Goal: Task Accomplishment & Management: Complete application form

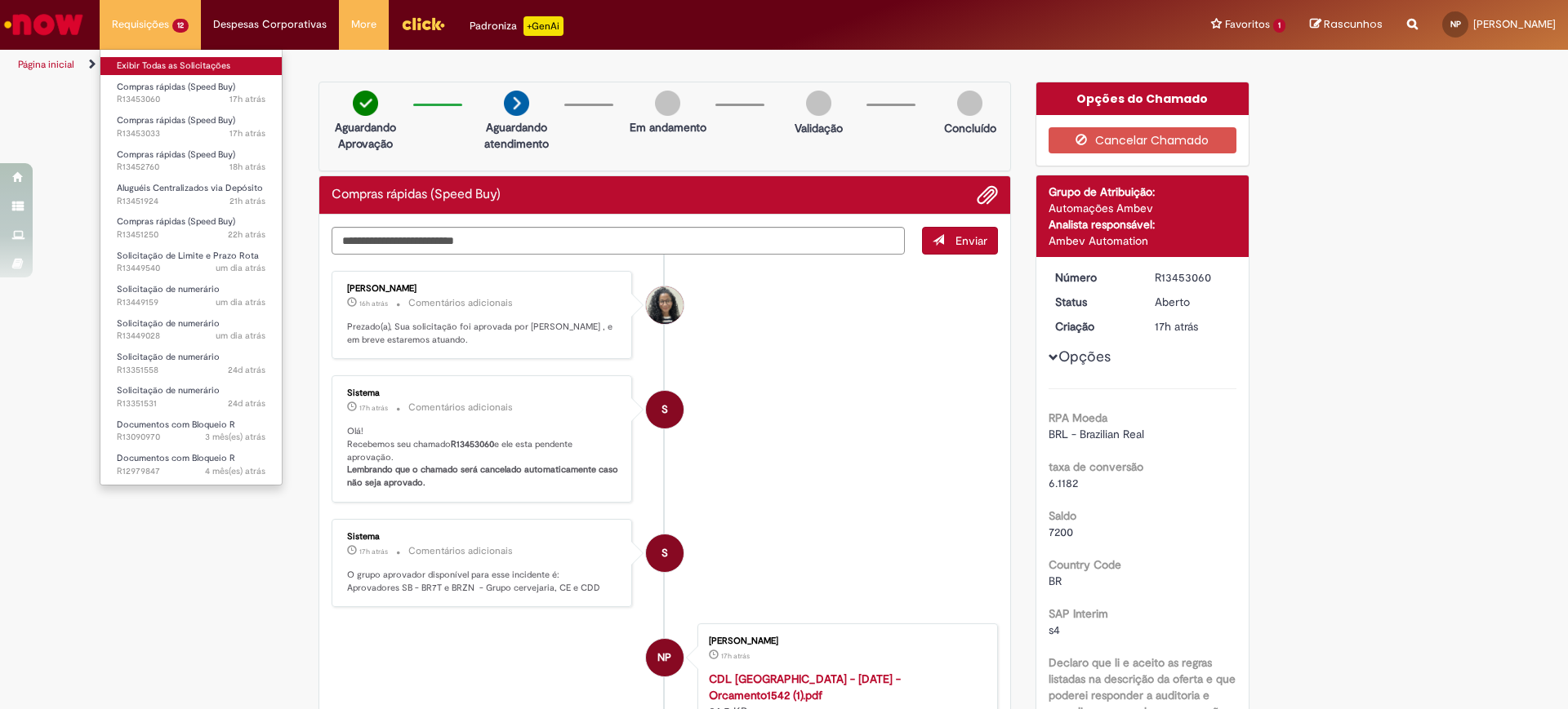
click at [174, 66] on link "Exibir Todas as Solicitações" at bounding box center [191, 67] width 181 height 18
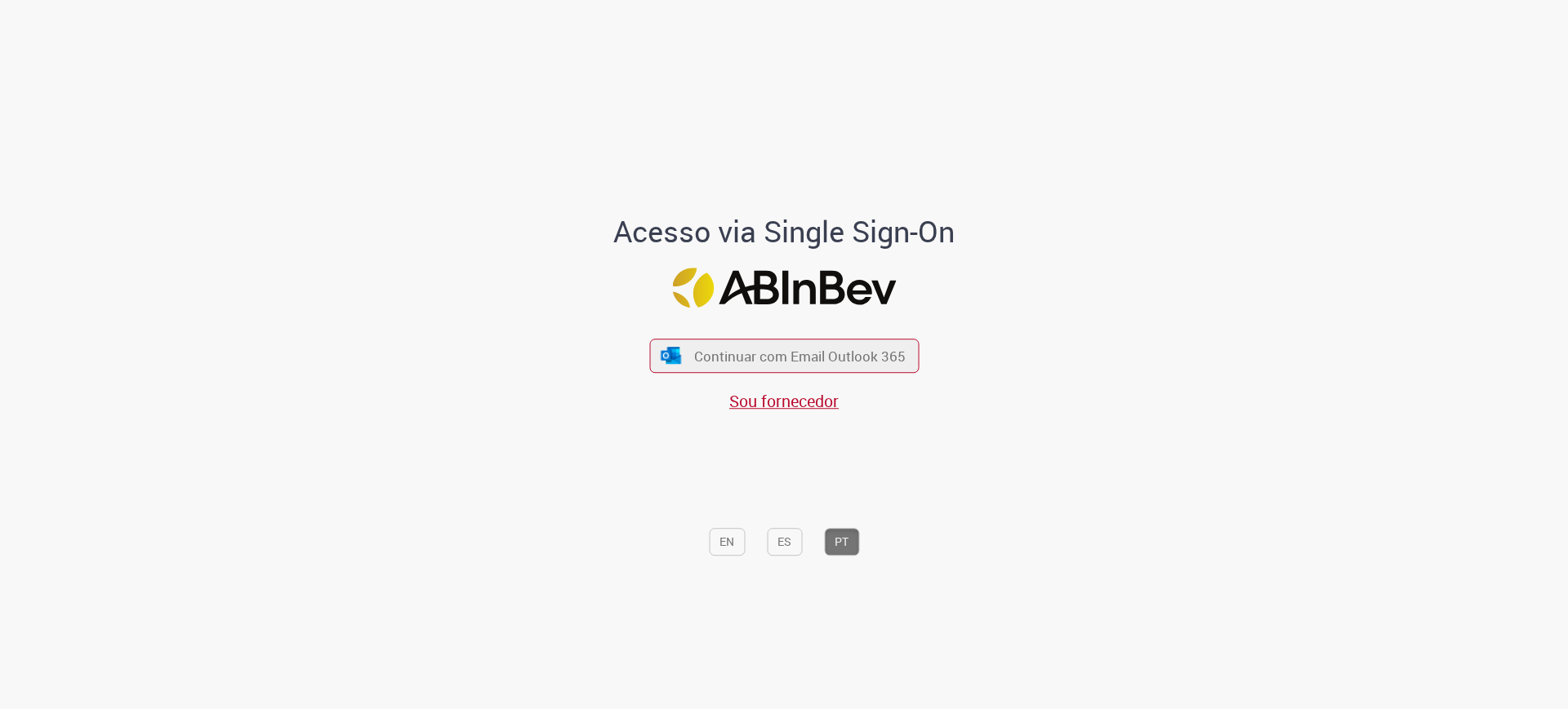
click at [700, 374] on div "Continuar com Email Outlook 365 Sou fornecedor" at bounding box center [784, 367] width 270 height 90
click at [695, 365] on button "Continuar com Email Outlook 365" at bounding box center [784, 356] width 275 height 35
click at [889, 363] on span "Continuar com Email Outlook 365" at bounding box center [799, 355] width 215 height 19
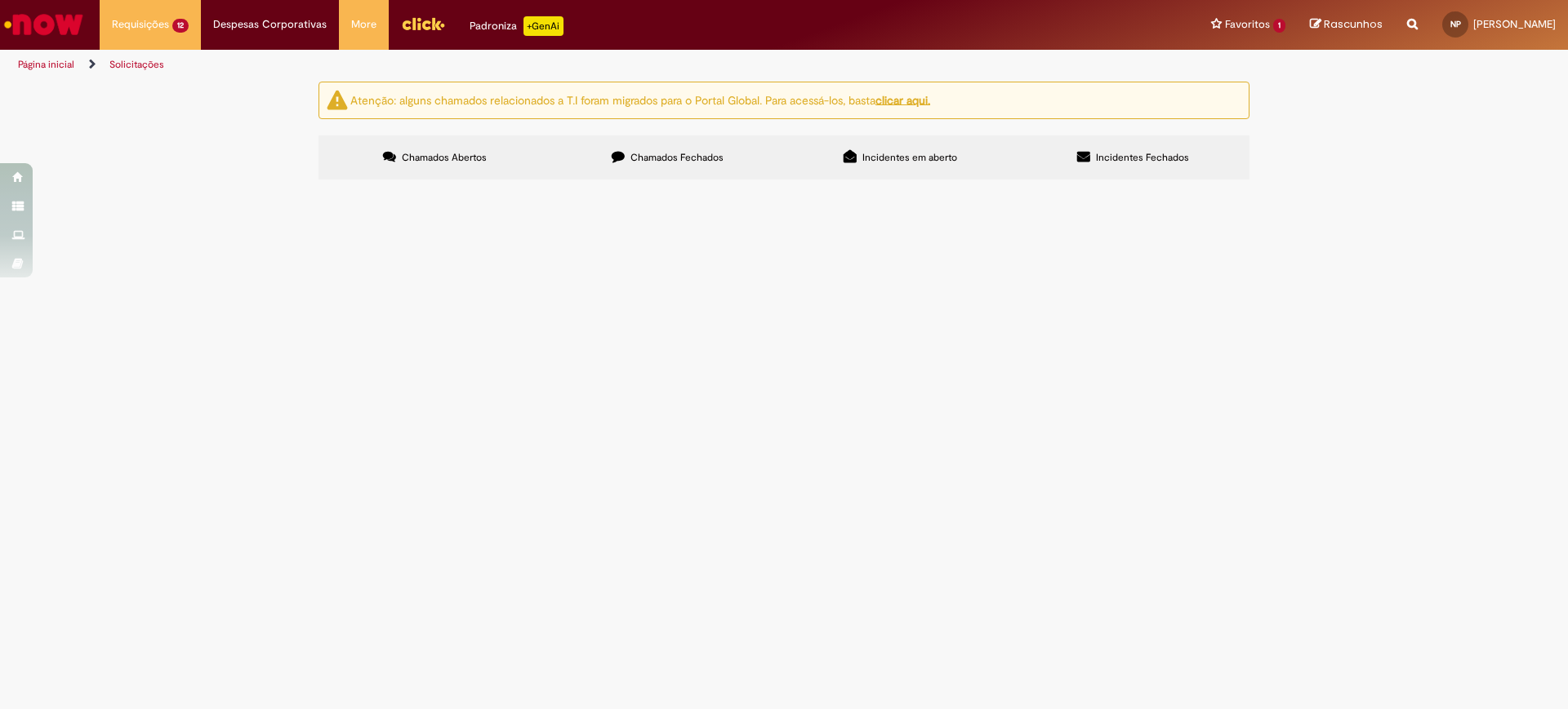
click at [0, 0] on span "Plataforma Elevatória." at bounding box center [0, 0] width 0 height 0
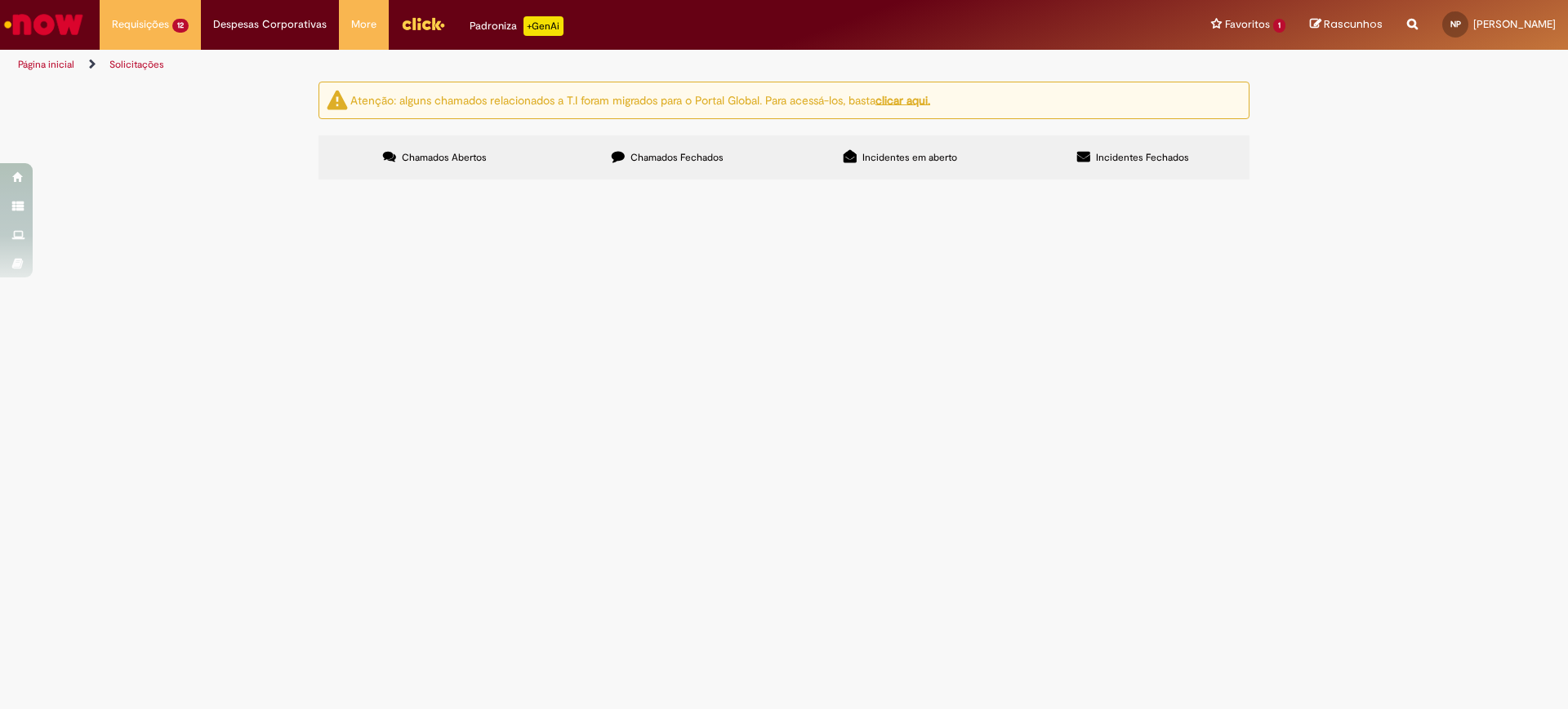
click at [0, 0] on span "Plataforma Elevatória." at bounding box center [0, 0] width 0 height 0
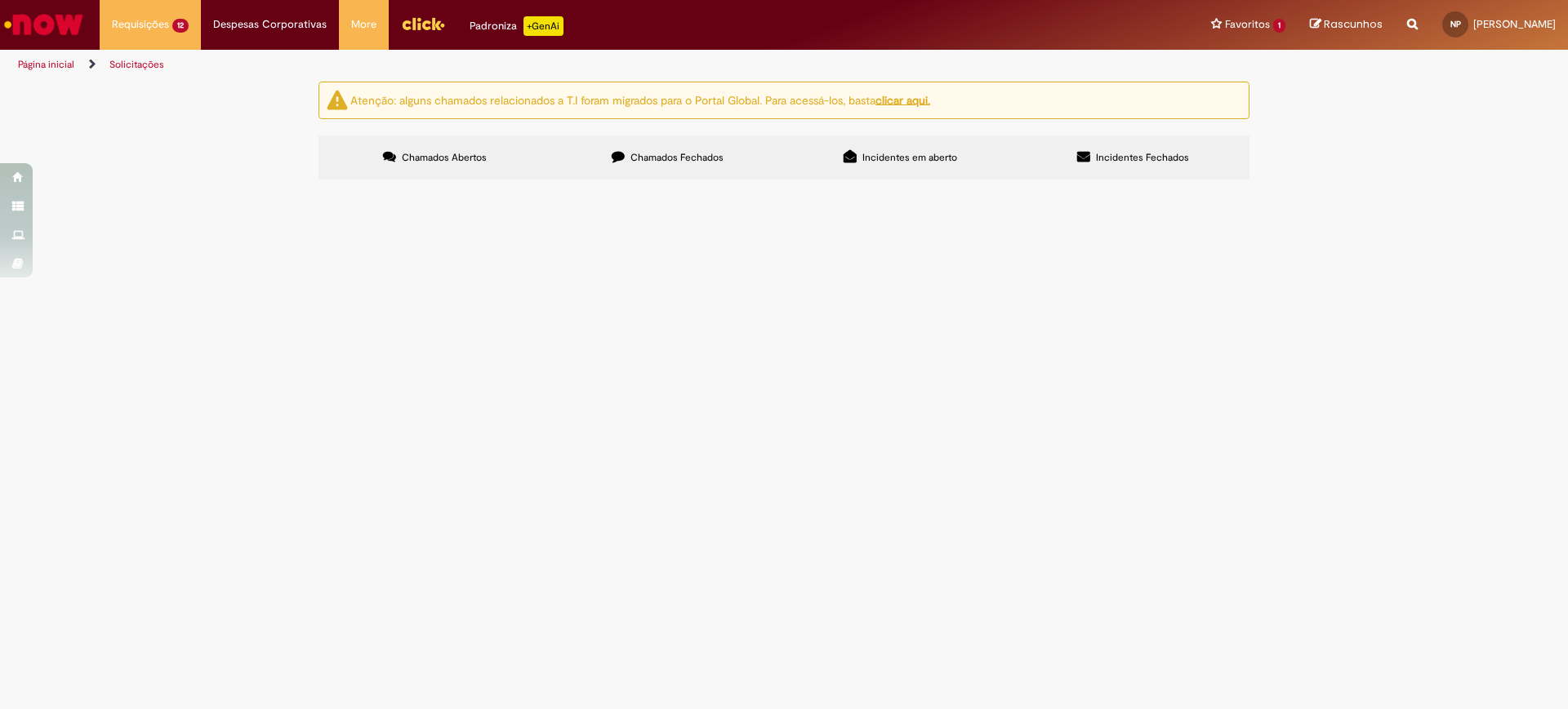
click at [0, 0] on span "Plataforma Elevatória." at bounding box center [0, 0] width 0 height 0
click at [0, 0] on span "Compras rápidas (Speed Buy)" at bounding box center [0, 0] width 0 height 0
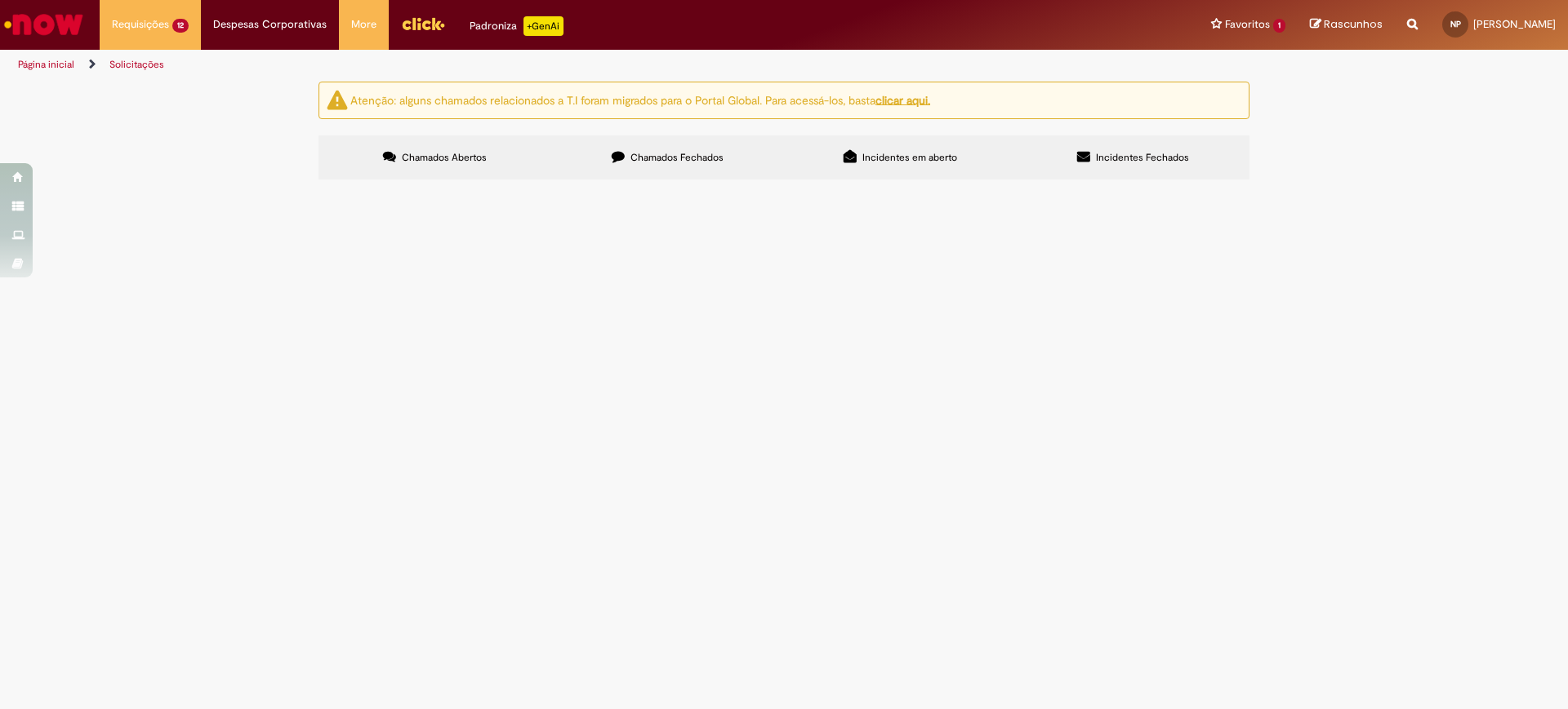
click at [0, 0] on span "R13453060" at bounding box center [0, 0] width 0 height 0
click at [0, 0] on span "Plataforma Elevatória." at bounding box center [0, 0] width 0 height 0
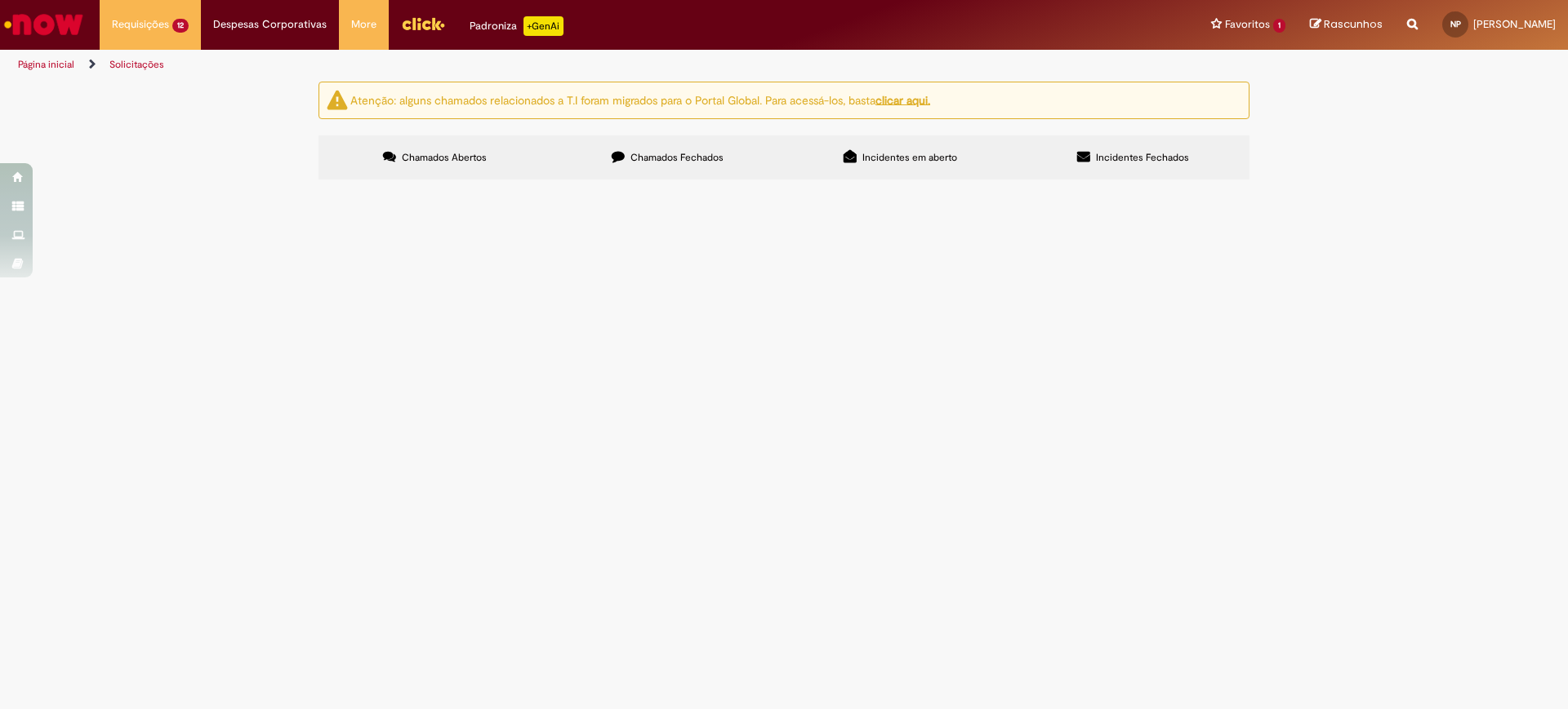
click at [0, 0] on td "R13453060" at bounding box center [0, 0] width 0 height 0
click at [0, 0] on span "R13453060" at bounding box center [0, 0] width 0 height 0
click at [0, 0] on span "Em Validação" at bounding box center [0, 0] width 0 height 0
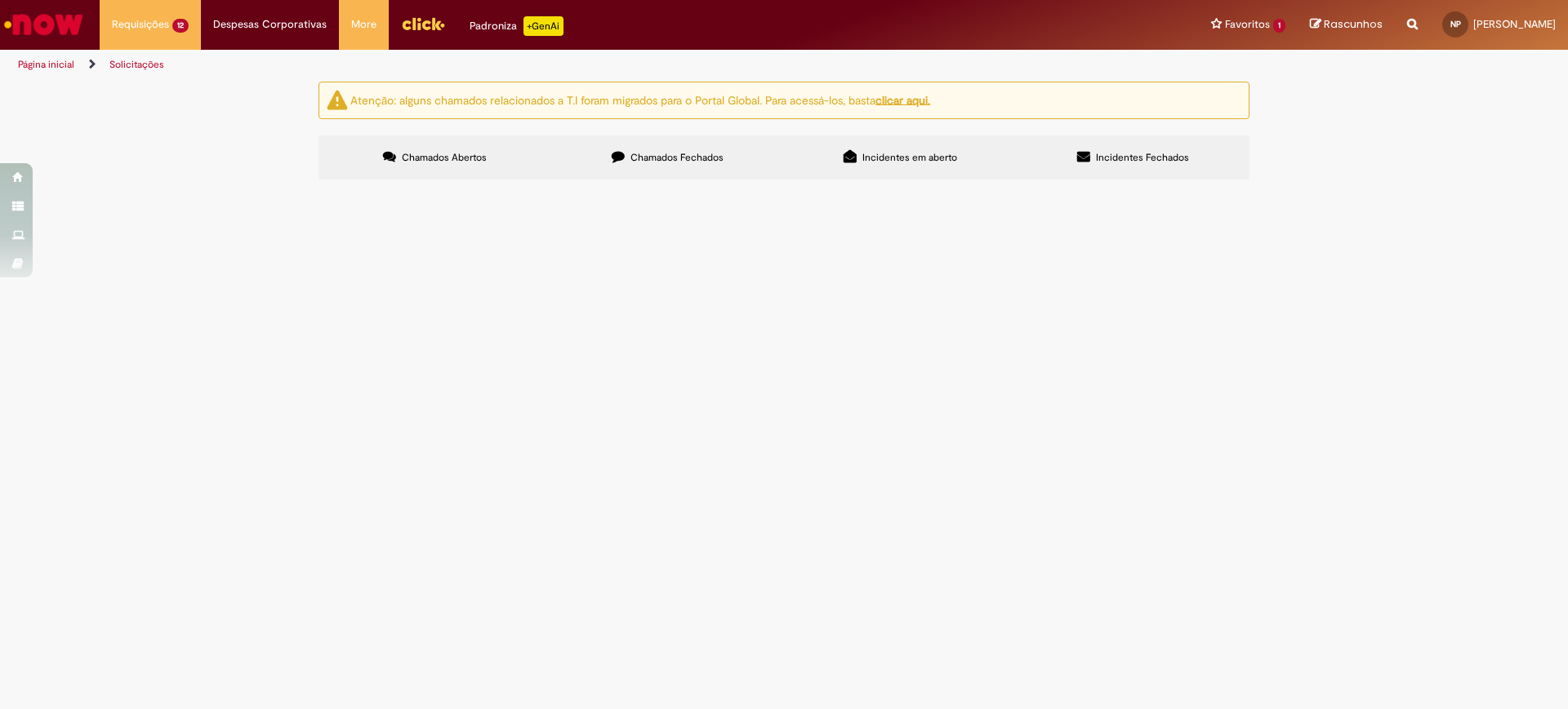
click at [0, 0] on td "Plataforma Elevatória." at bounding box center [0, 0] width 0 height 0
click at [0, 0] on span "Plataforma Elevatória." at bounding box center [0, 0] width 0 height 0
click at [0, 0] on span "Em Validação" at bounding box center [0, 0] width 0 height 0
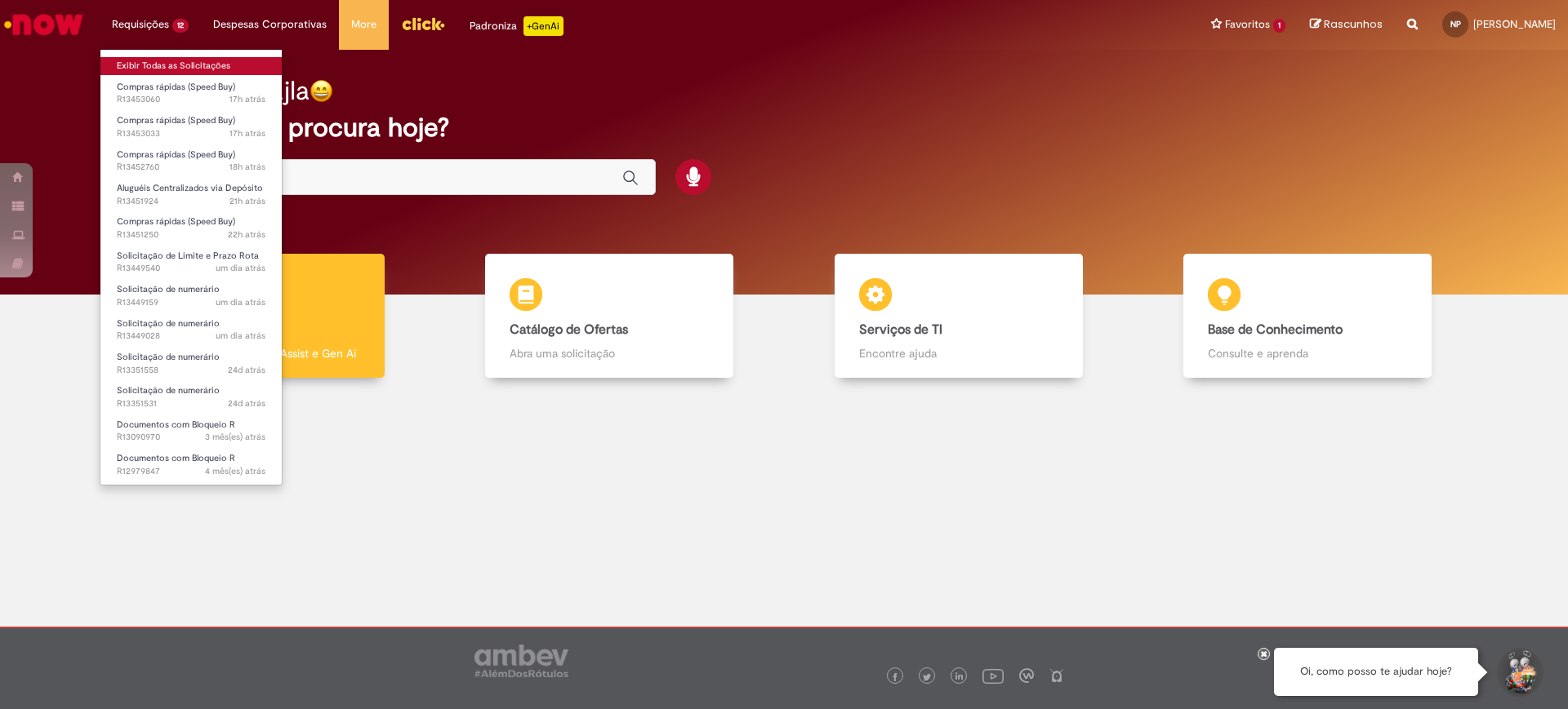
click at [181, 65] on link "Exibir Todas as Solicitações" at bounding box center [191, 67] width 181 height 18
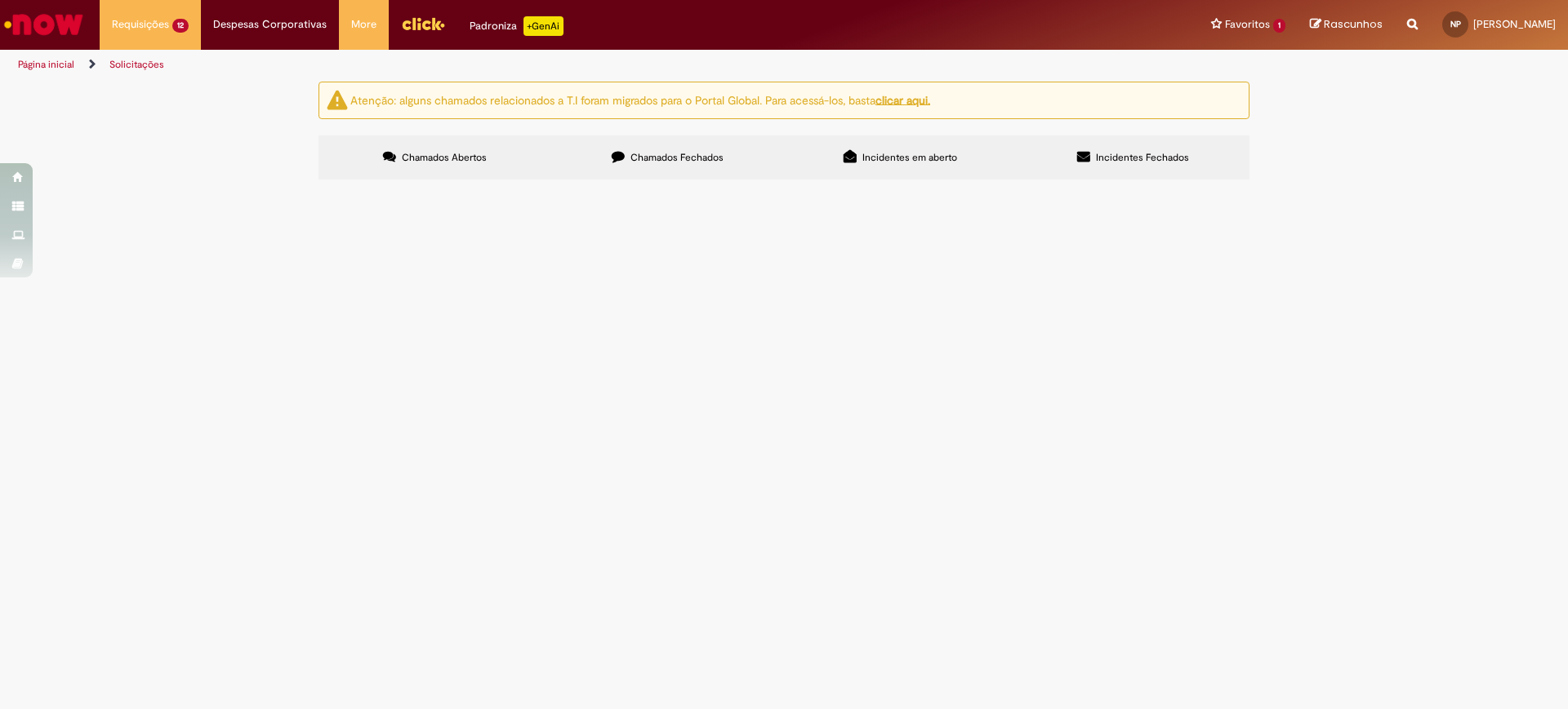
click at [0, 0] on span "Pedido de peças - Agosto." at bounding box center [0, 0] width 0 height 0
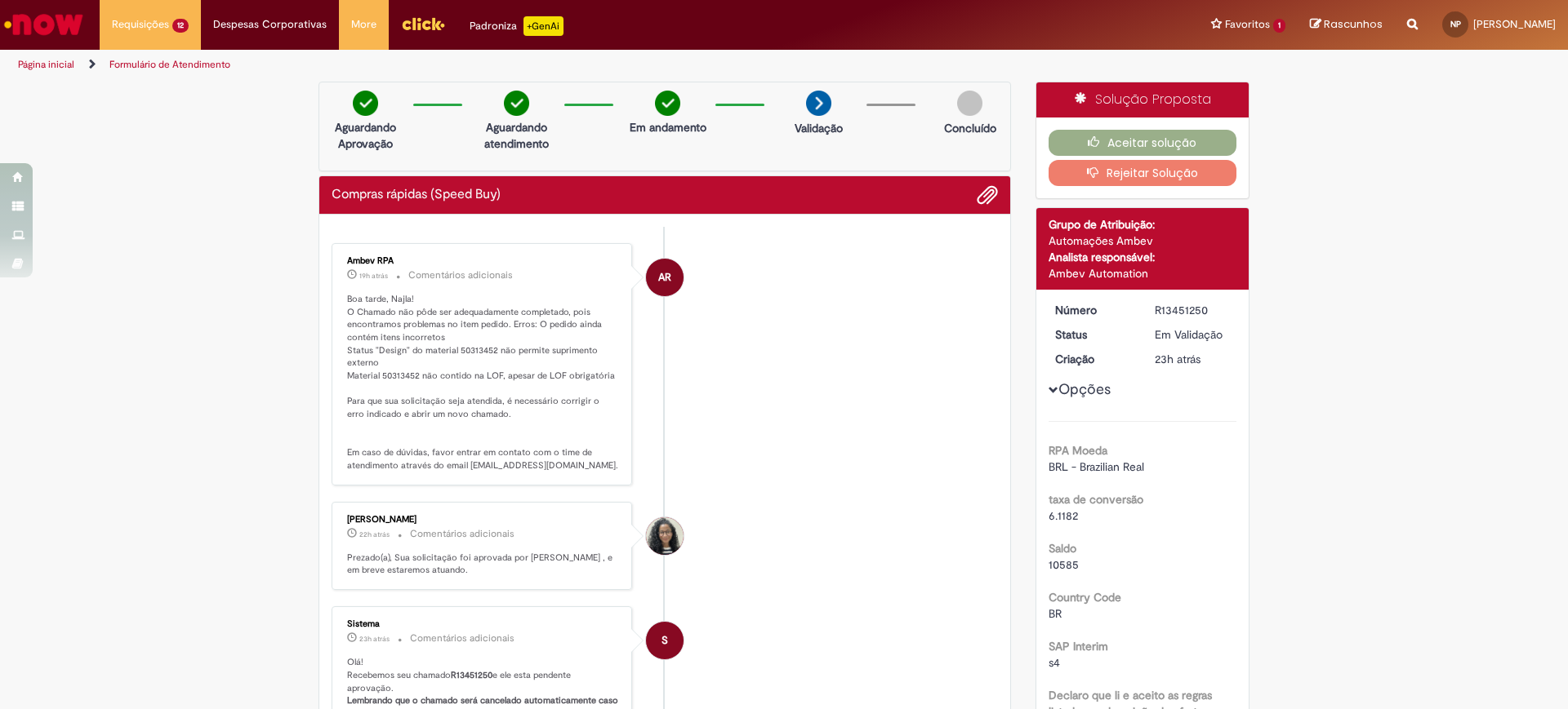
click at [916, 348] on li "AR Ambev RPA 19h atrás 19 horas atrás Comentários adicionais Boa tarde, Najla! …" at bounding box center [665, 365] width 666 height 242
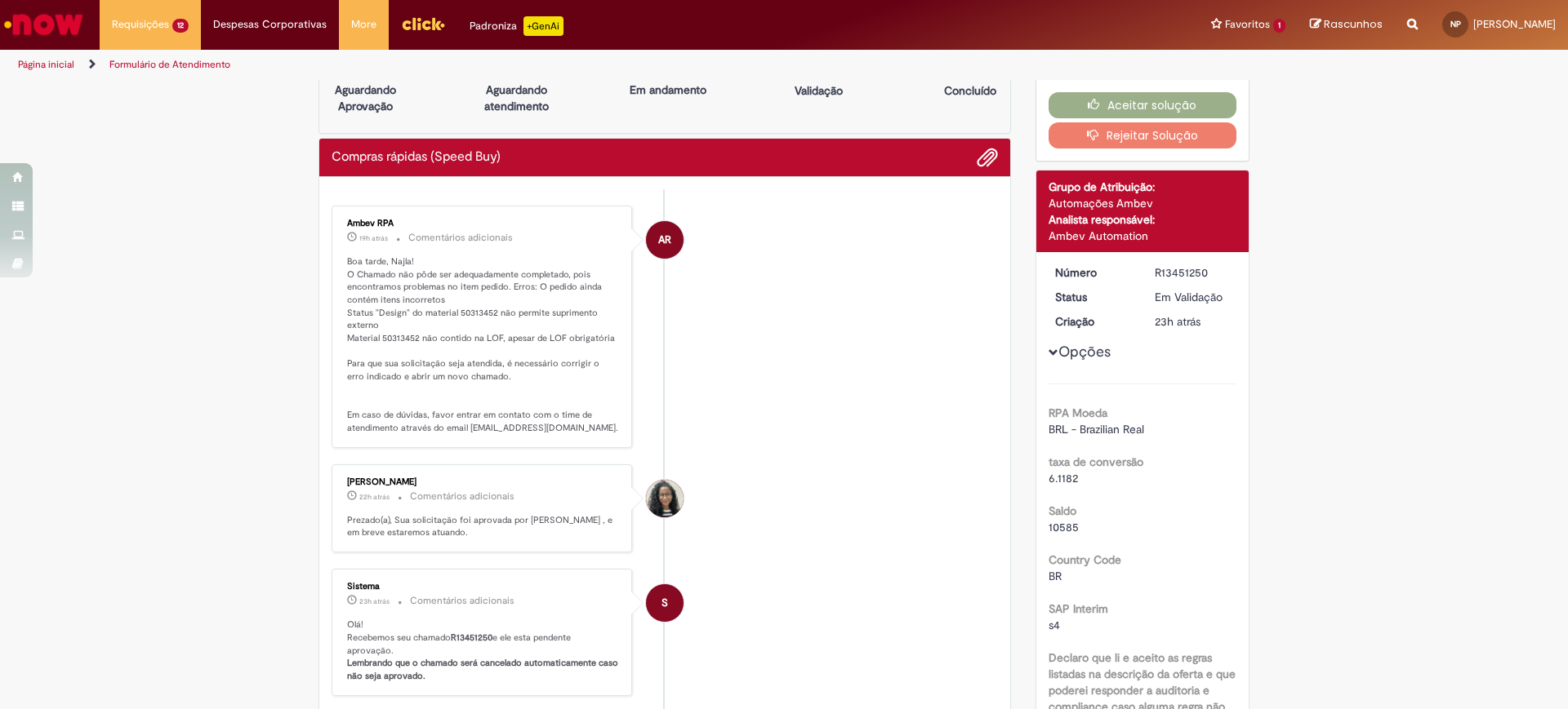
scroll to position [41, 0]
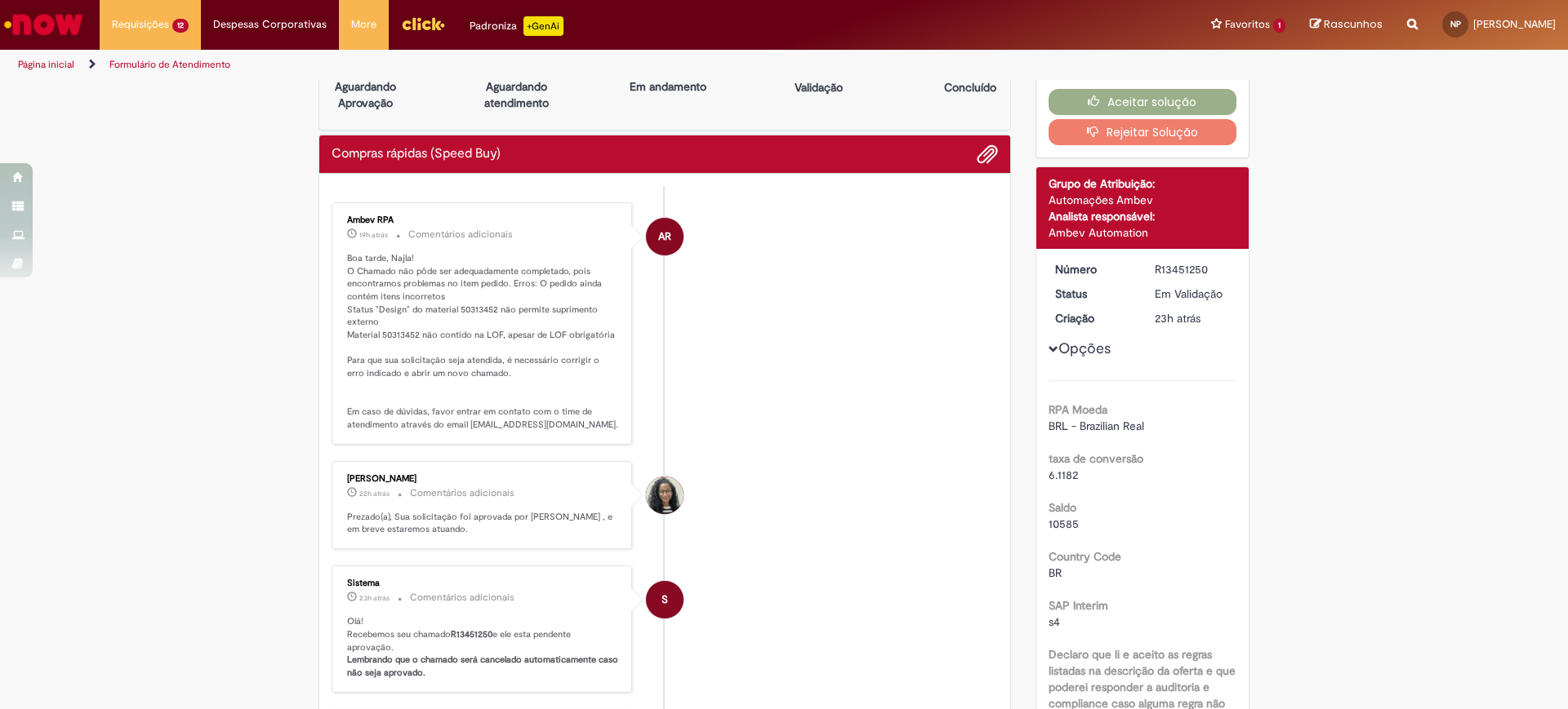
click at [850, 311] on li "AR Ambev RPA 19h atrás 19 horas atrás Comentários adicionais Boa tarde, Najla! …" at bounding box center [665, 324] width 666 height 242
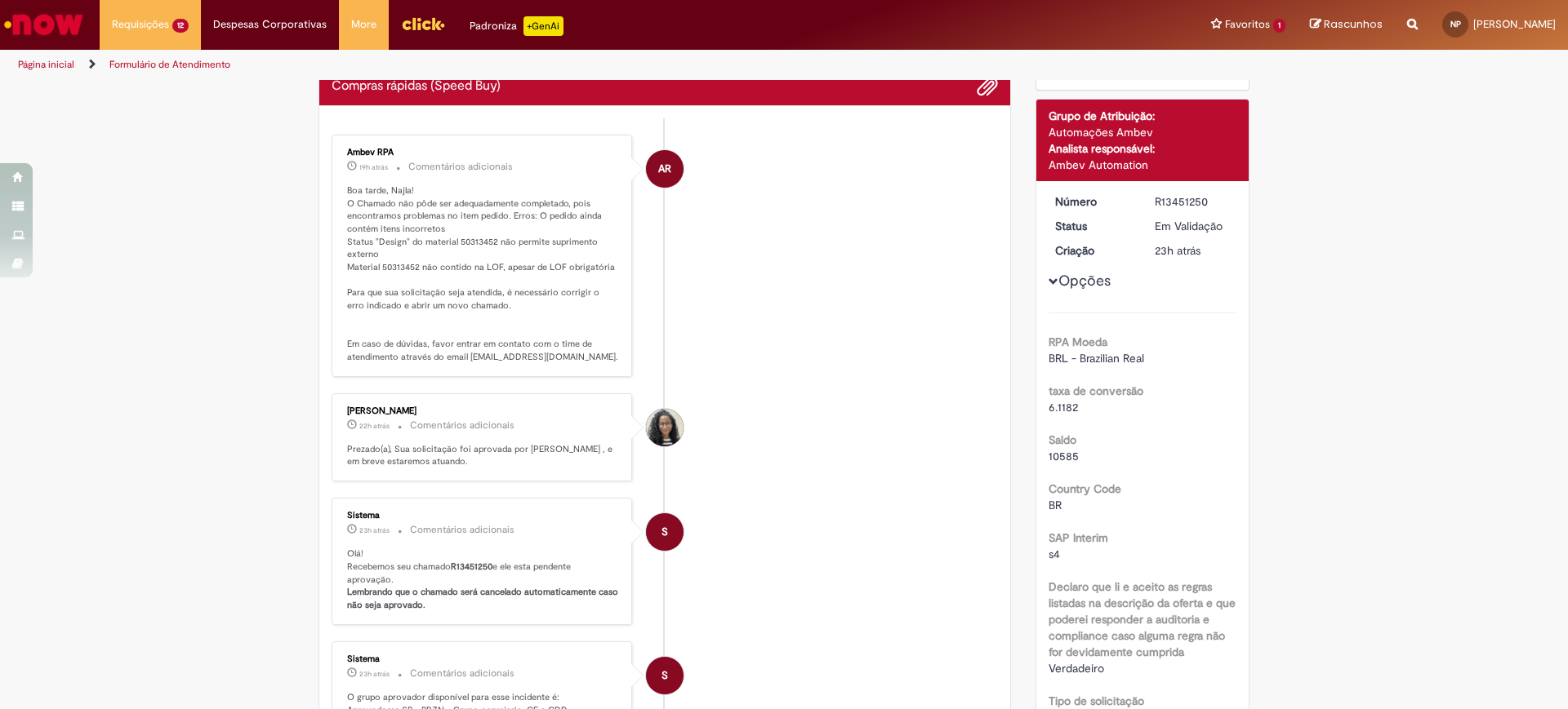
scroll to position [0, 0]
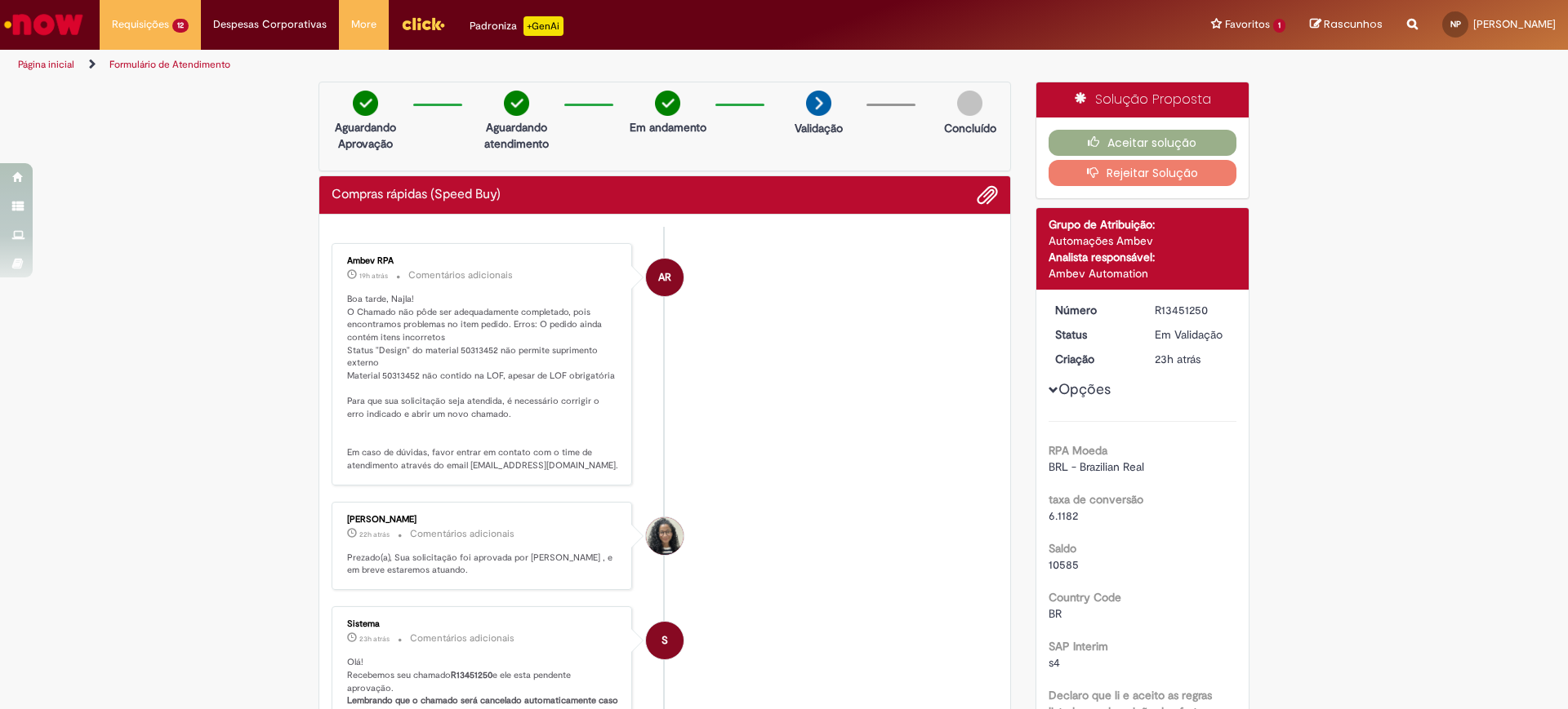
click at [725, 472] on li "AR Ambev RPA 19h atrás 19 horas atrás Comentários adicionais Boa tarde, Najla! …" at bounding box center [665, 365] width 666 height 242
click at [469, 353] on p "Boa tarde, Najla! O Chamado não pôde ser adequadamente completado, pois encontr…" at bounding box center [483, 383] width 272 height 180
click at [785, 447] on li "AR Ambev RPA 19h atrás 19 horas atrás Comentários adicionais Boa tarde, Najla! …" at bounding box center [665, 365] width 666 height 242
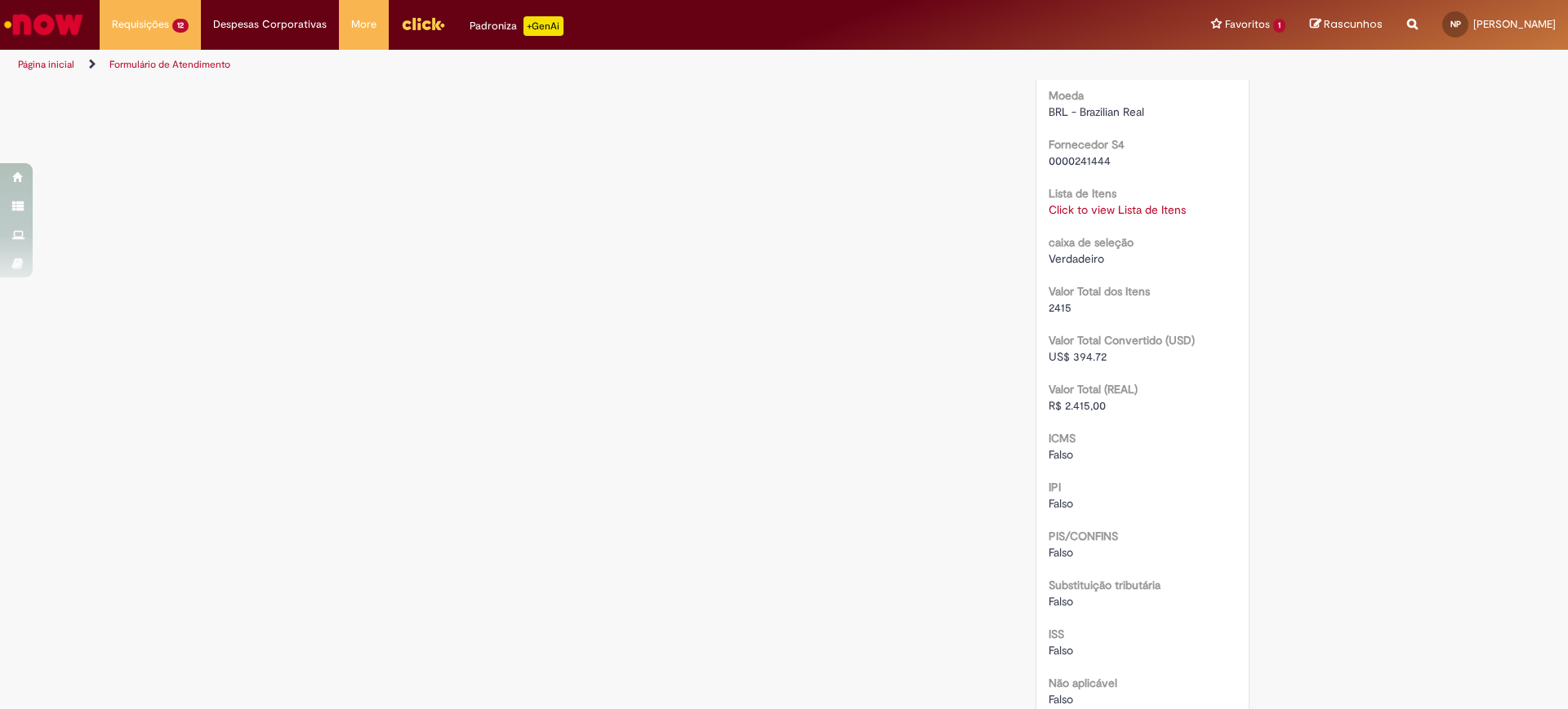
scroll to position [1632, 0]
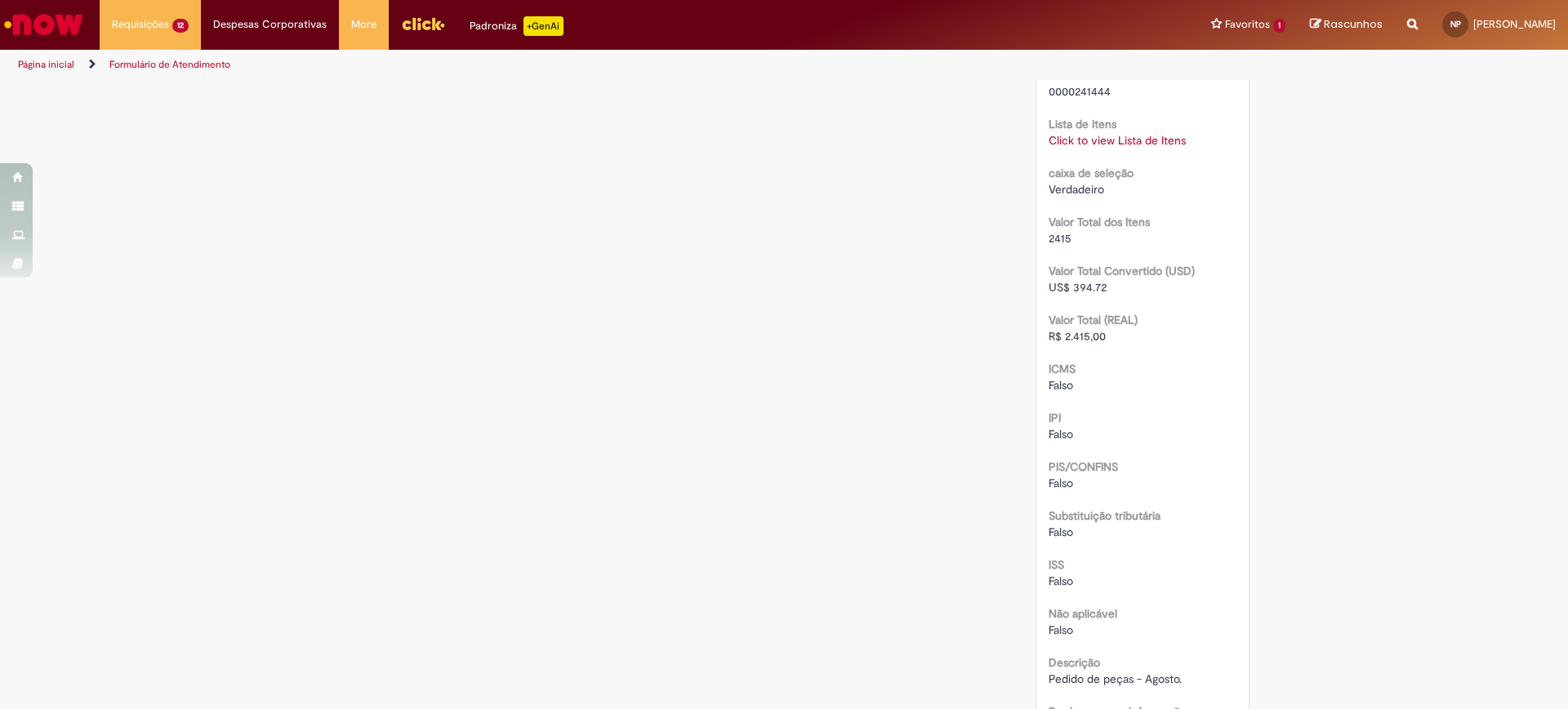
click at [1123, 145] on div "Lista de Itens Click to view Lista de Itens Click to view Lista de Itens" at bounding box center [1142, 130] width 189 height 36
click at [1126, 148] on link "Click to view Lista de Itens" at bounding box center [1117, 140] width 137 height 15
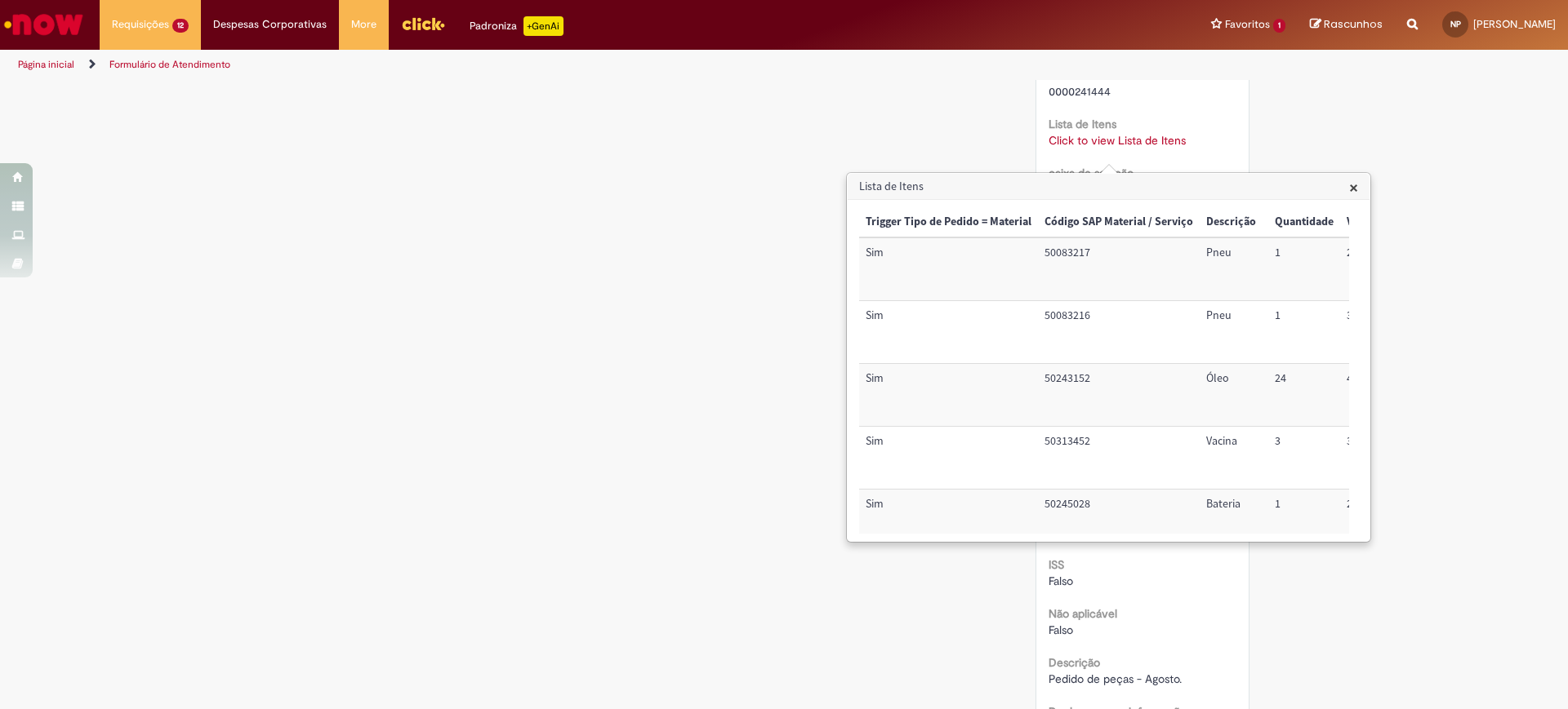
click at [1076, 447] on td "50313452" at bounding box center [1118, 457] width 161 height 63
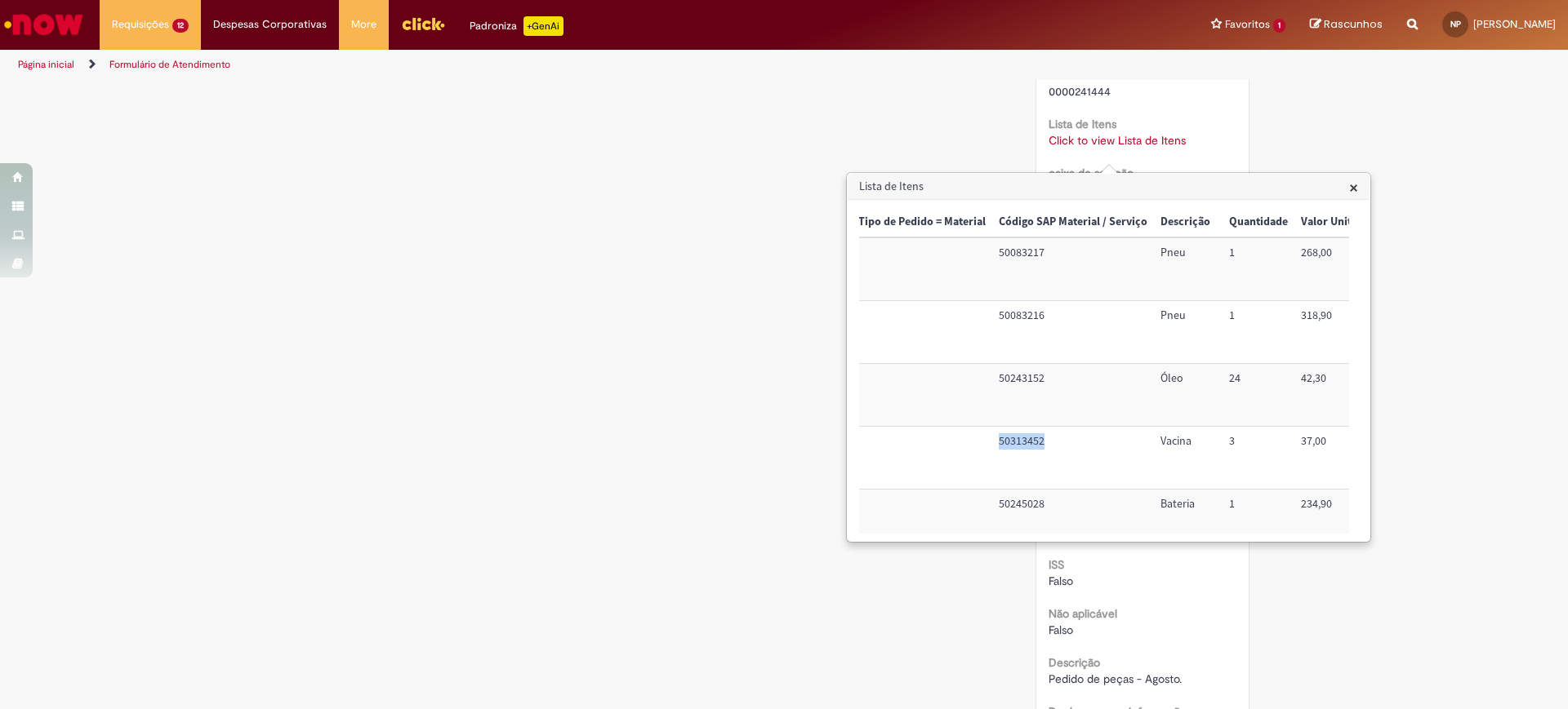
scroll to position [0, 0]
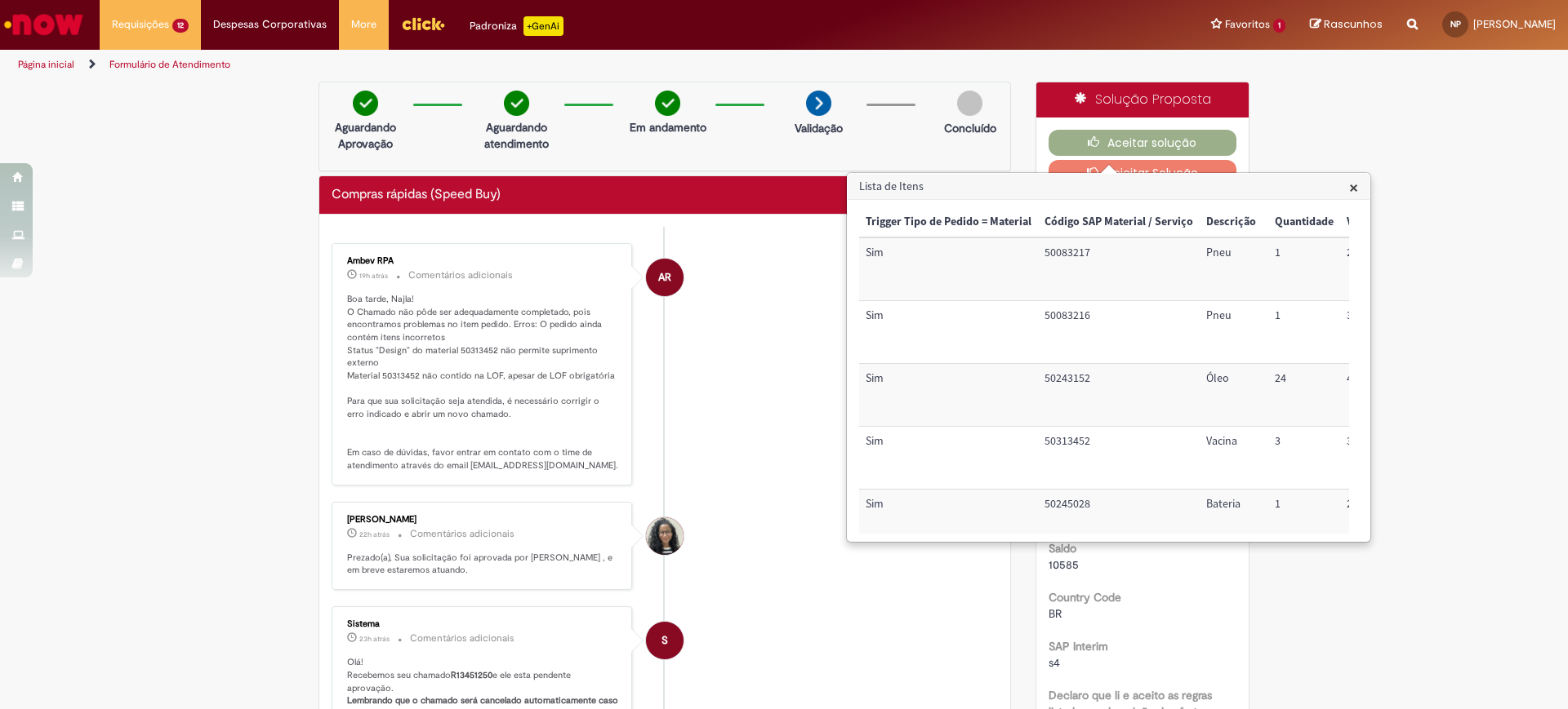
click at [1349, 188] on span "×" at bounding box center [1354, 187] width 9 height 22
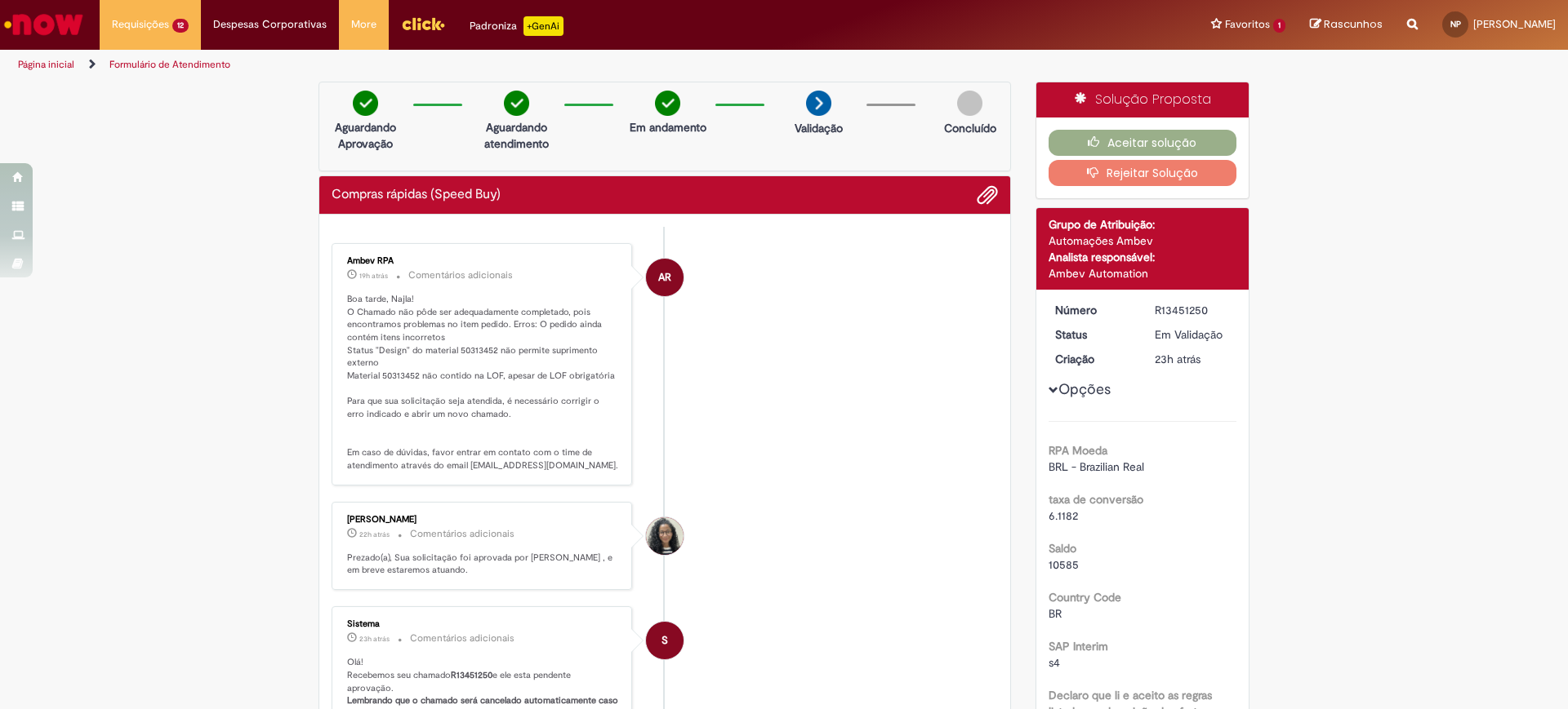
click at [739, 383] on li "AR Ambev RPA 19h atrás 19 horas atrás Comentários adicionais Boa tarde, Najla! …" at bounding box center [665, 365] width 666 height 242
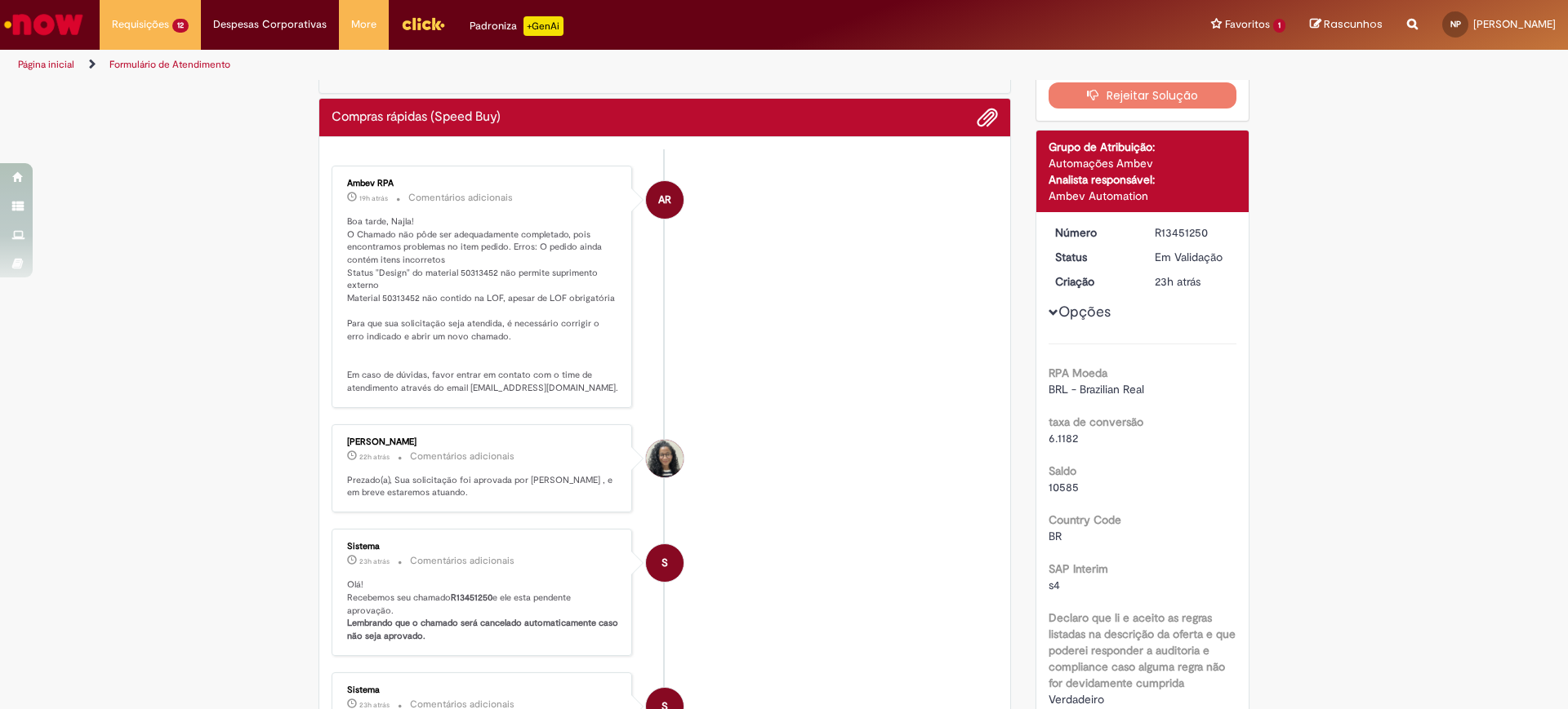
scroll to position [82, 0]
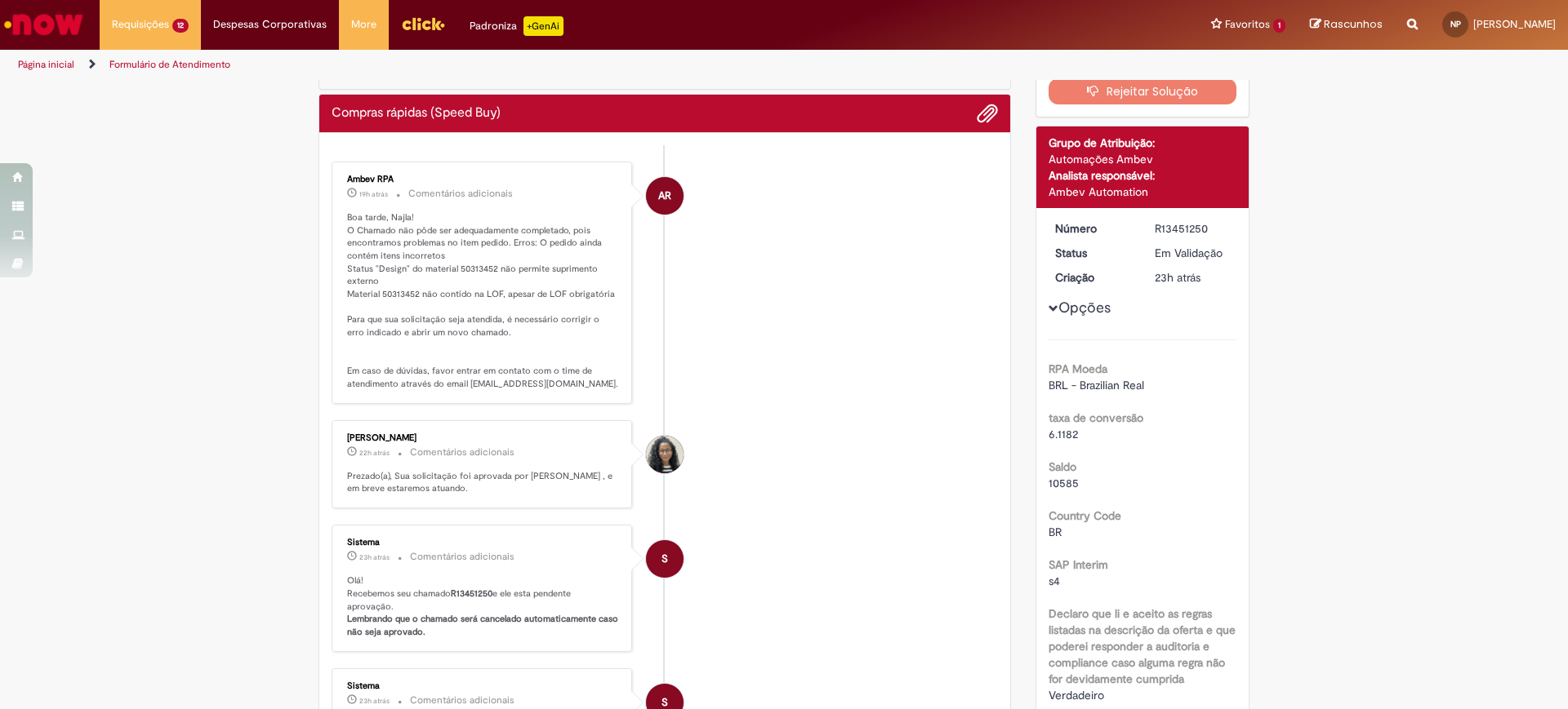
click at [793, 236] on li "AR Ambev RPA 19h atrás 19 horas atrás Comentários adicionais Boa tarde, Najla! …" at bounding box center [665, 283] width 666 height 242
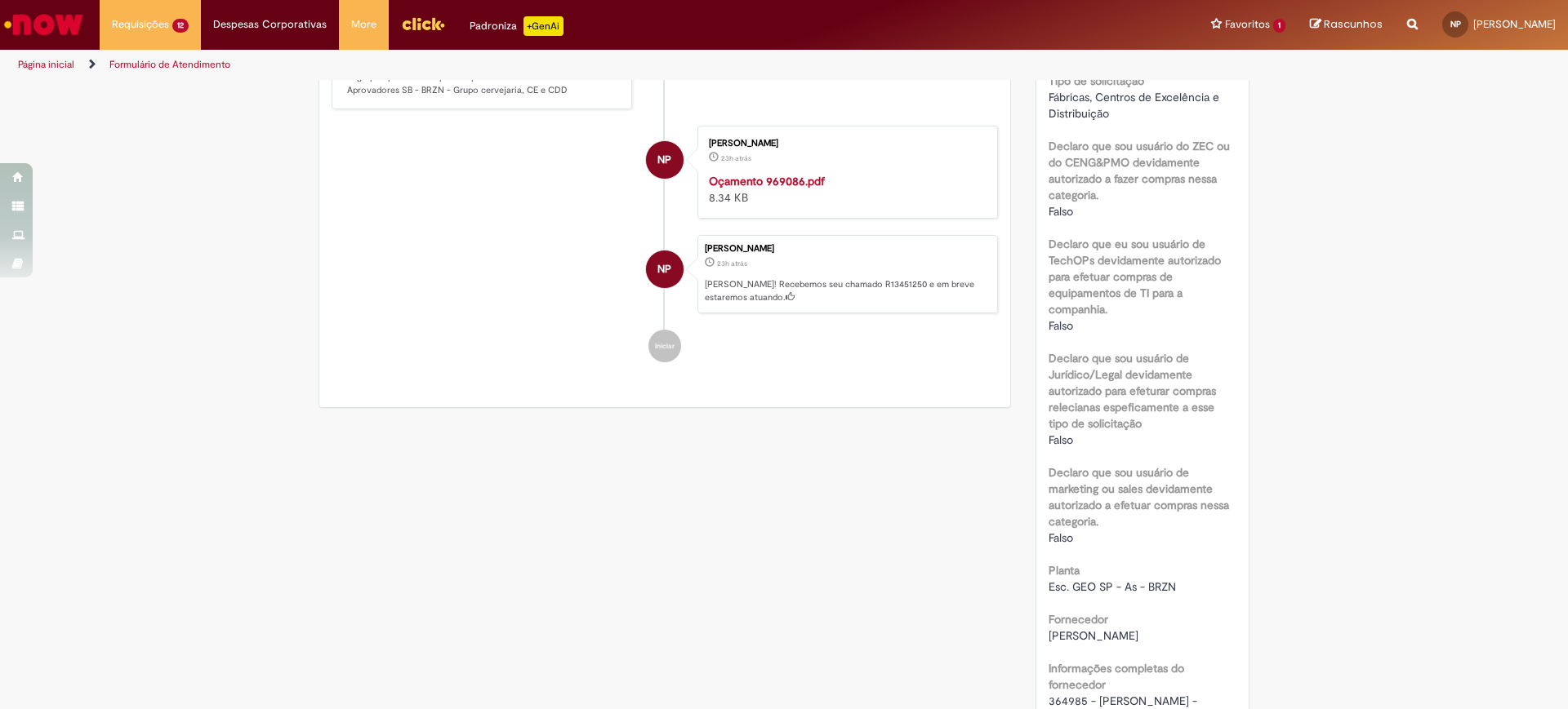
scroll to position [735, 0]
click at [1208, 403] on b "Declaro que sou usuário de Jurídico/Legal devidamente autorizado para efeturar …" at bounding box center [1132, 385] width 168 height 80
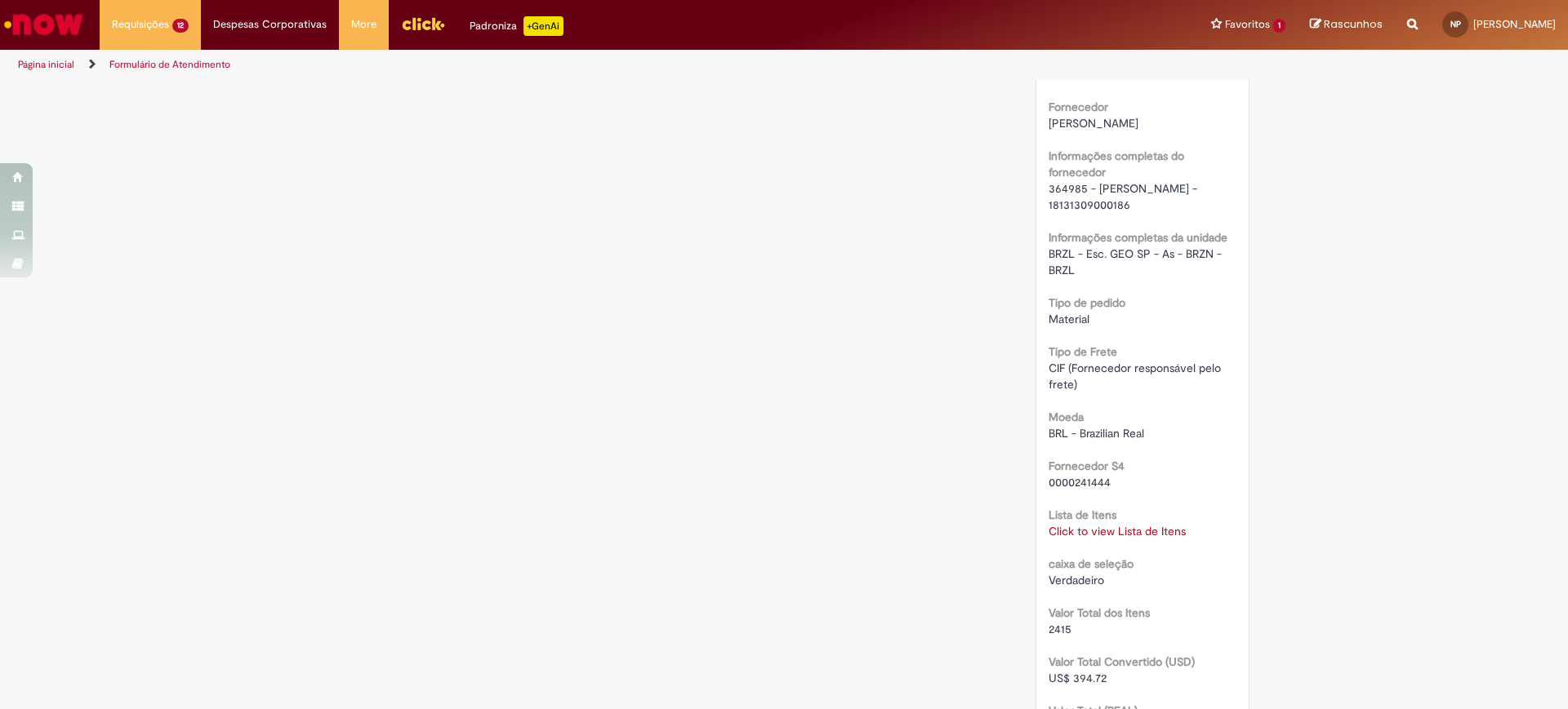
scroll to position [1265, 0]
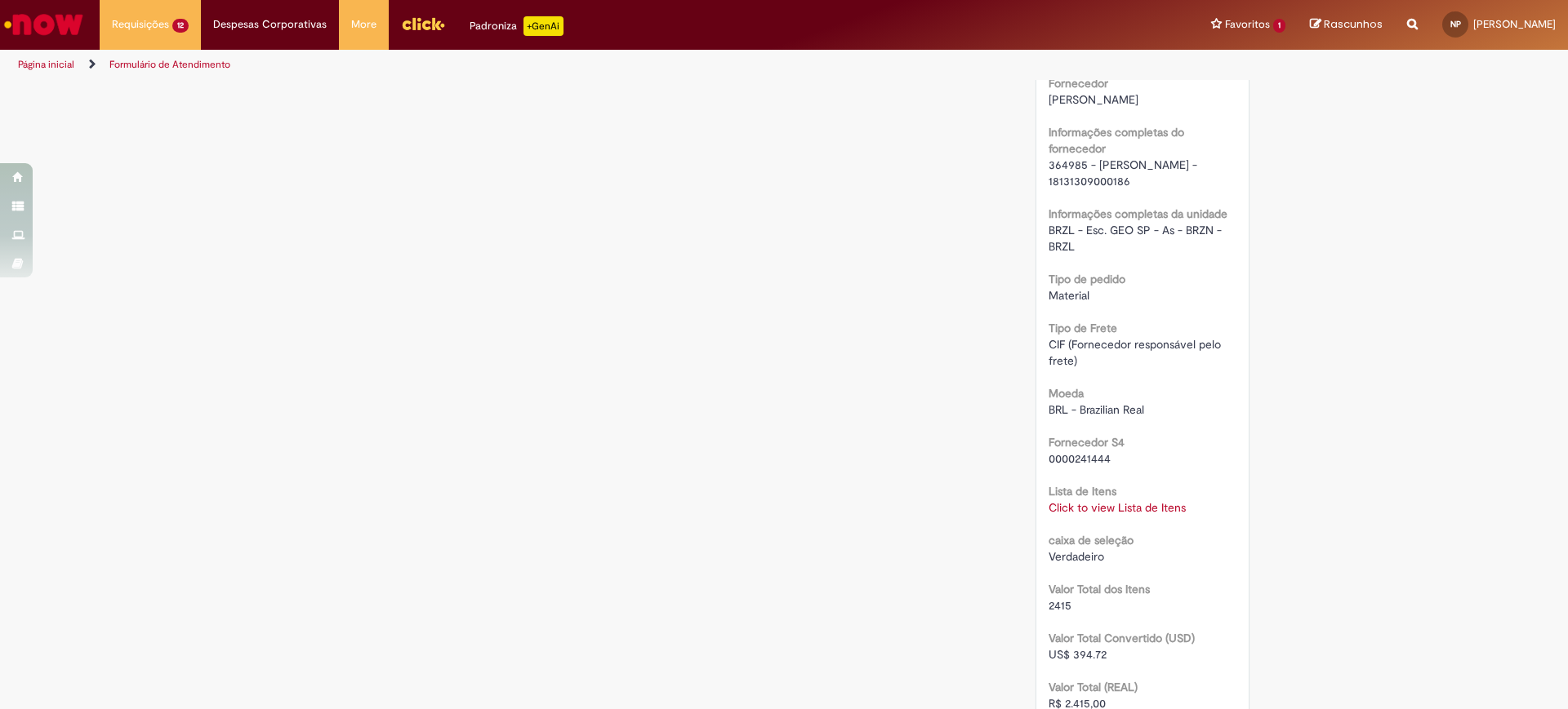
click at [1441, 387] on div "Verificar Código de Barras Aguardando Aprovação Aguardando atendimento Em andam…" at bounding box center [784, 98] width 1568 height 2563
click at [1161, 515] on link "Click to view Lista de Itens" at bounding box center [1117, 508] width 137 height 15
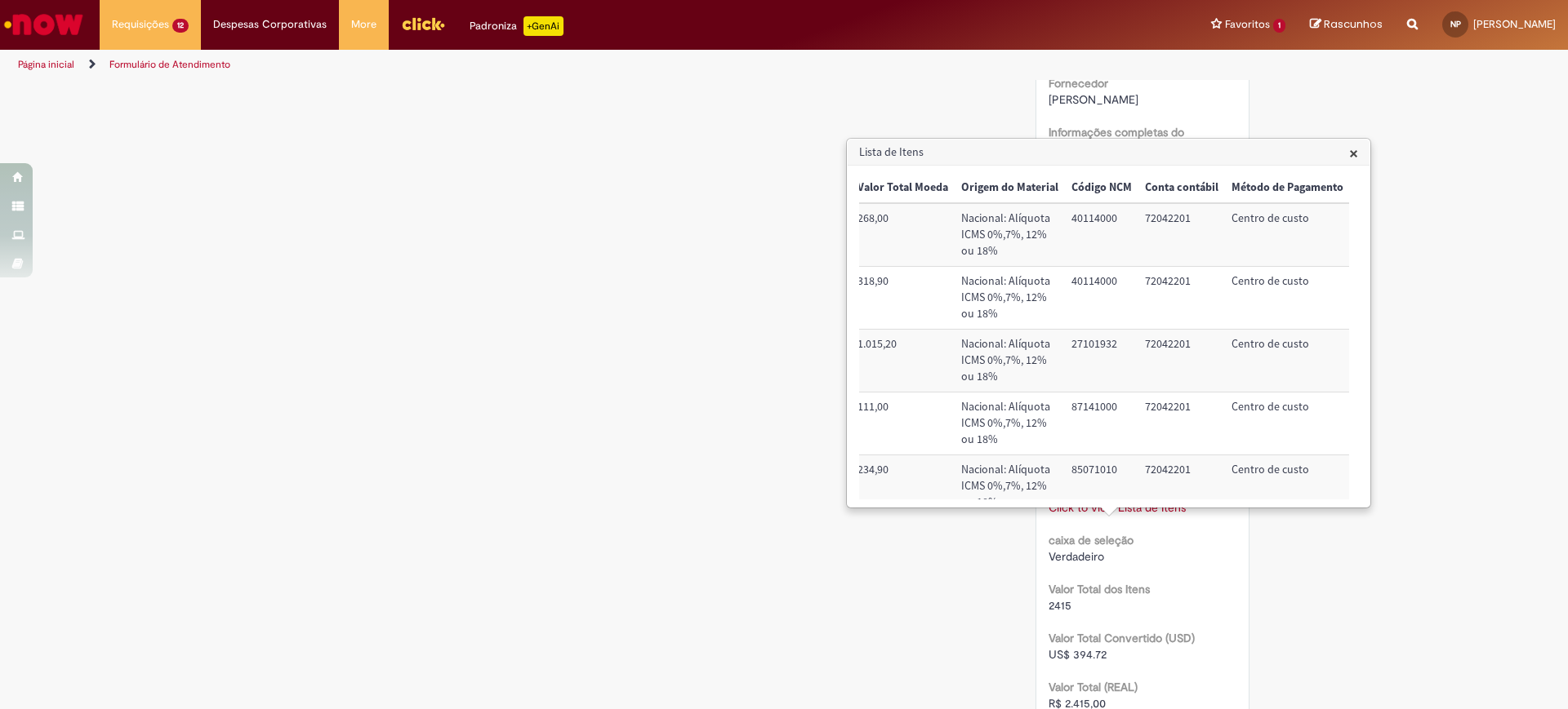
scroll to position [0, 575]
drag, startPoint x: 1183, startPoint y: 501, endPoint x: 1263, endPoint y: 497, distance: 80.1
click at [1263, 497] on div "× Trigger Tipo de Pedido = Material Código SAP Material / Serviço Descrição Qua…" at bounding box center [1109, 336] width 521 height 341
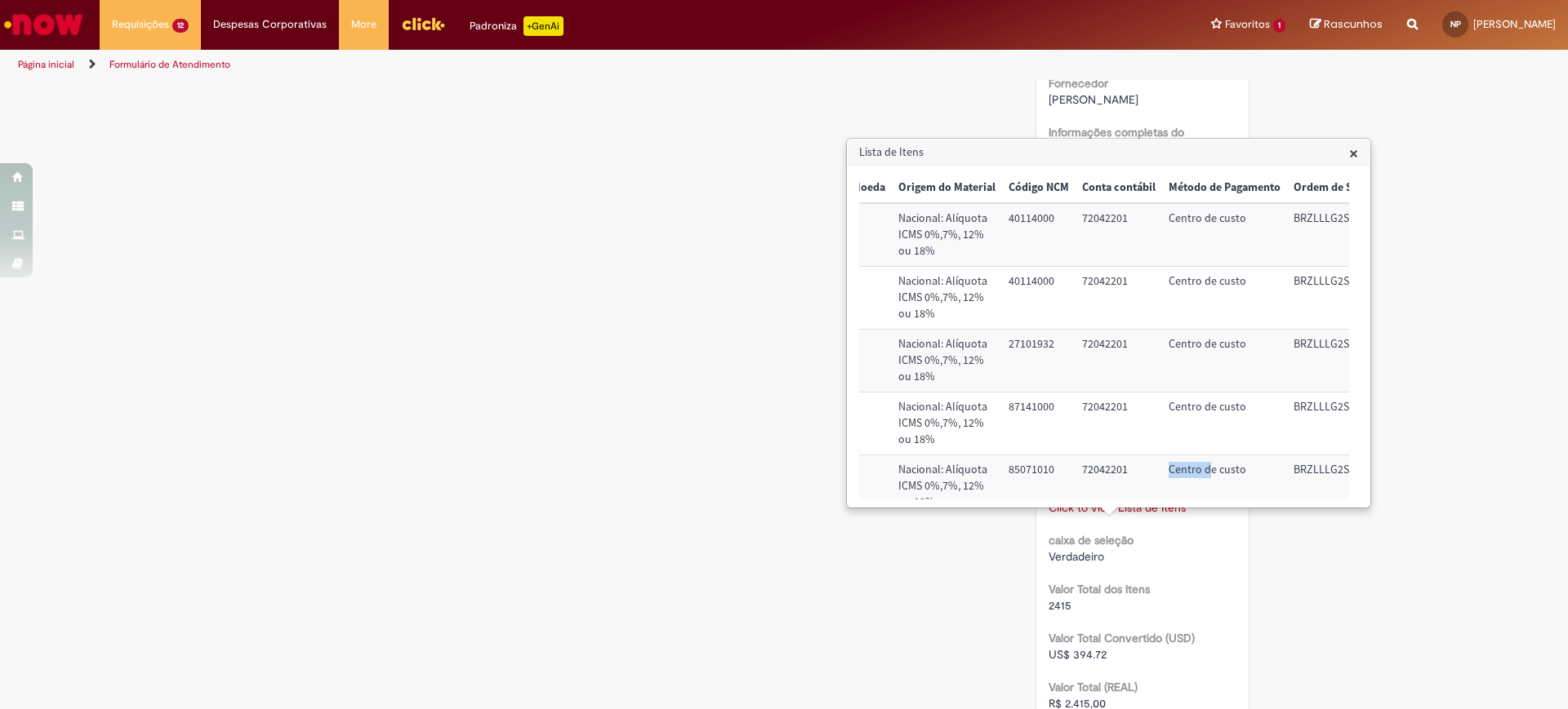
scroll to position [0, 684]
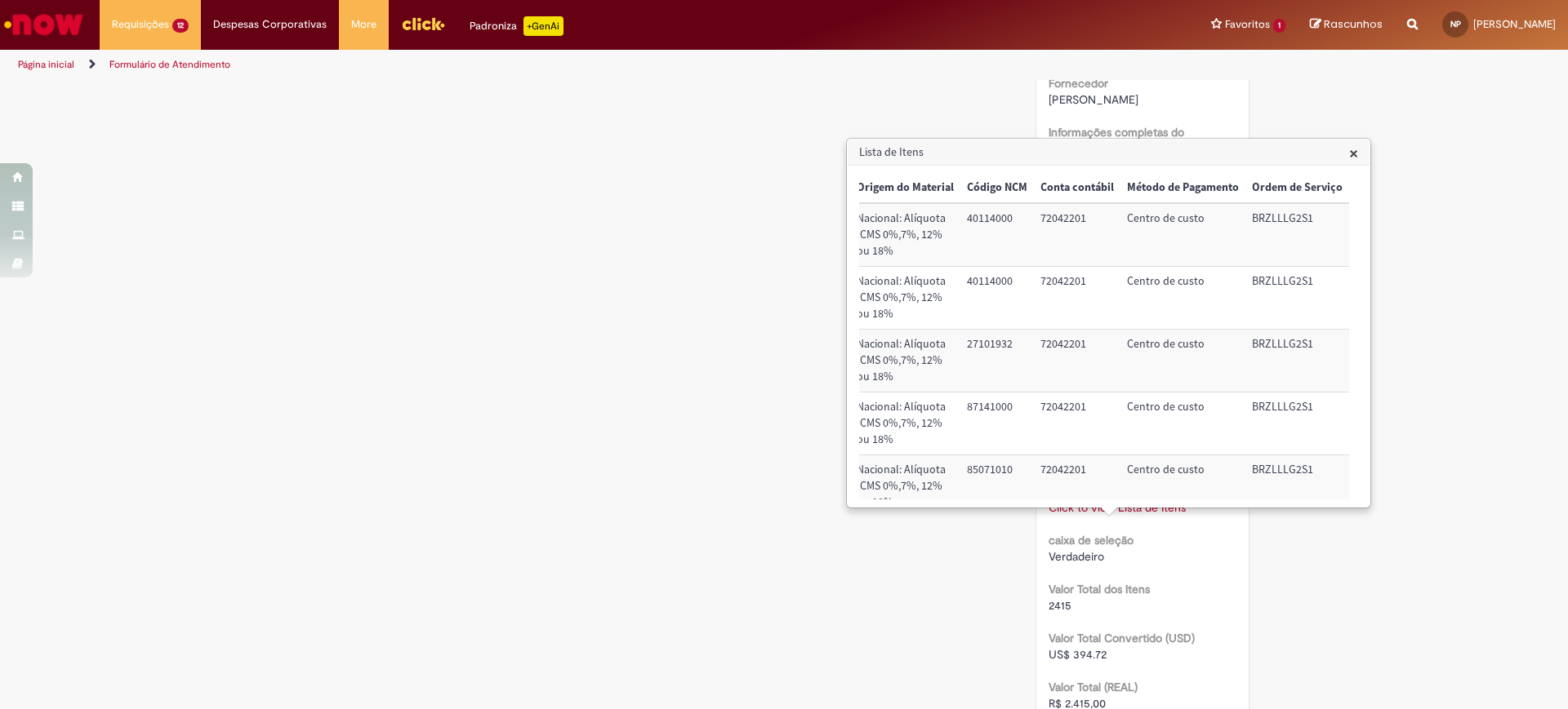
click at [1150, 339] on td "Centro de custo" at bounding box center [1182, 361] width 125 height 63
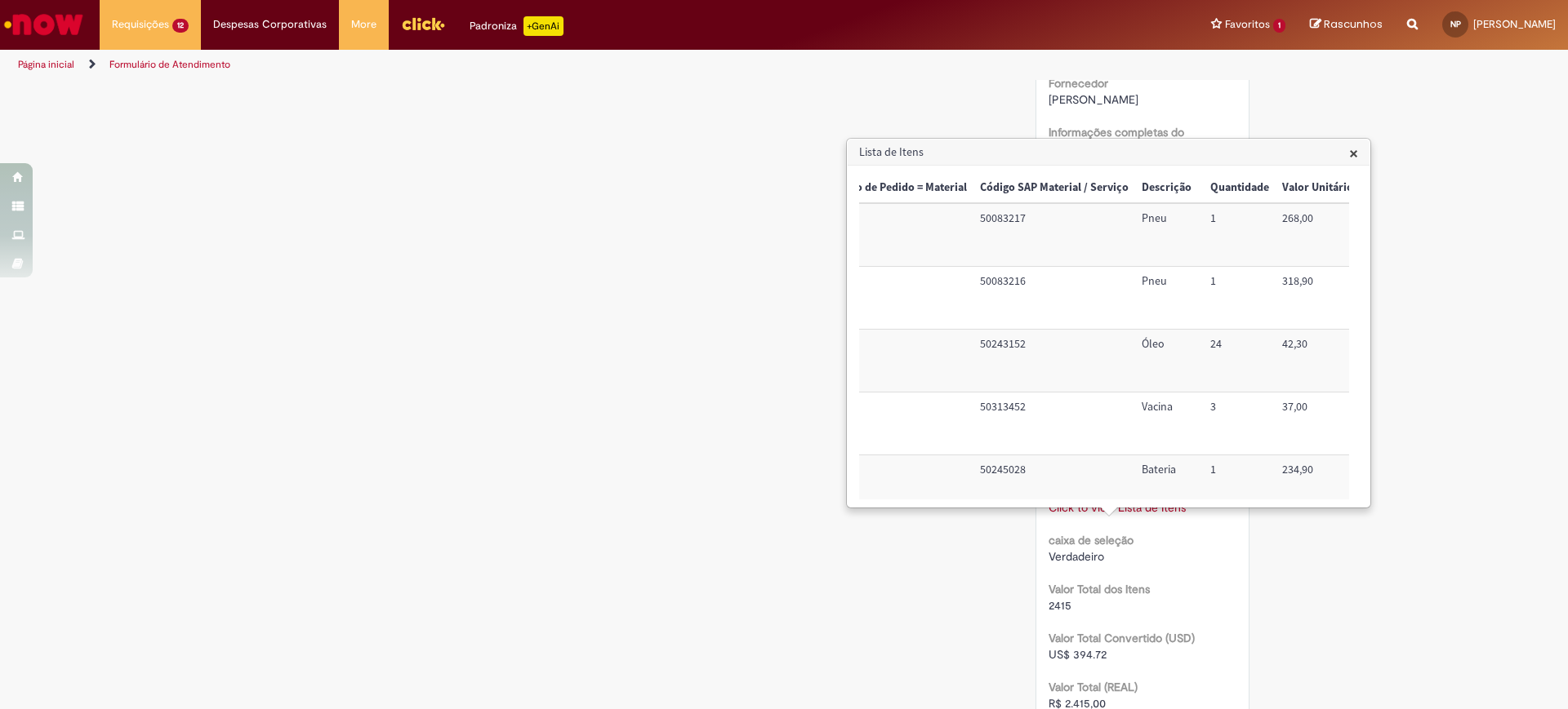
scroll to position [0, 0]
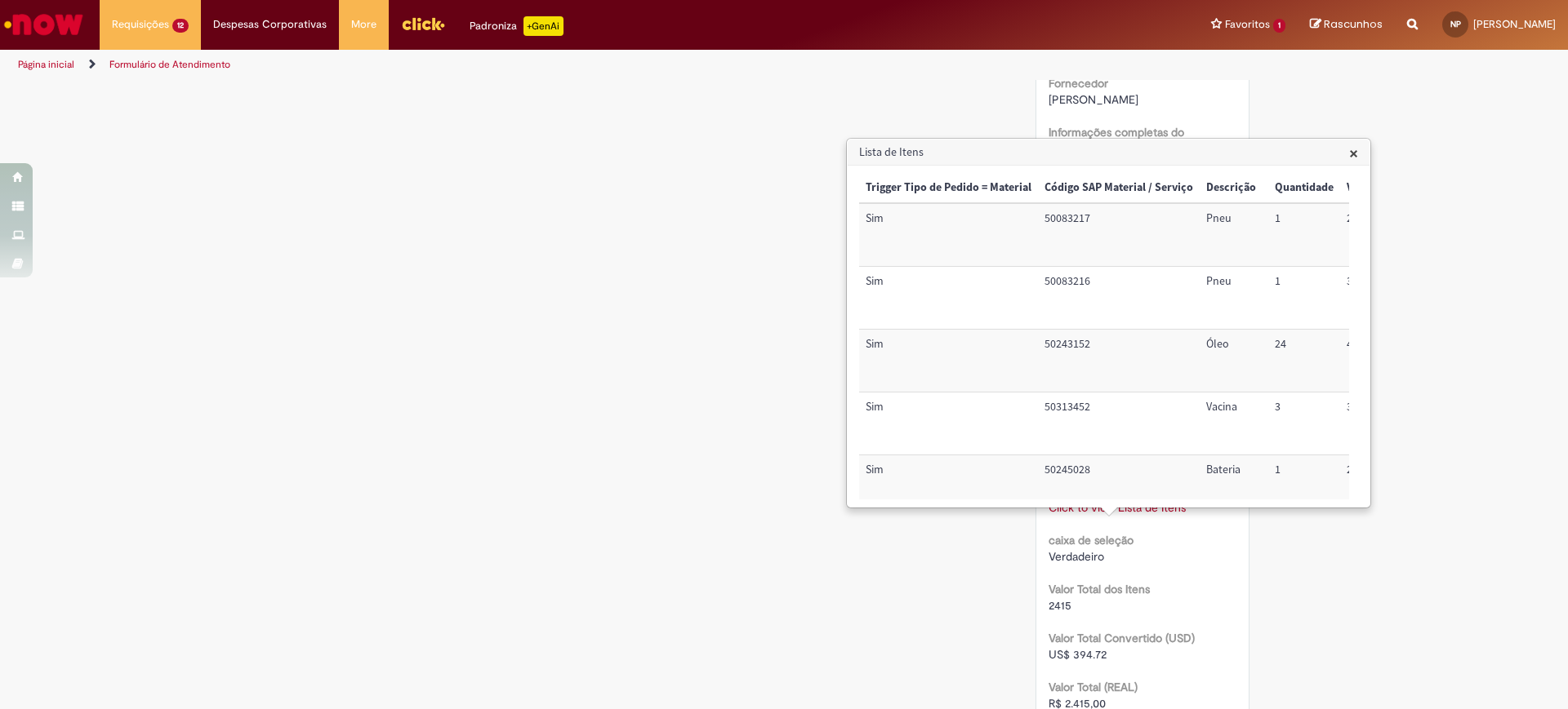
click at [1085, 348] on td "50243152" at bounding box center [1118, 361] width 161 height 63
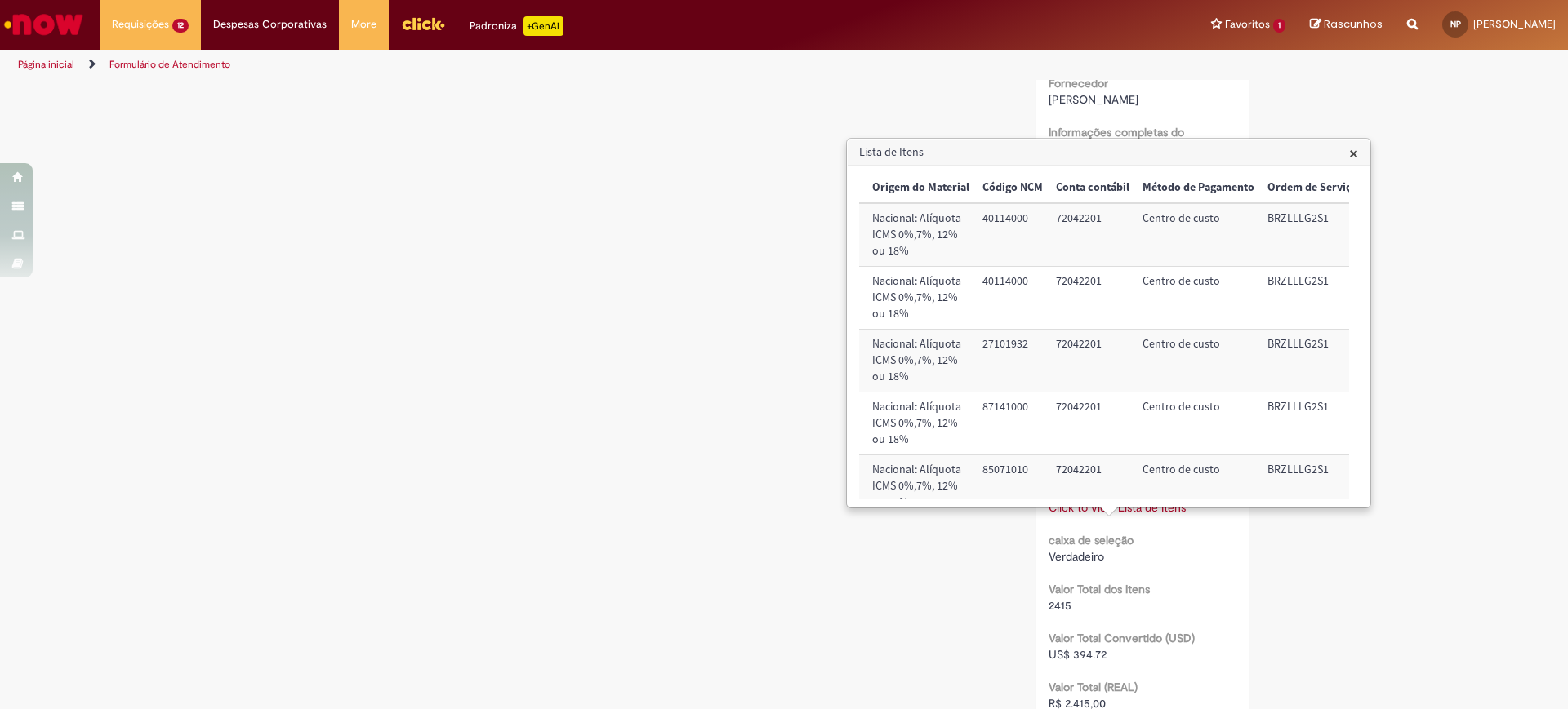
scroll to position [0, 684]
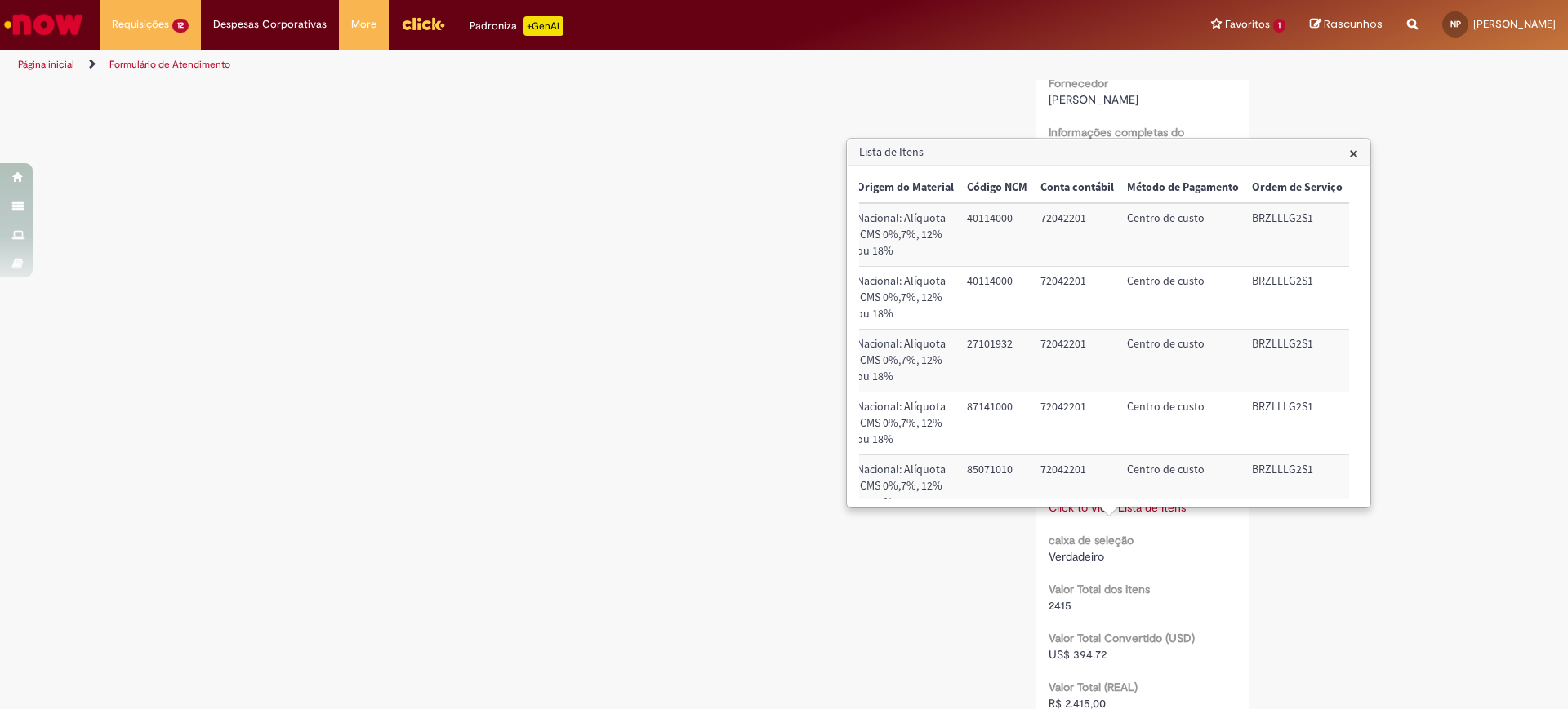
click at [1181, 399] on td "Centro de custo" at bounding box center [1182, 424] width 125 height 63
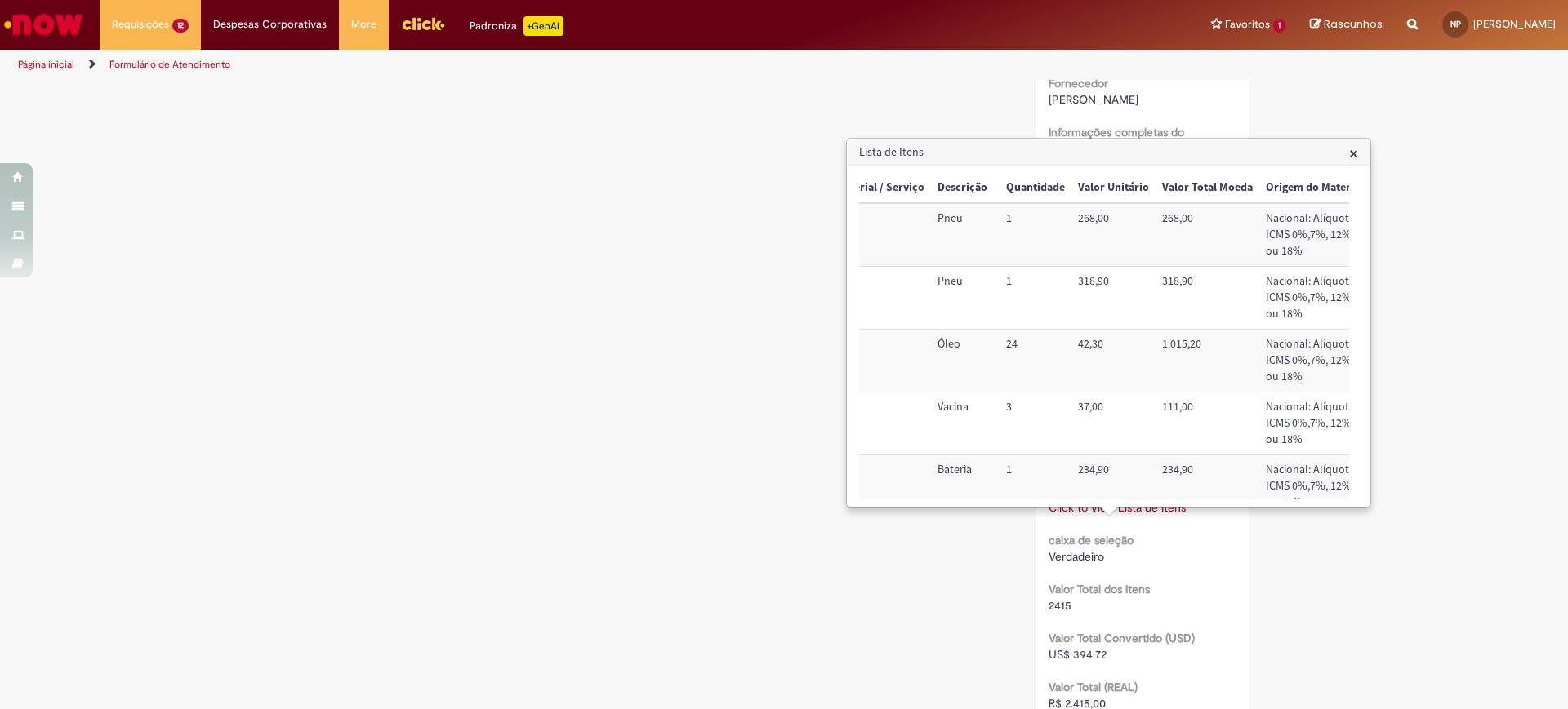
click at [951, 409] on td "Vacina" at bounding box center [965, 424] width 68 height 63
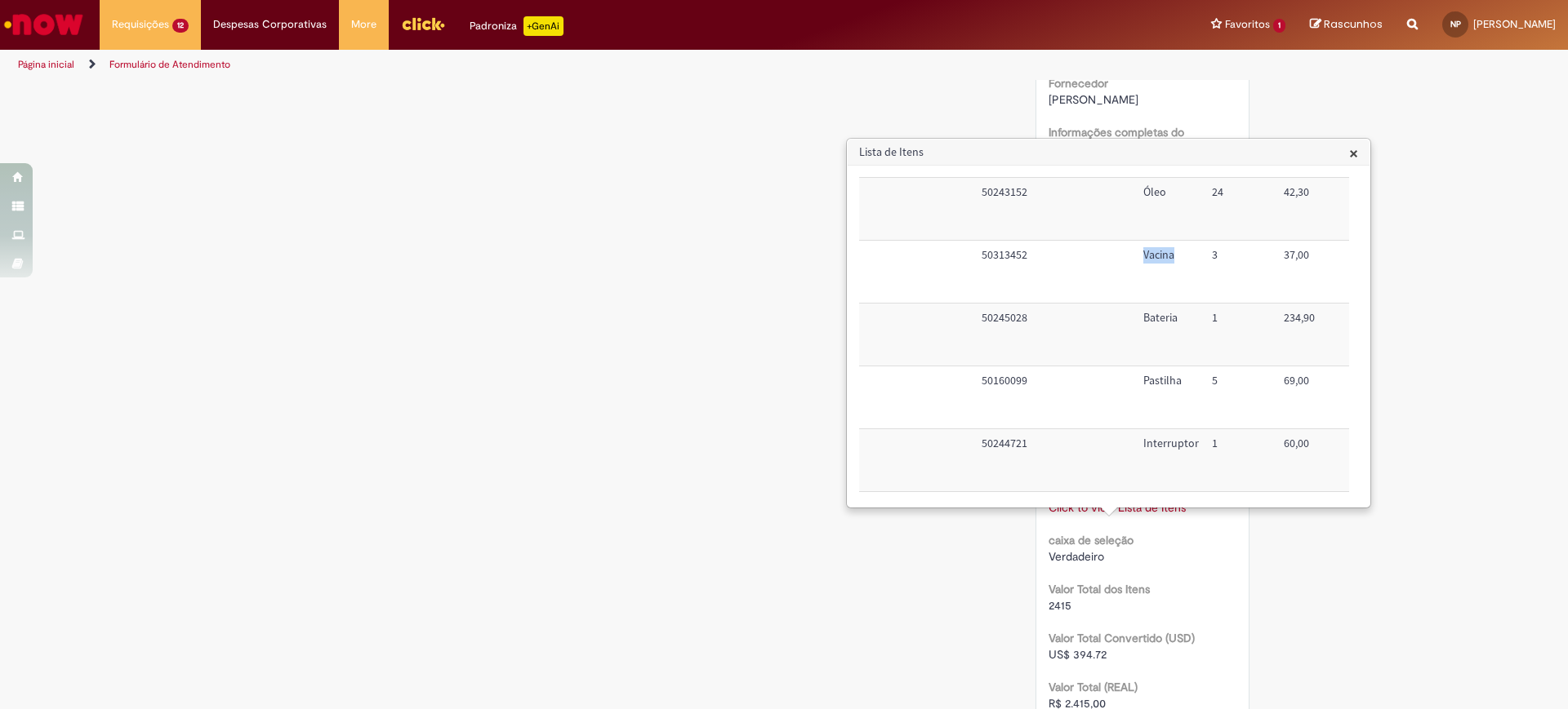
scroll to position [152, 0]
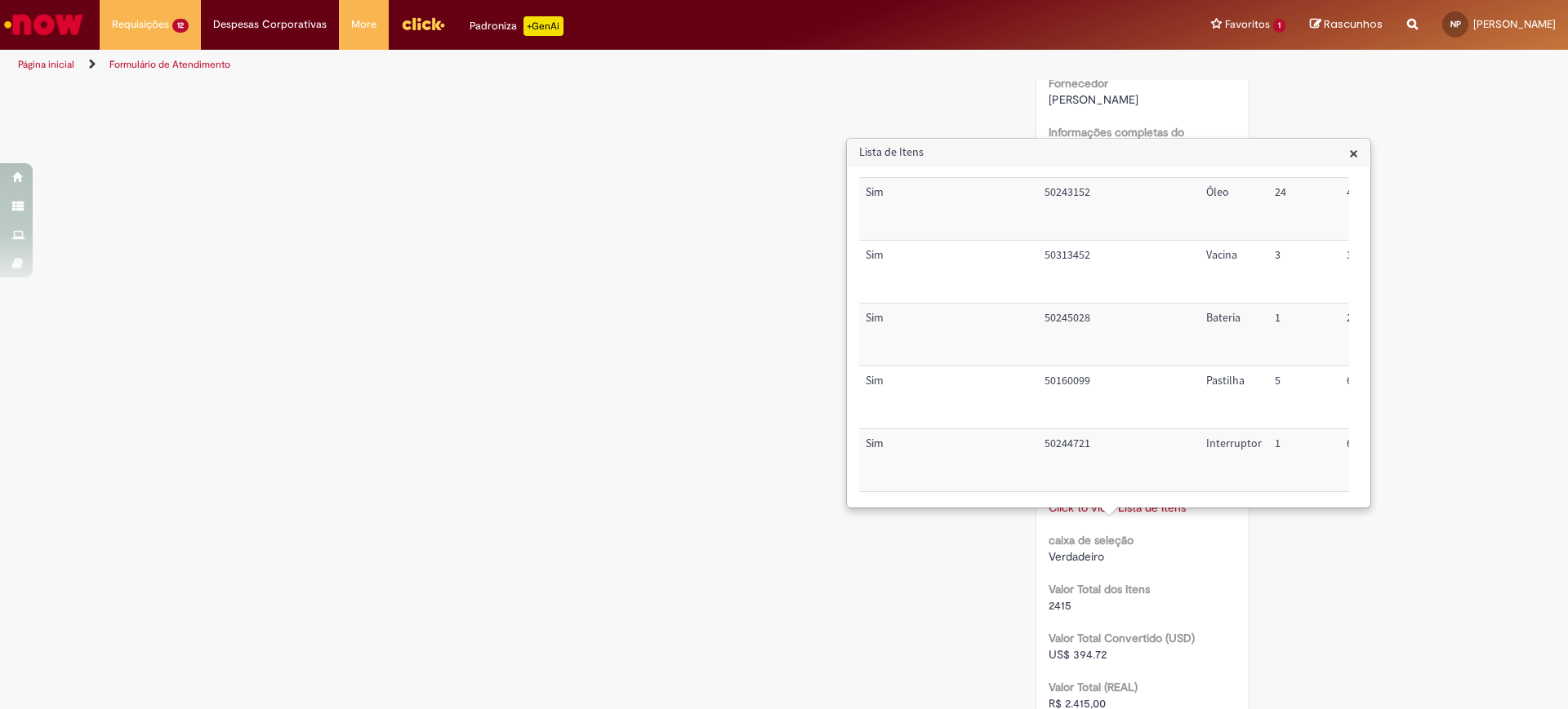
click at [1055, 321] on td "50245028" at bounding box center [1118, 334] width 161 height 63
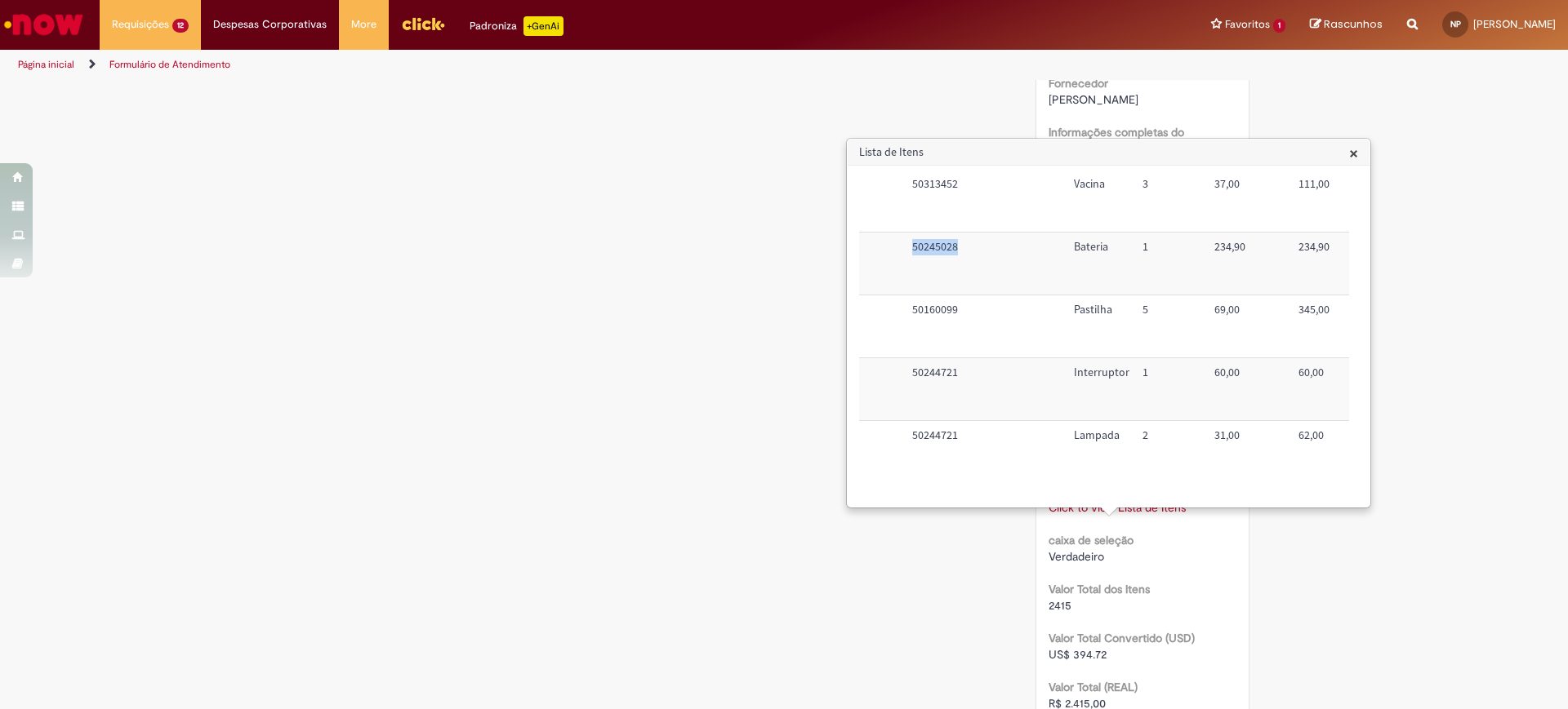
scroll to position [239, 0]
click at [1064, 295] on td "50160099" at bounding box center [1118, 326] width 161 height 63
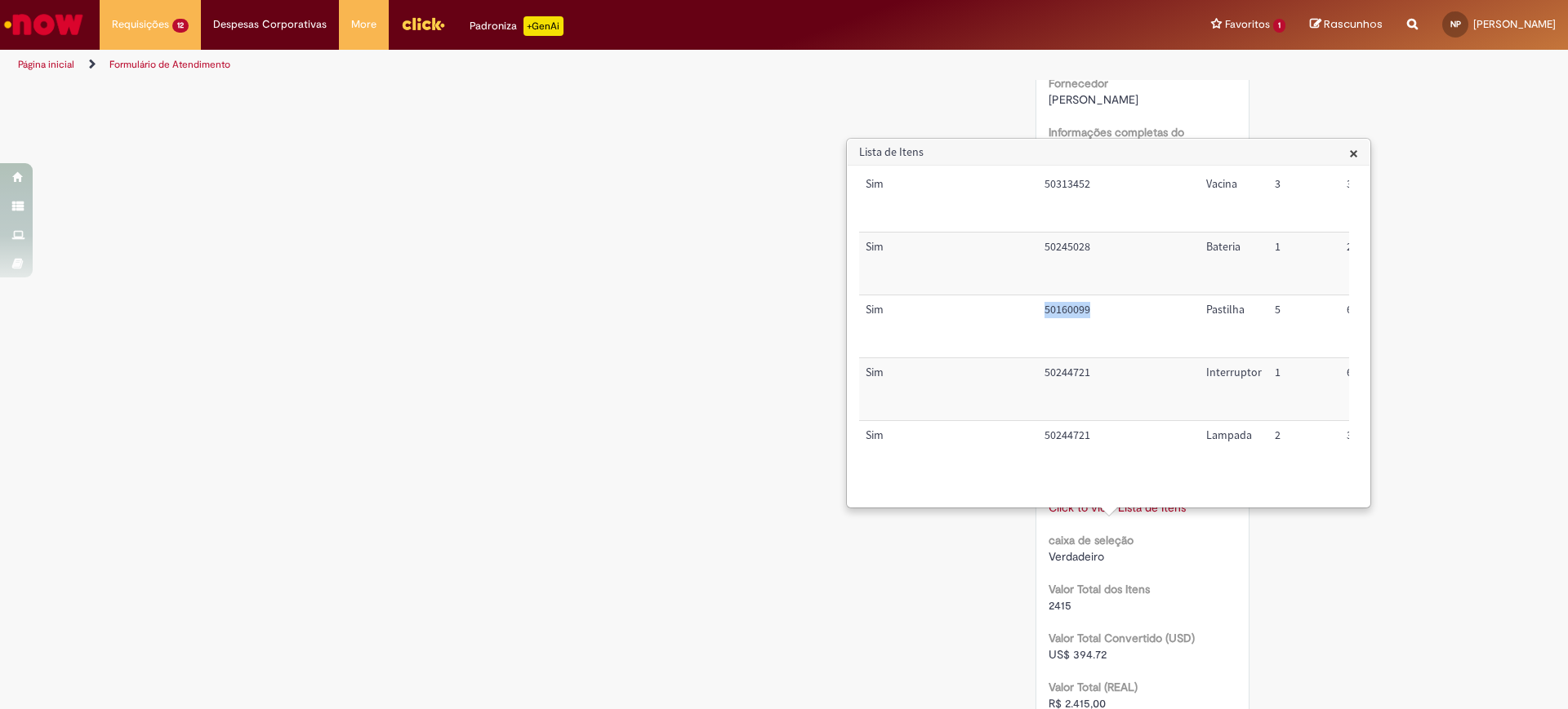
click at [1064, 295] on td "50160099" at bounding box center [1118, 326] width 161 height 63
click at [1066, 358] on td "50244721" at bounding box center [1118, 389] width 161 height 63
click at [1059, 421] on td "50244721" at bounding box center [1118, 452] width 161 height 62
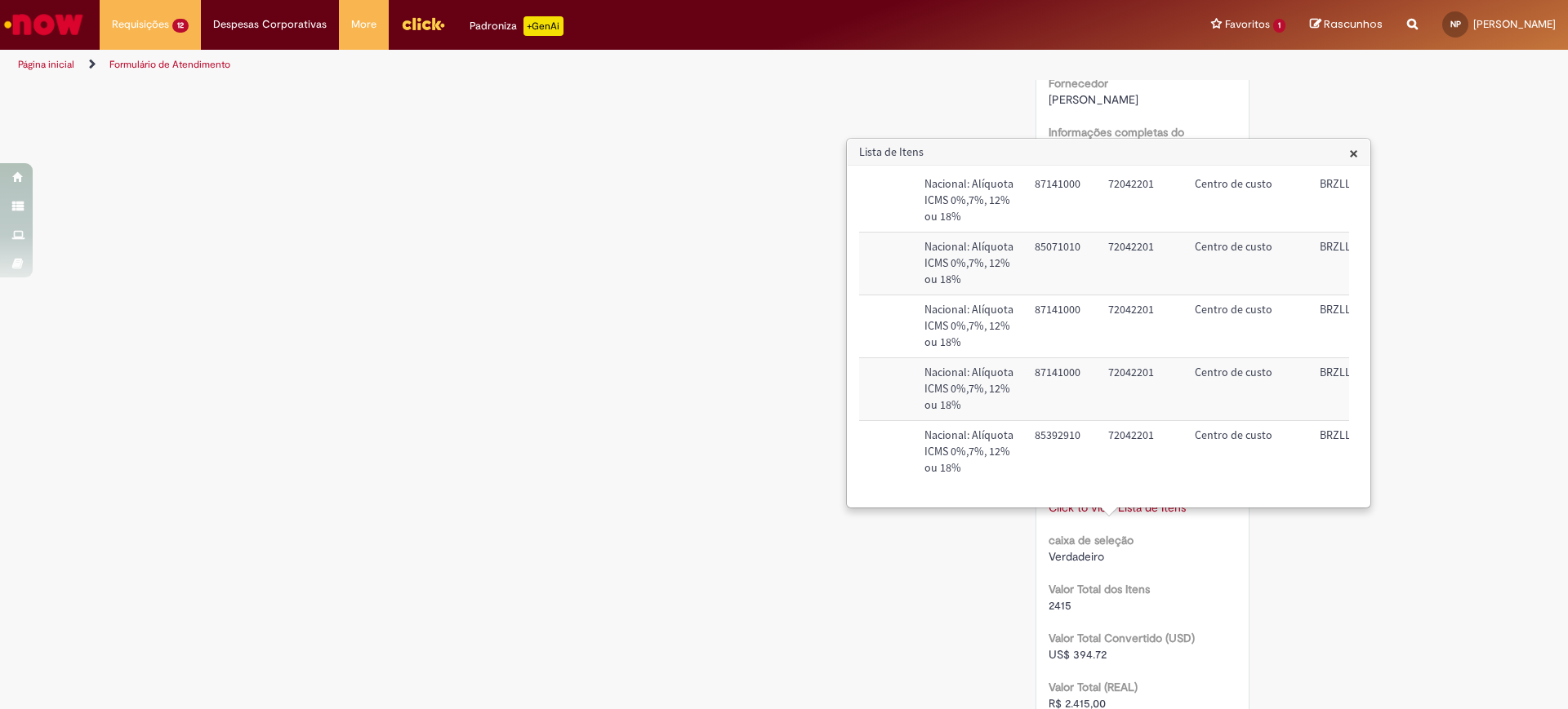
scroll to position [239, 684]
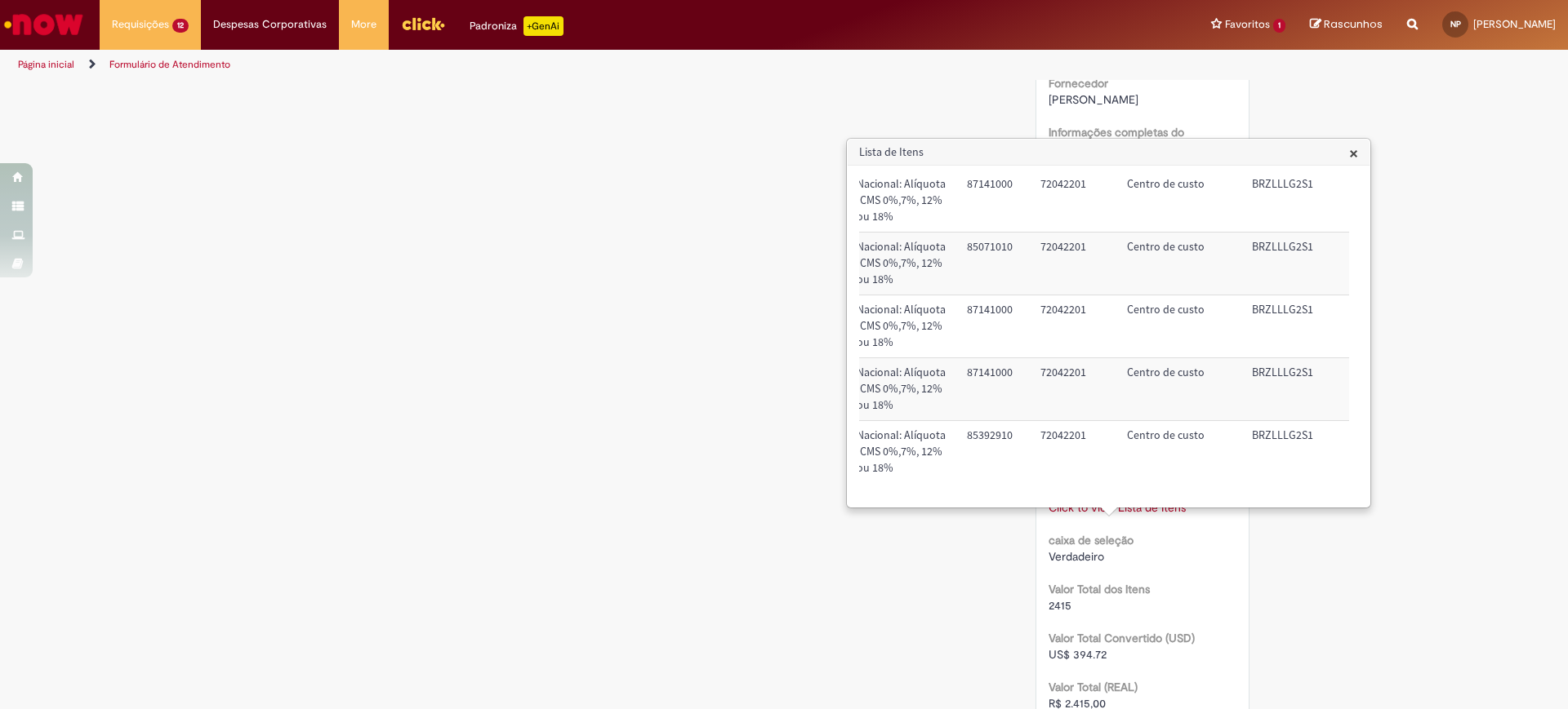
click at [1365, 532] on div "Verificar Código de Barras Aguardando Aprovação Aguardando atendimento Em andam…" at bounding box center [784, 98] width 1568 height 2563
click at [1332, 551] on div "Verificar Código de Barras Aguardando Aprovação Aguardando atendimento Em andam…" at bounding box center [784, 98] width 1568 height 2563
click at [1351, 156] on span "×" at bounding box center [1354, 153] width 9 height 22
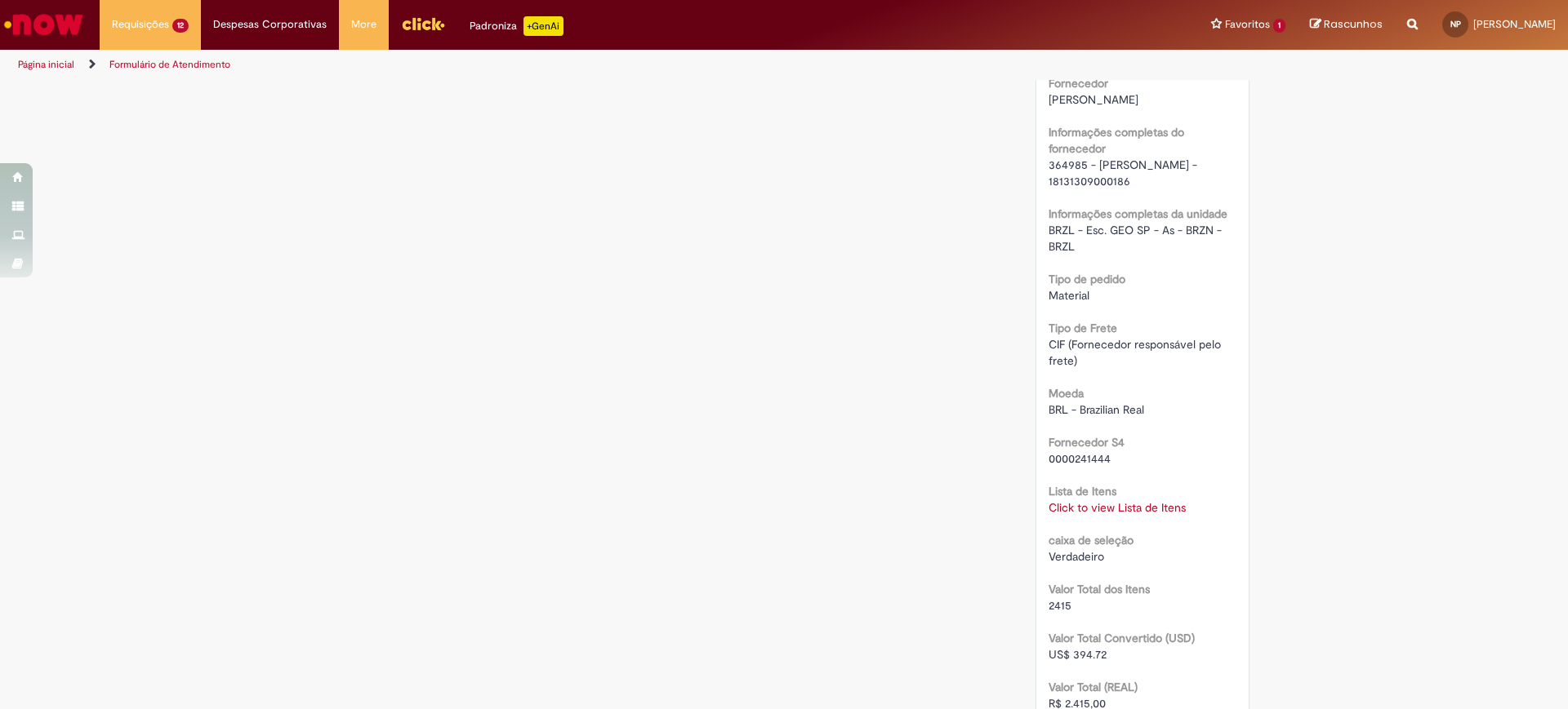
click at [1318, 231] on div "Verificar Código de Barras Aguardando Aprovação Aguardando atendimento Em andam…" at bounding box center [784, 98] width 1568 height 2563
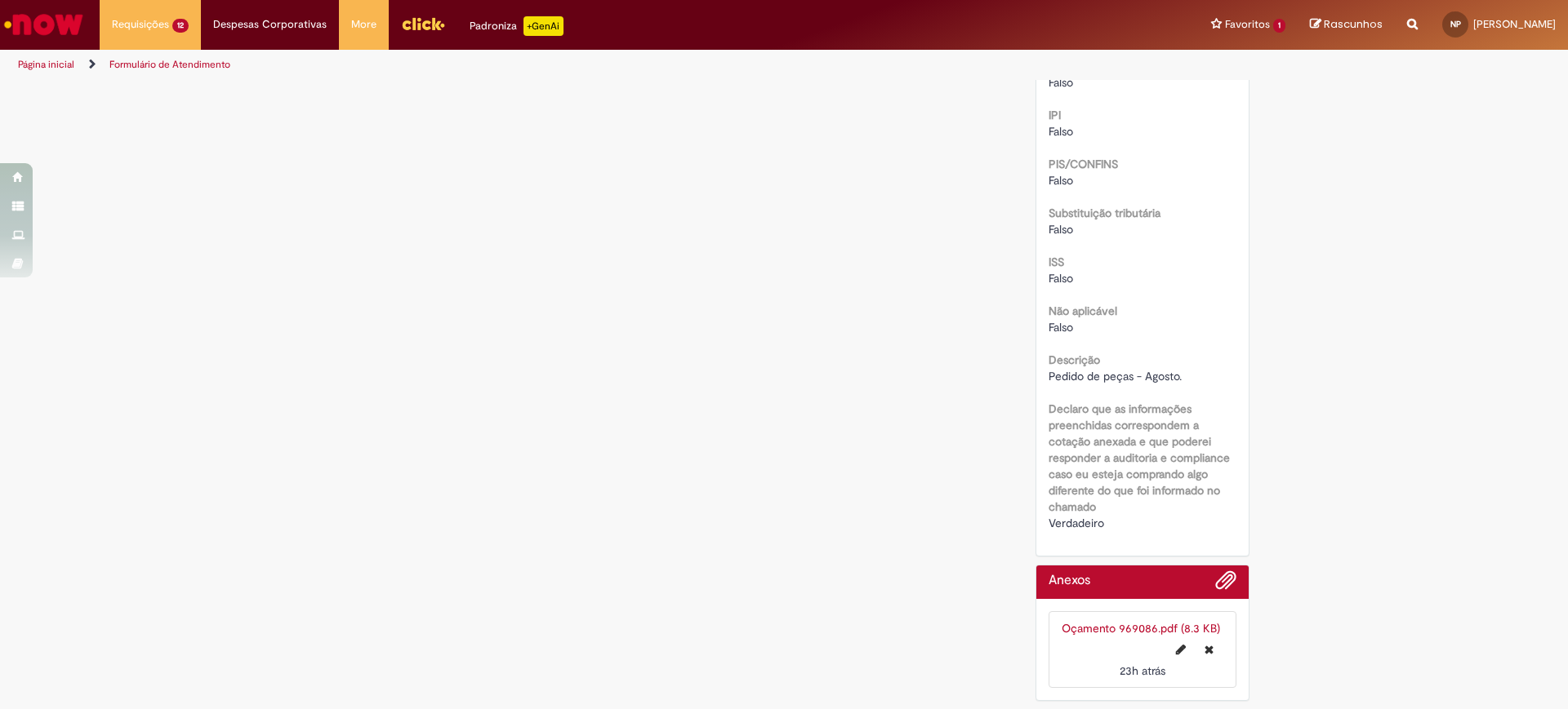
scroll to position [1952, 0]
click at [1076, 626] on link "Oçamento 969086.pdf (8.3 KB)" at bounding box center [1140, 629] width 159 height 15
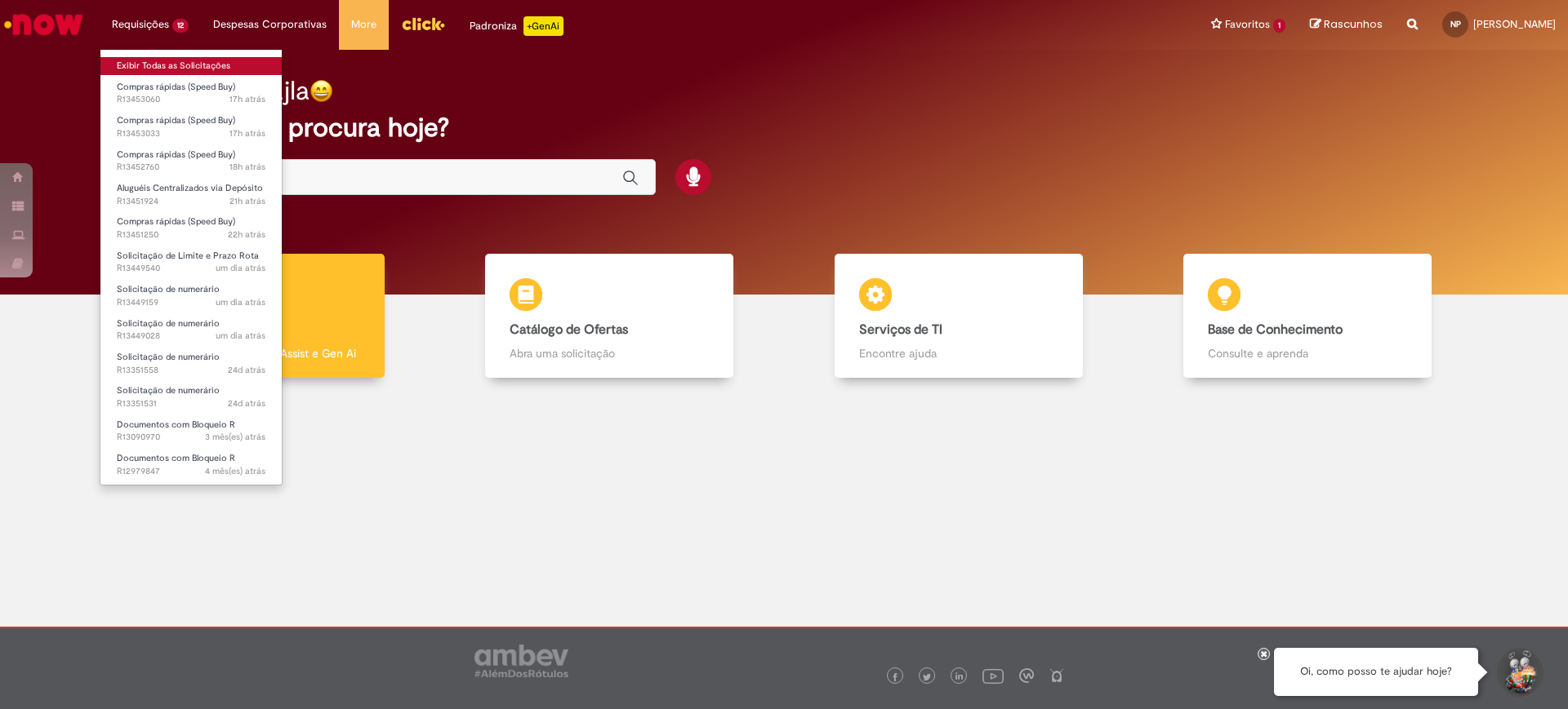
click at [167, 68] on link "Exibir Todas as Solicitações" at bounding box center [191, 67] width 181 height 18
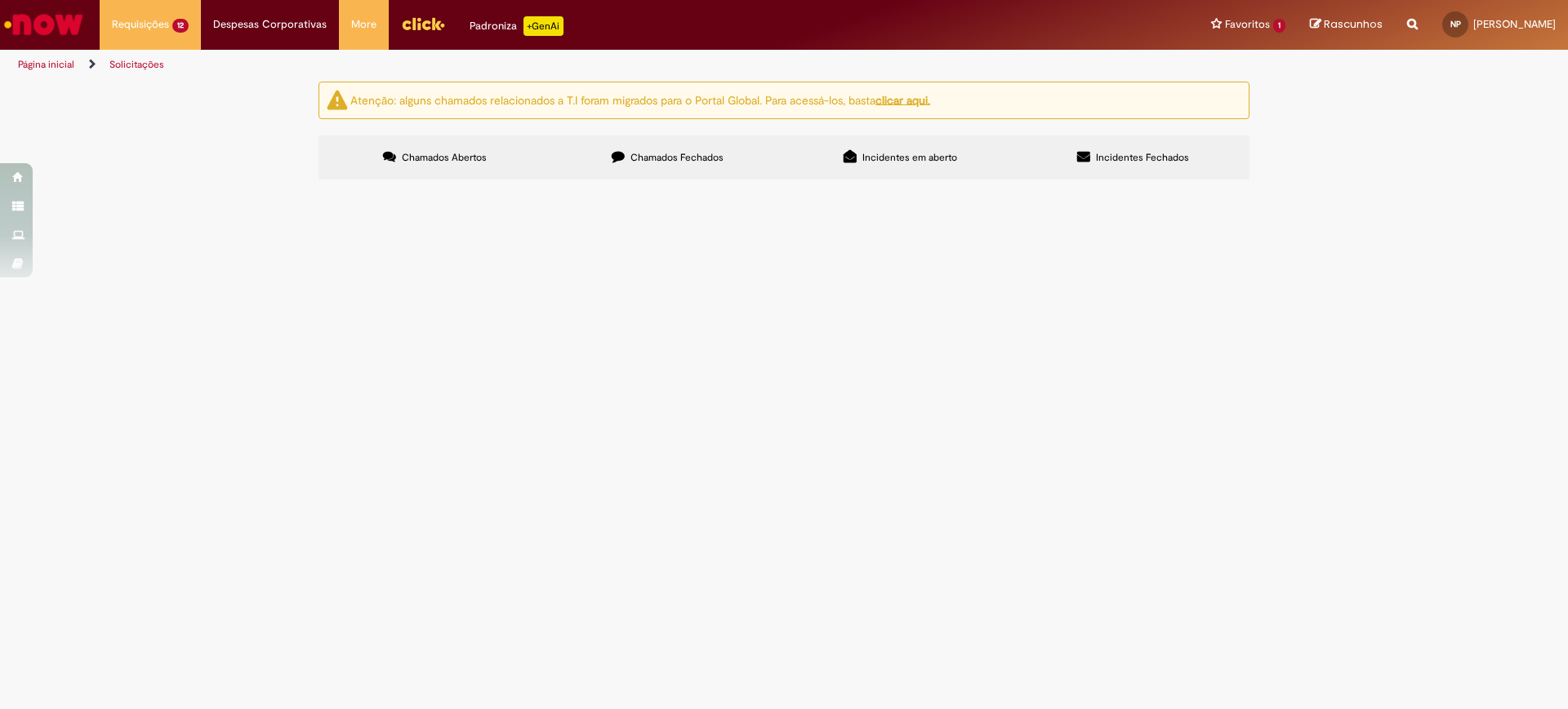
click at [0, 0] on span "Pedido de desjejum." at bounding box center [0, 0] width 0 height 0
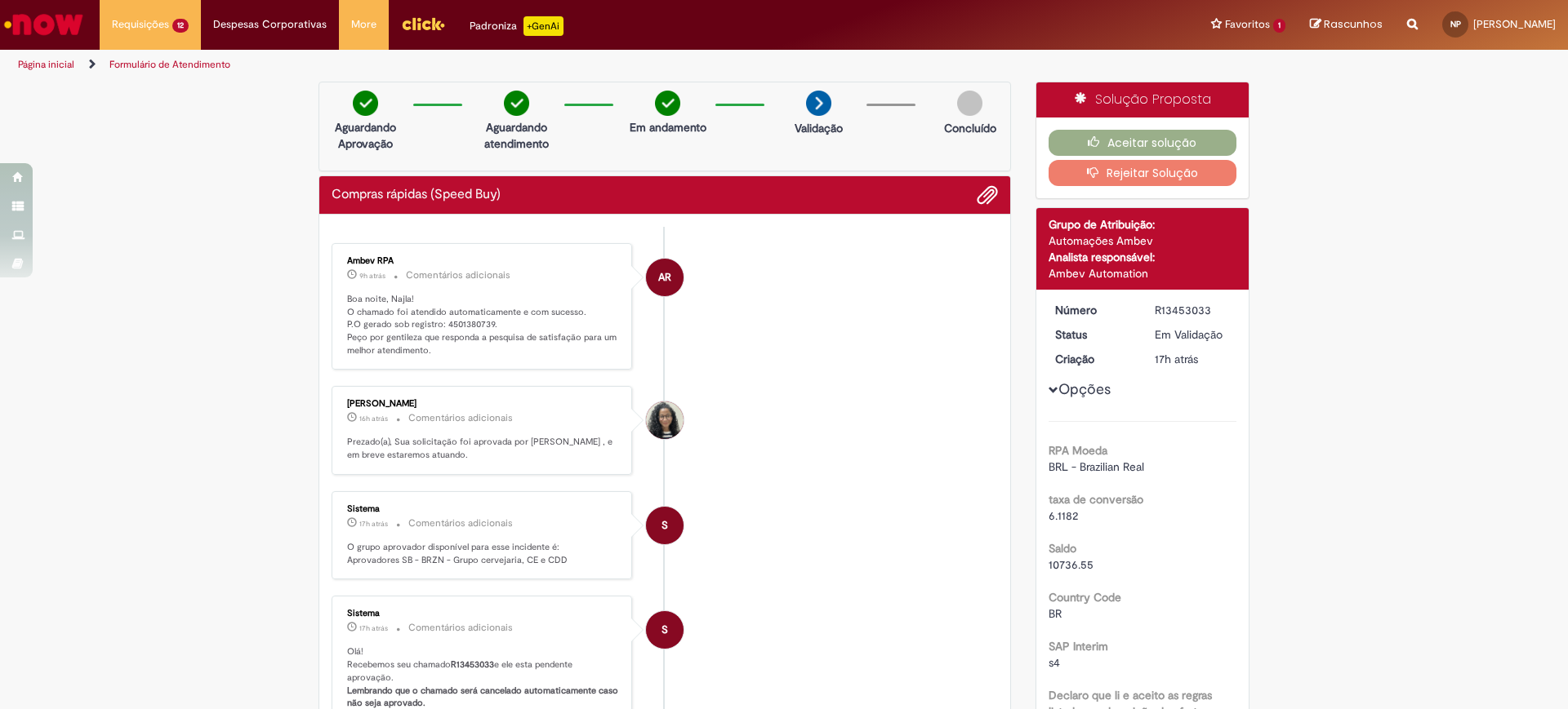
click at [790, 351] on li "AR Ambev RPA 9h atrás 9 horas atrás Comentários adicionais Boa noite, Najla! O …" at bounding box center [665, 307] width 666 height 128
click at [473, 324] on p "Boa noite, Najla! O chamado foi atendido automaticamente e com sucesso. P.O ger…" at bounding box center [483, 325] width 272 height 65
copy p "4501380739"
click at [1083, 129] on button "Aceitar solução" at bounding box center [1142, 142] width 189 height 26
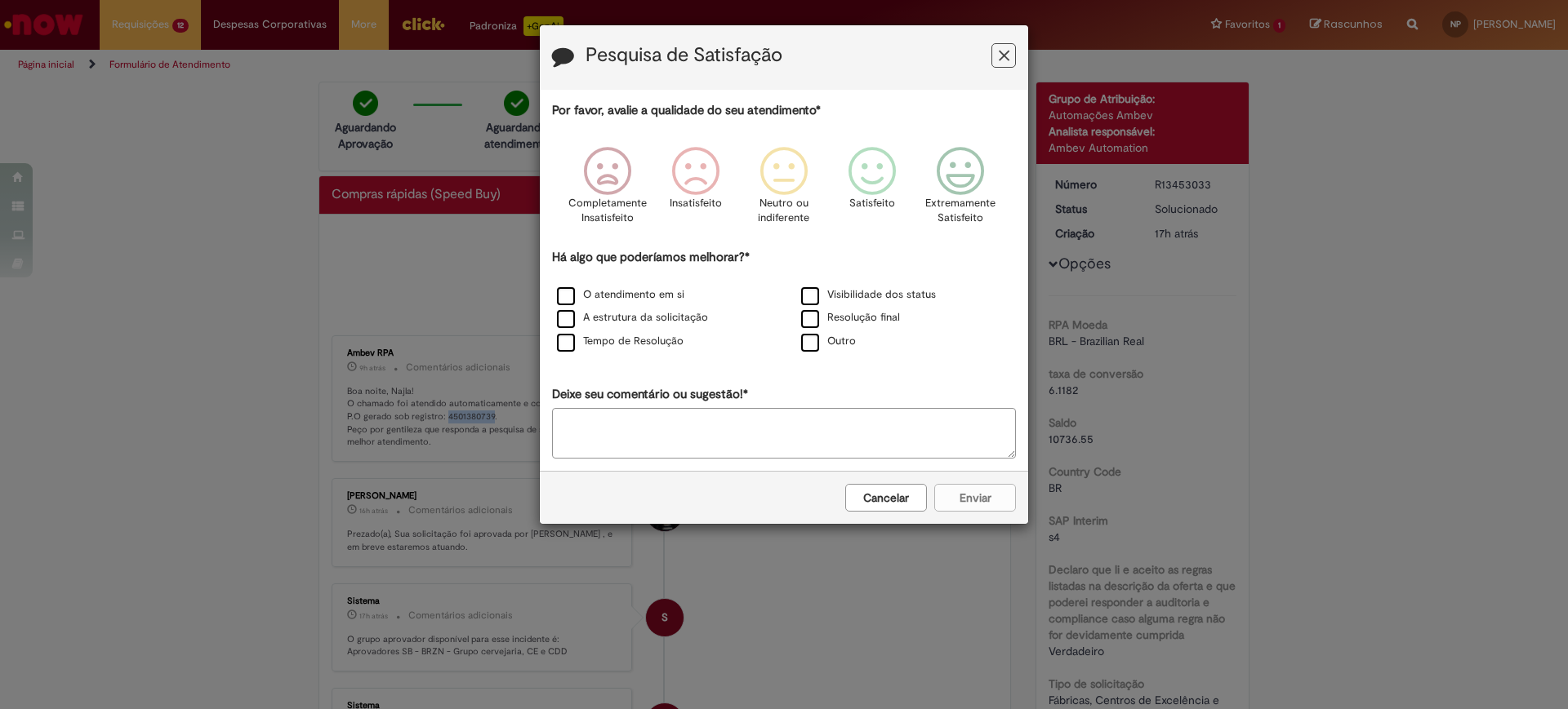
click at [1009, 50] on button "Feedback" at bounding box center [1003, 55] width 25 height 25
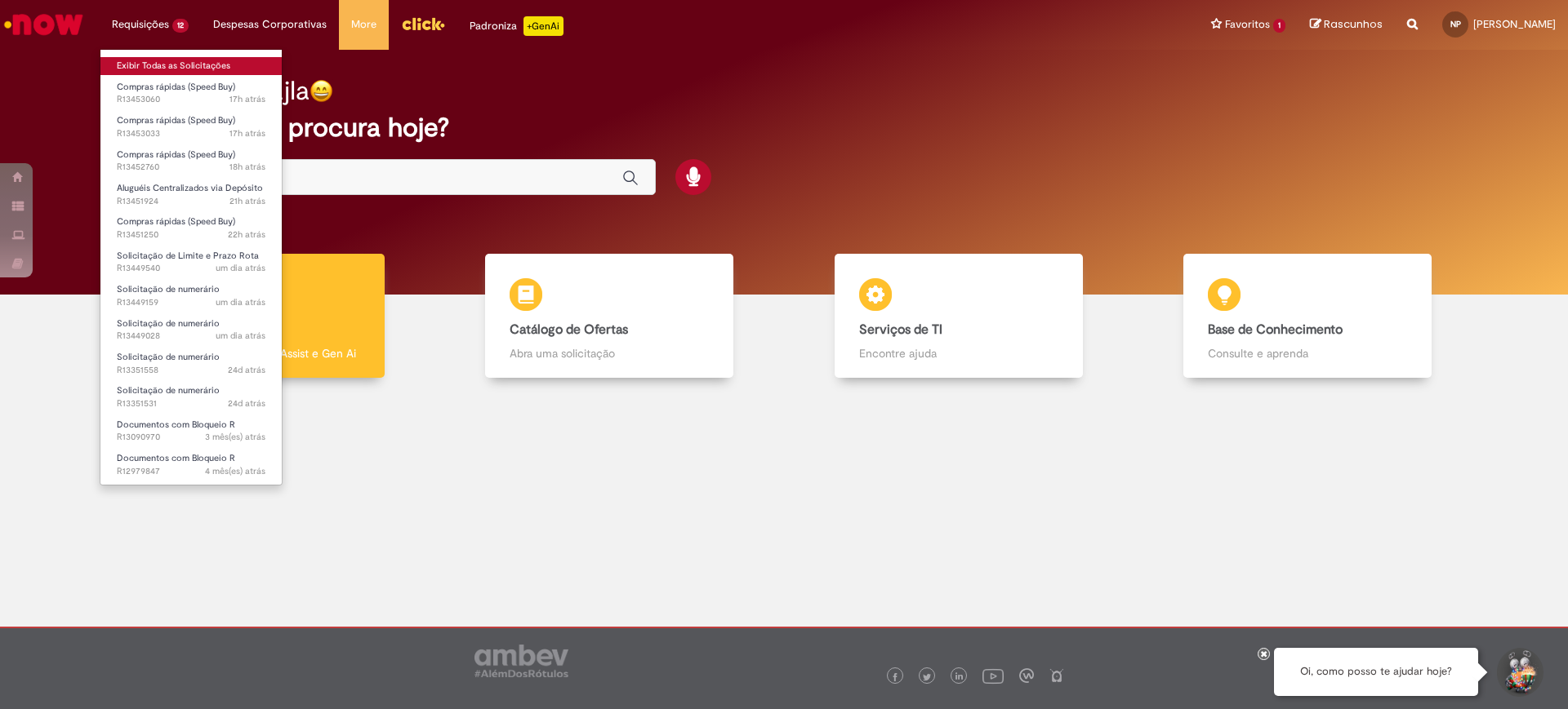
click at [155, 57] on link "Exibir Todas as Solicitações" at bounding box center [191, 67] width 181 height 18
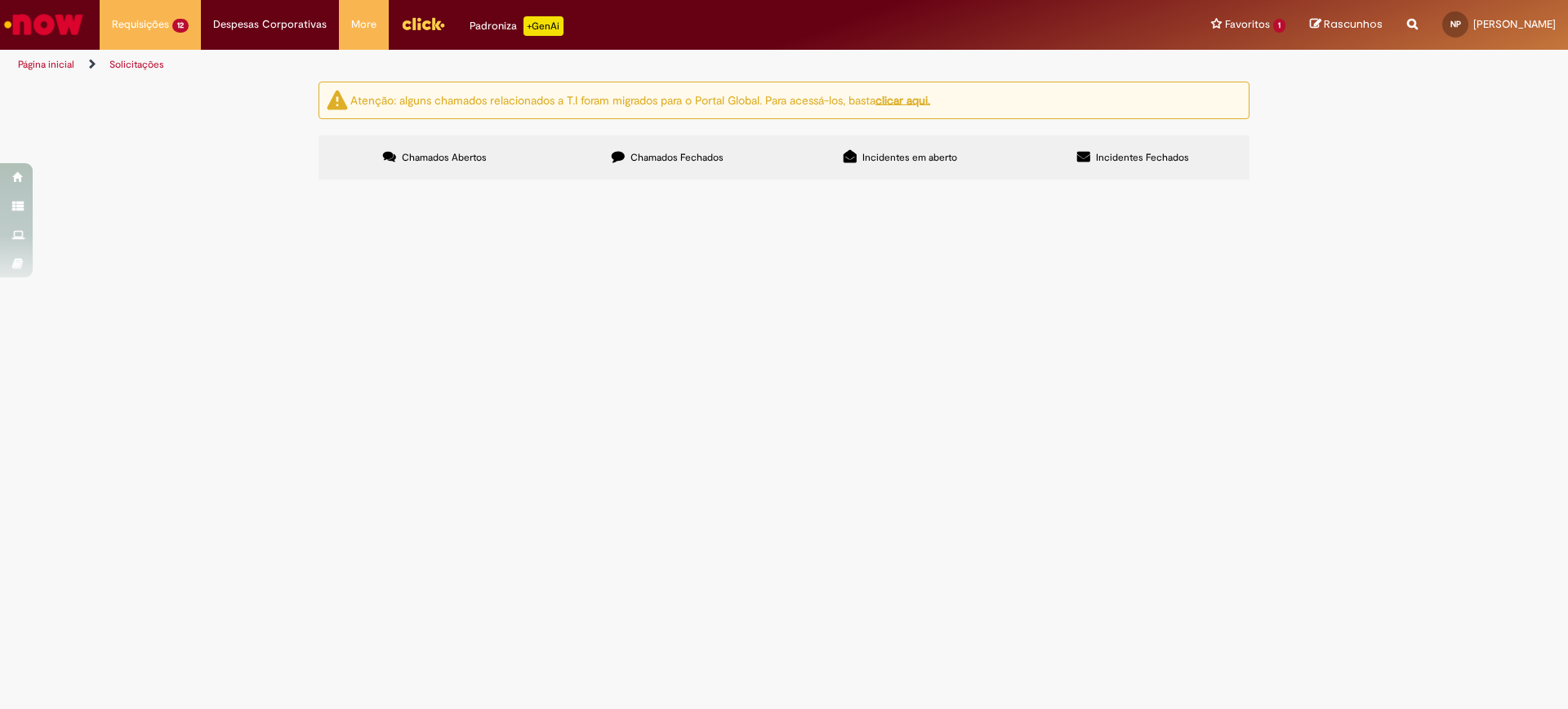
click at [0, 0] on span "Pedido de fitilho." at bounding box center [0, 0] width 0 height 0
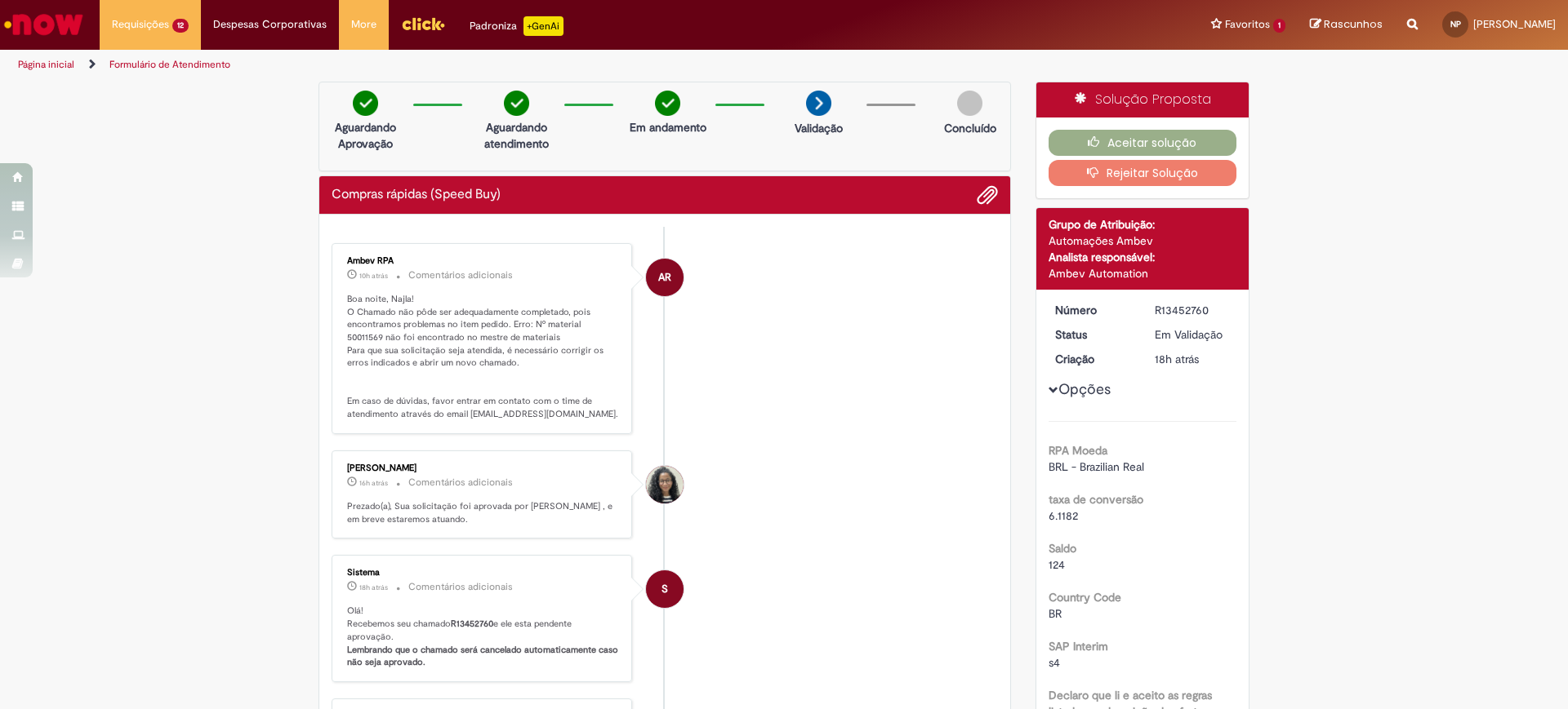
click at [744, 415] on li "AR Ambev RPA 10h atrás 10 horas atrás Comentários adicionais Boa noite, Najla! …" at bounding box center [665, 339] width 666 height 191
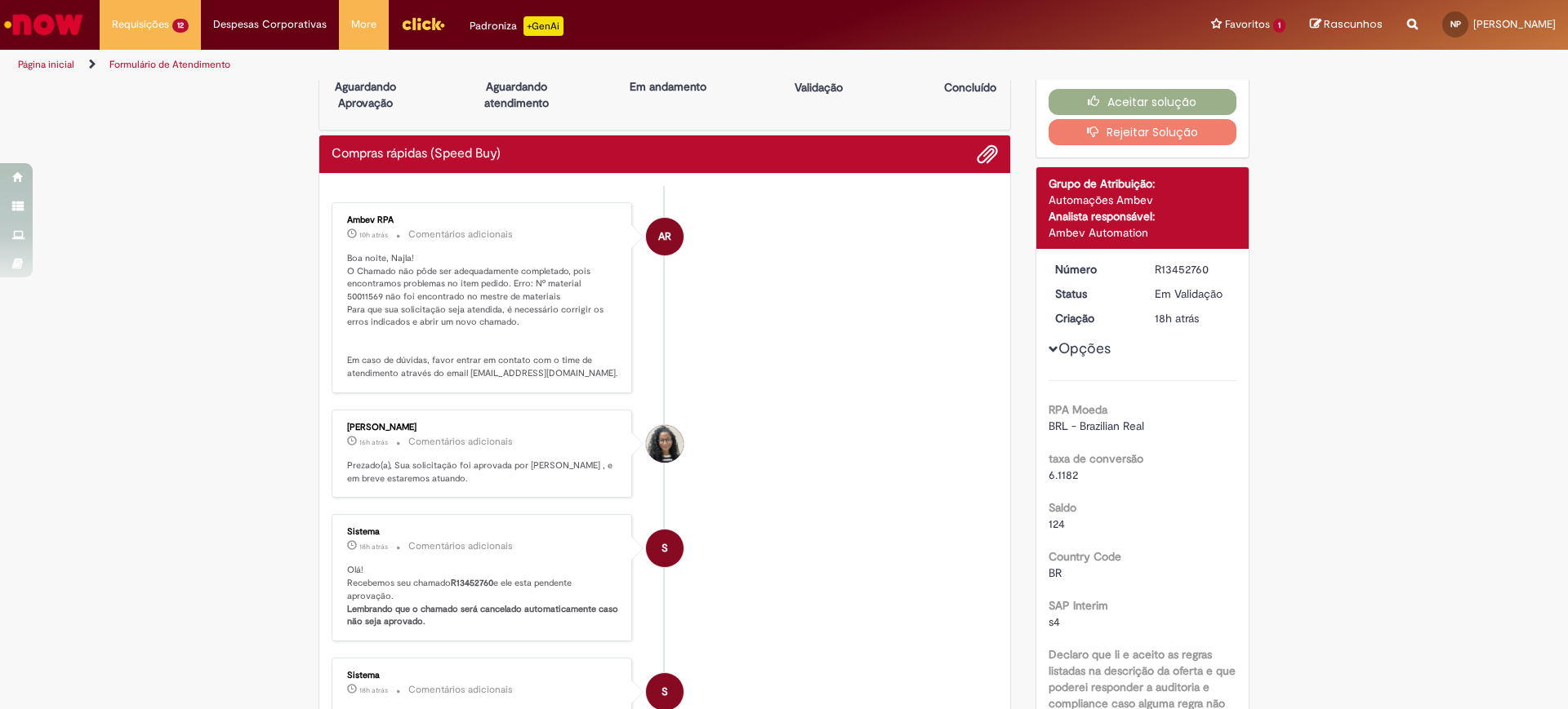
click at [904, 279] on li "AR Ambev RPA 10h atrás 10 horas atrás Comentários adicionais Boa noite, Najla! …" at bounding box center [665, 298] width 666 height 191
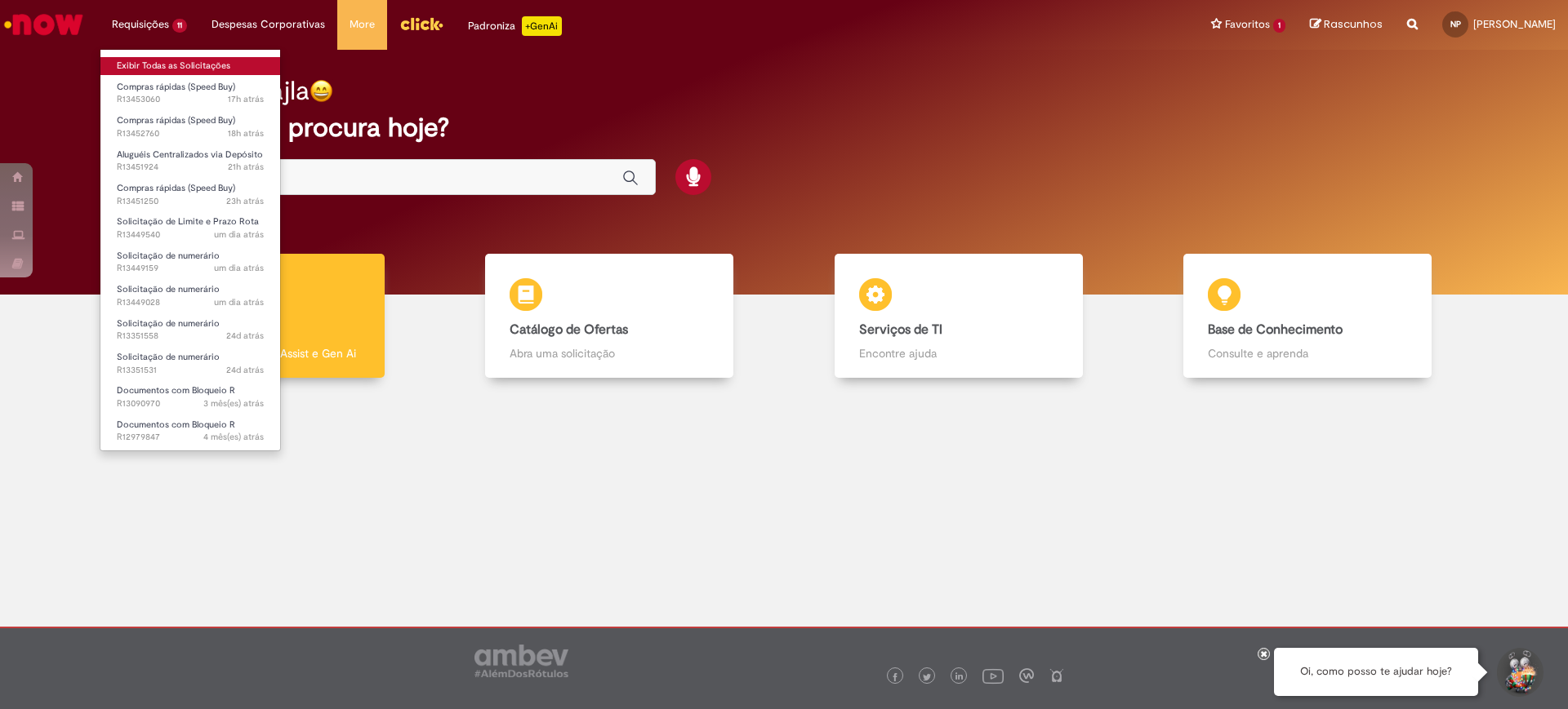
click at [156, 61] on link "Exibir Todas as Solicitações" at bounding box center [190, 67] width 180 height 18
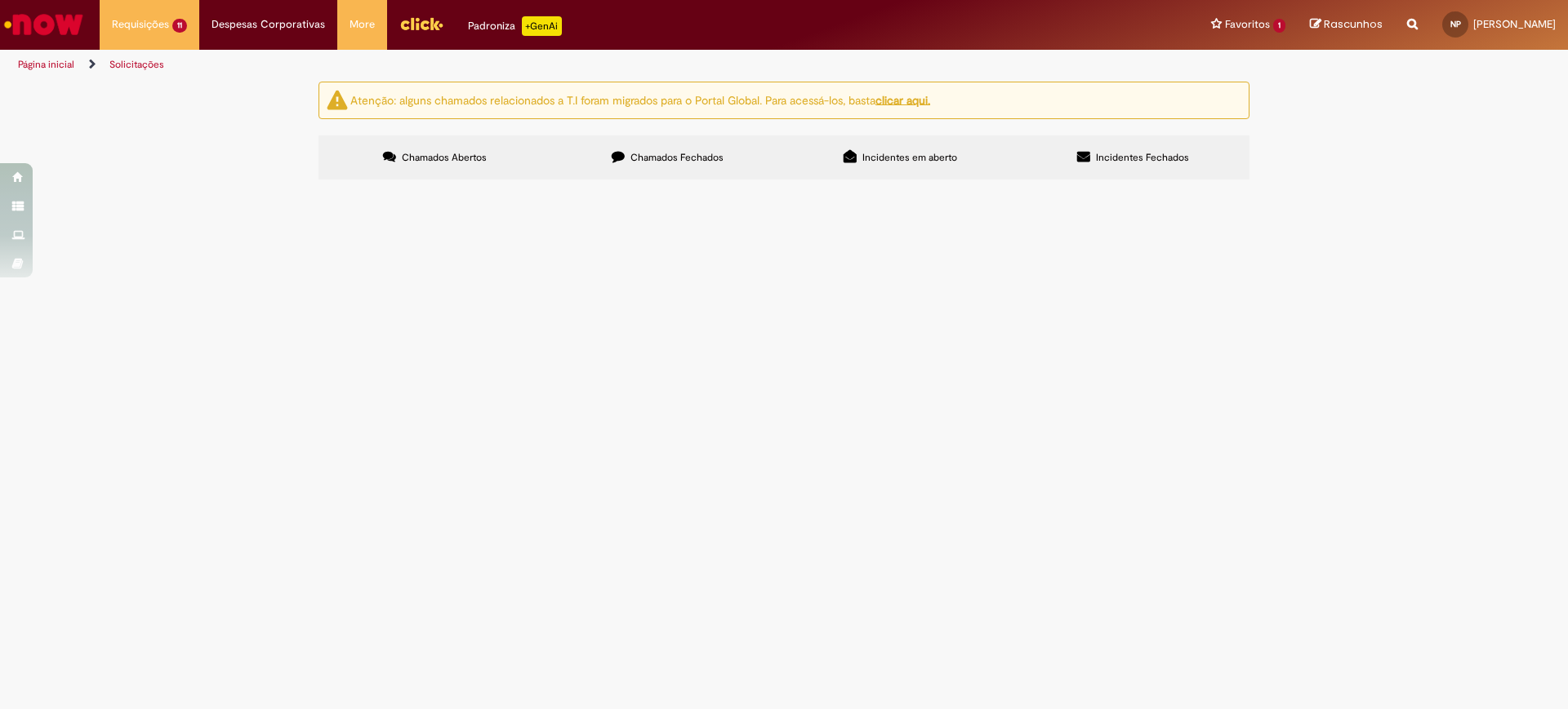
click at [0, 0] on span "Em Validação" at bounding box center [0, 0] width 0 height 0
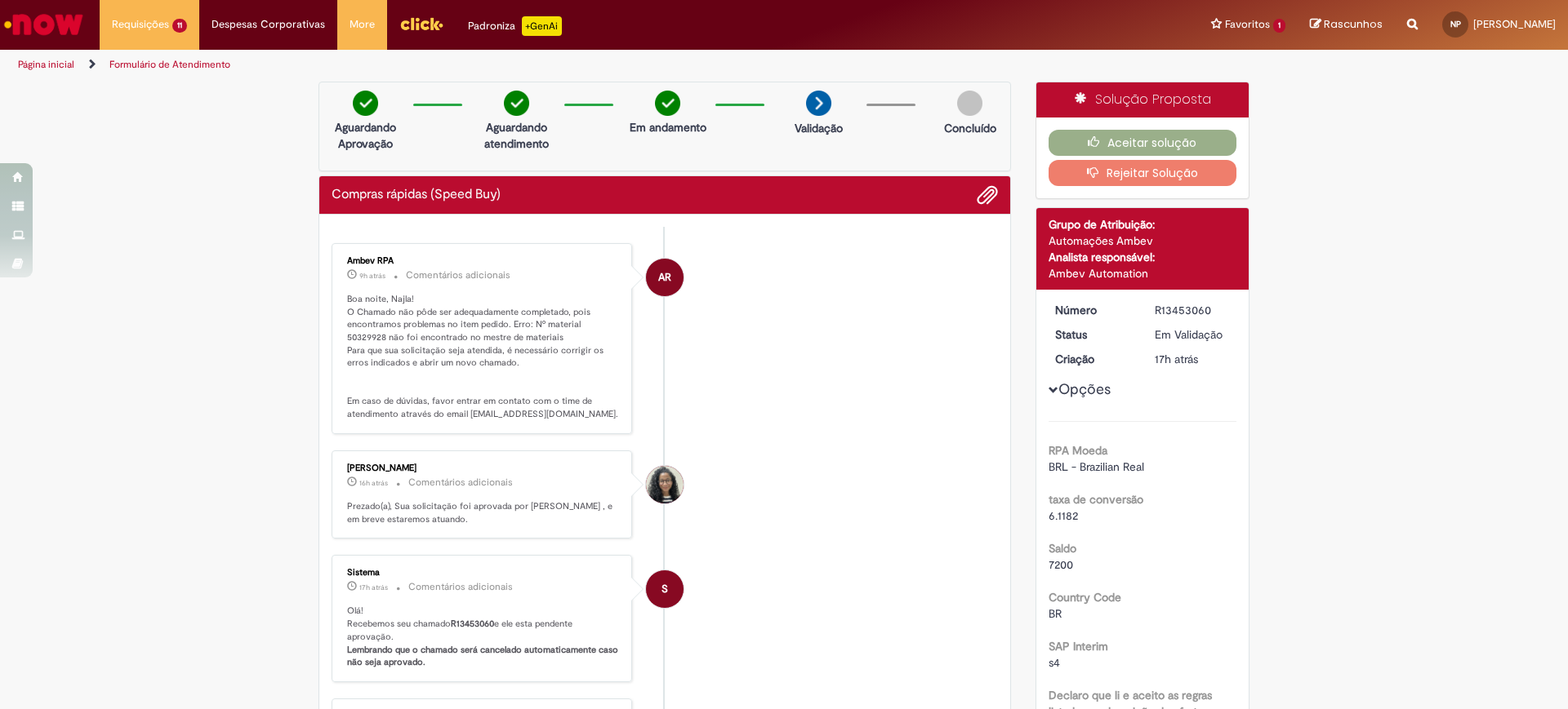
click at [722, 446] on ul "AR Ambev RPA 9h atrás 9 horas atrás Comentários adicionais Boa noite, Najla! O …" at bounding box center [665, 650] width 666 height 846
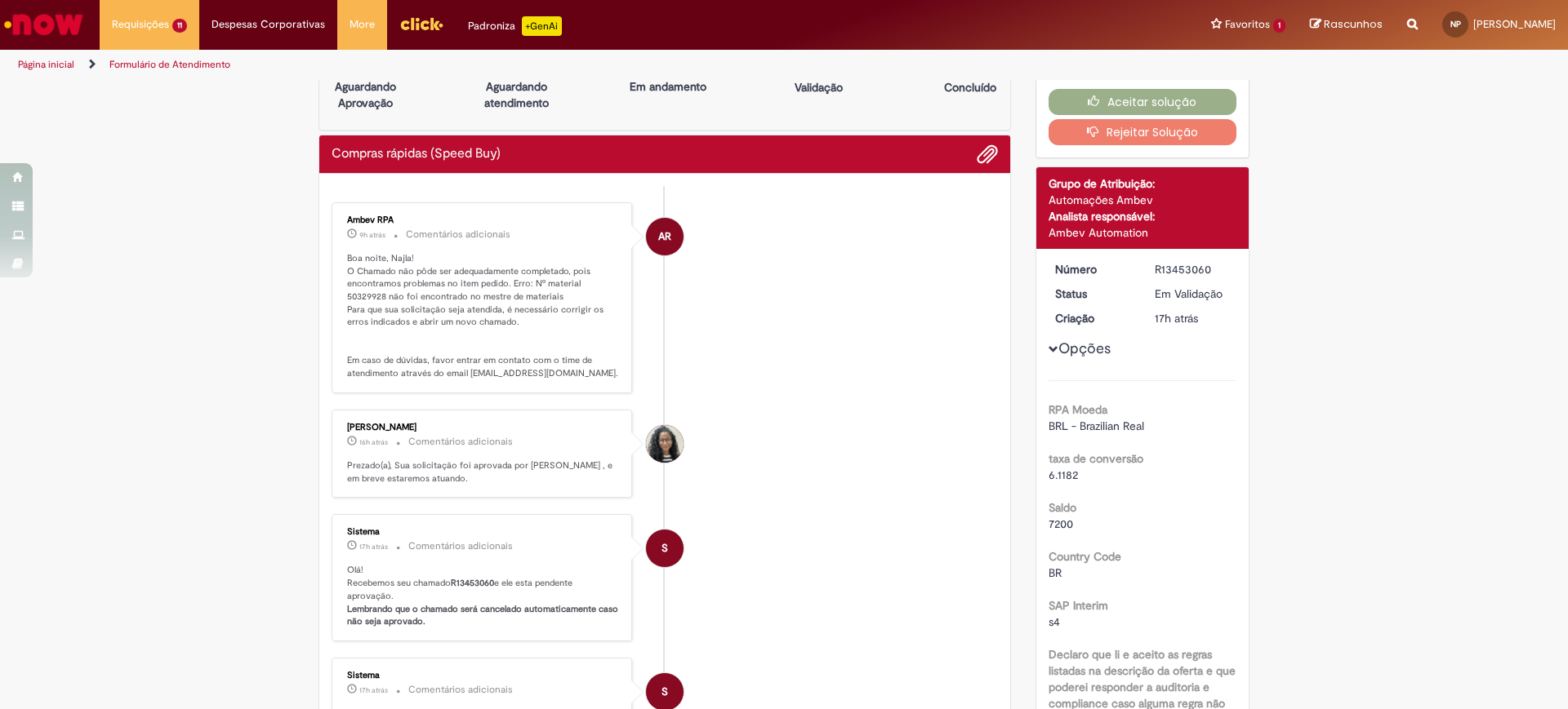
click at [565, 293] on p "Boa noite, Najla! O Chamado não pôde ser adequadamente completado, pois encontr…" at bounding box center [483, 316] width 272 height 128
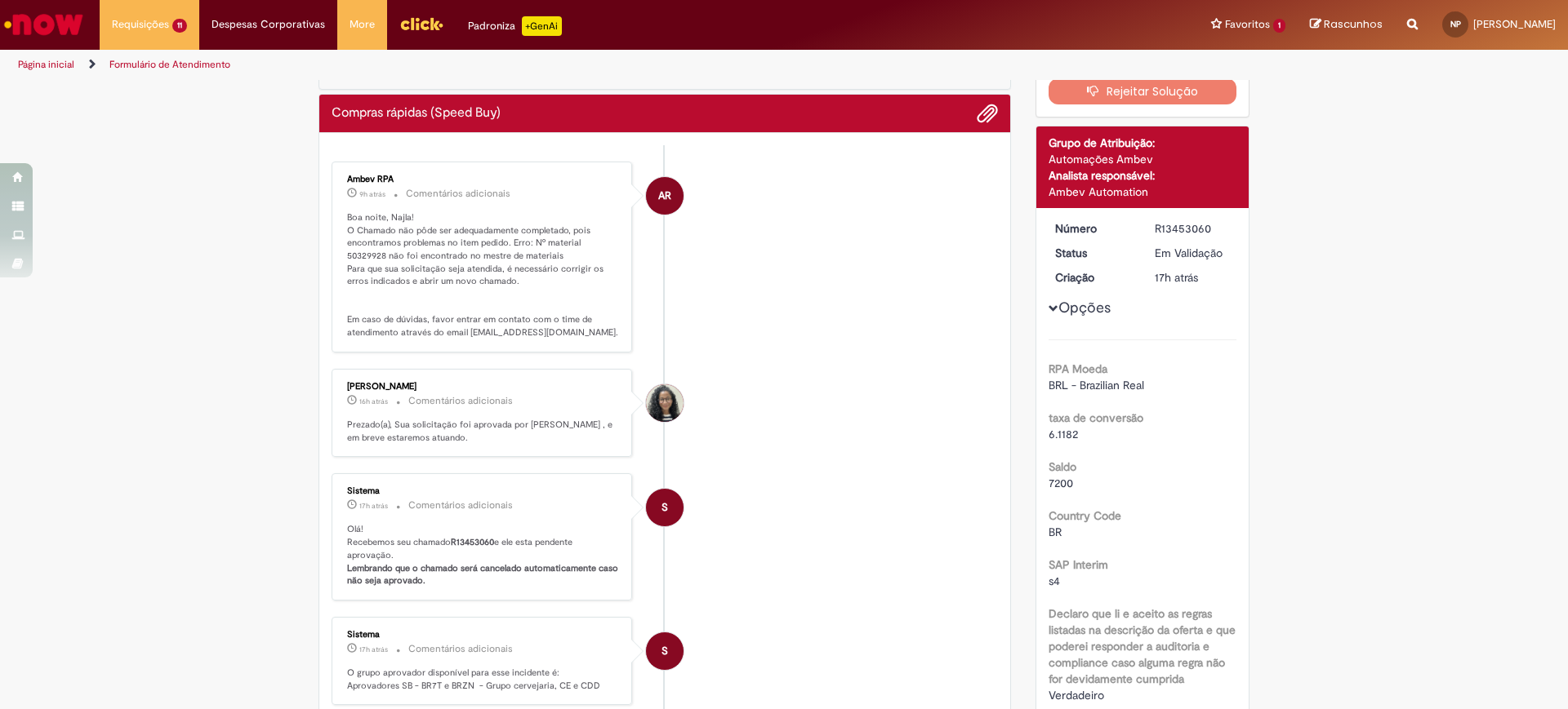
scroll to position [0, 0]
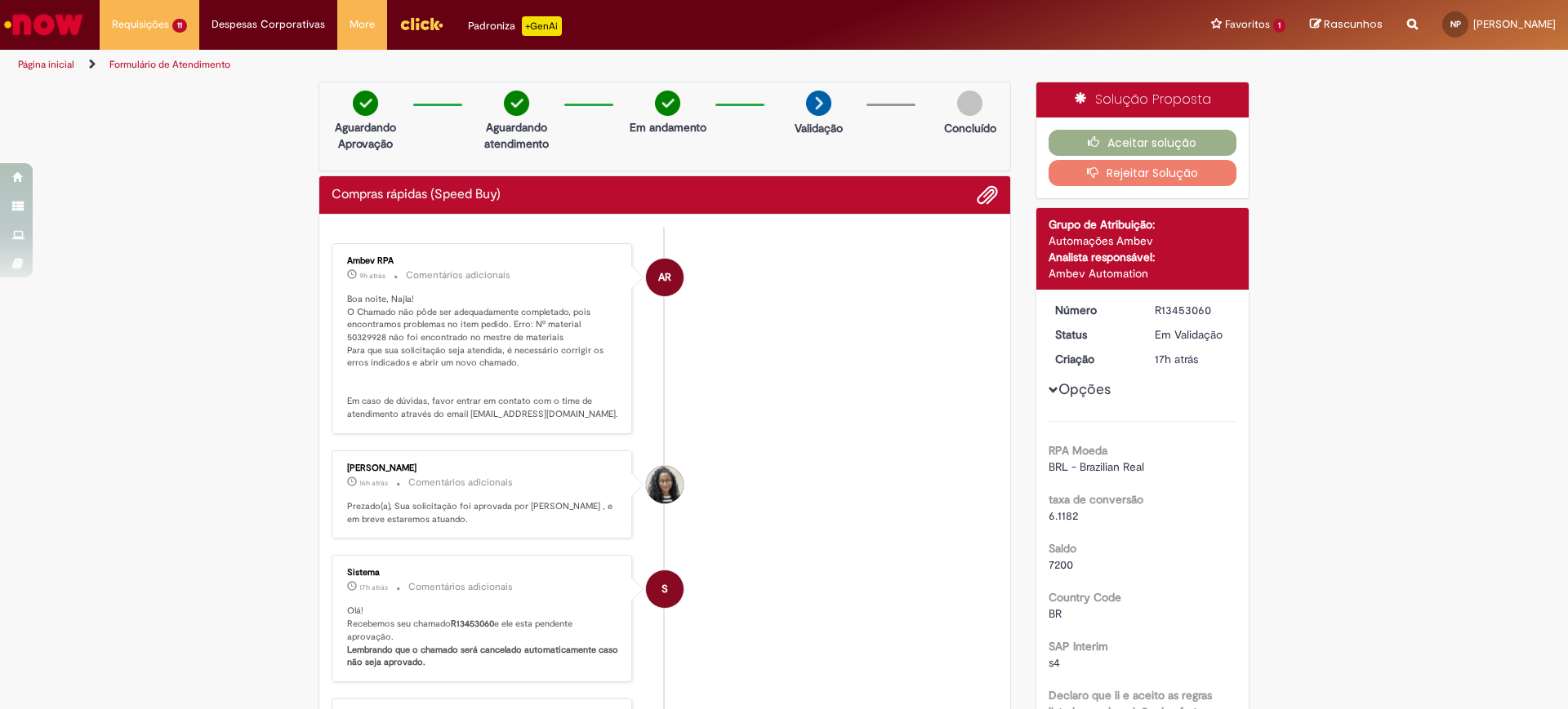
click at [802, 323] on li "AR Ambev RPA 9h atrás 9 horas atrás Comentários adicionais Boa noite, Najla! O …" at bounding box center [665, 339] width 666 height 191
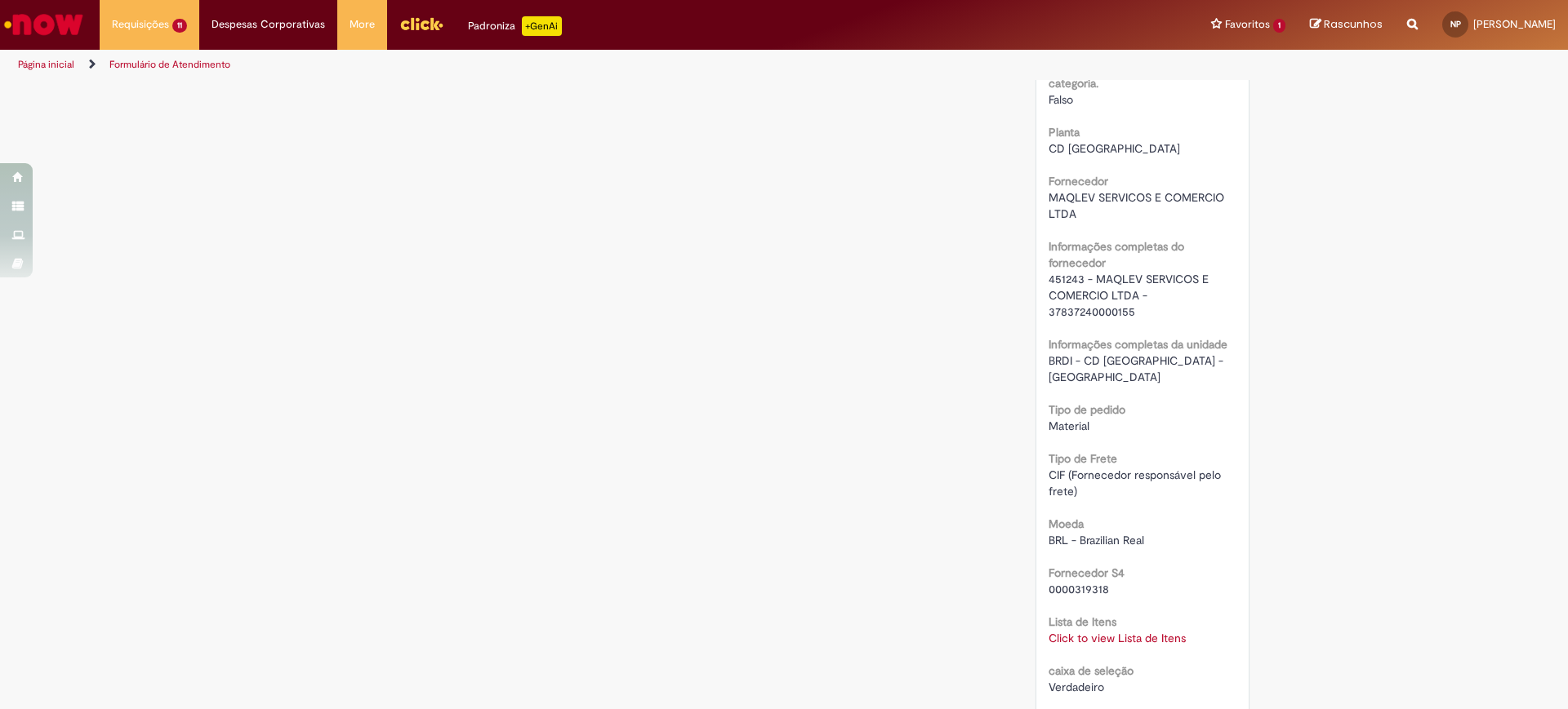
scroll to position [1184, 0]
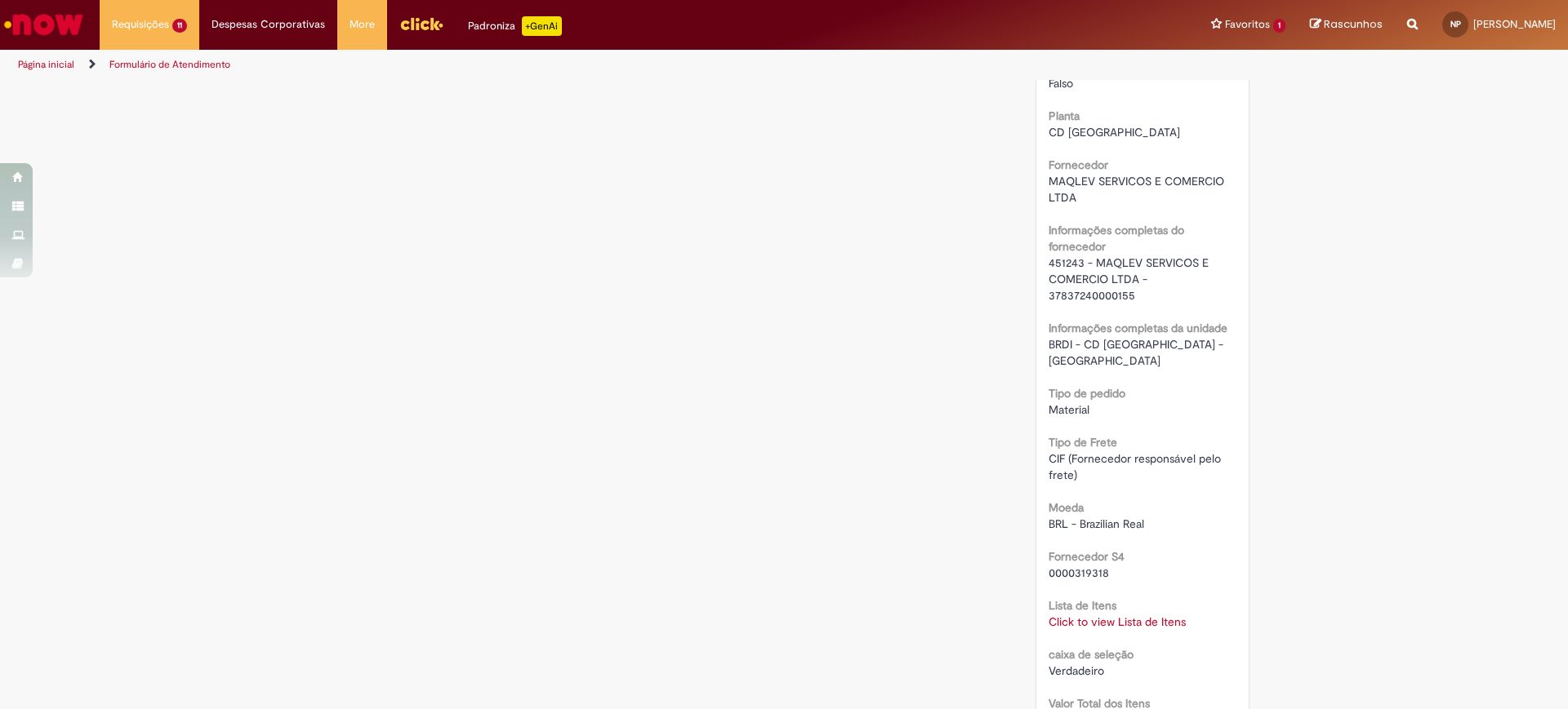
click at [1051, 269] on span "451243 - MAQLEV SERVICOS E COMERCIO LTDA - 37837240000155" at bounding box center [1130, 279] width 163 height 47
click at [1202, 272] on div "451243 - MAQLEV SERVICOS E COMERCIO LTDA - 37837240000155" at bounding box center [1142, 279] width 189 height 49
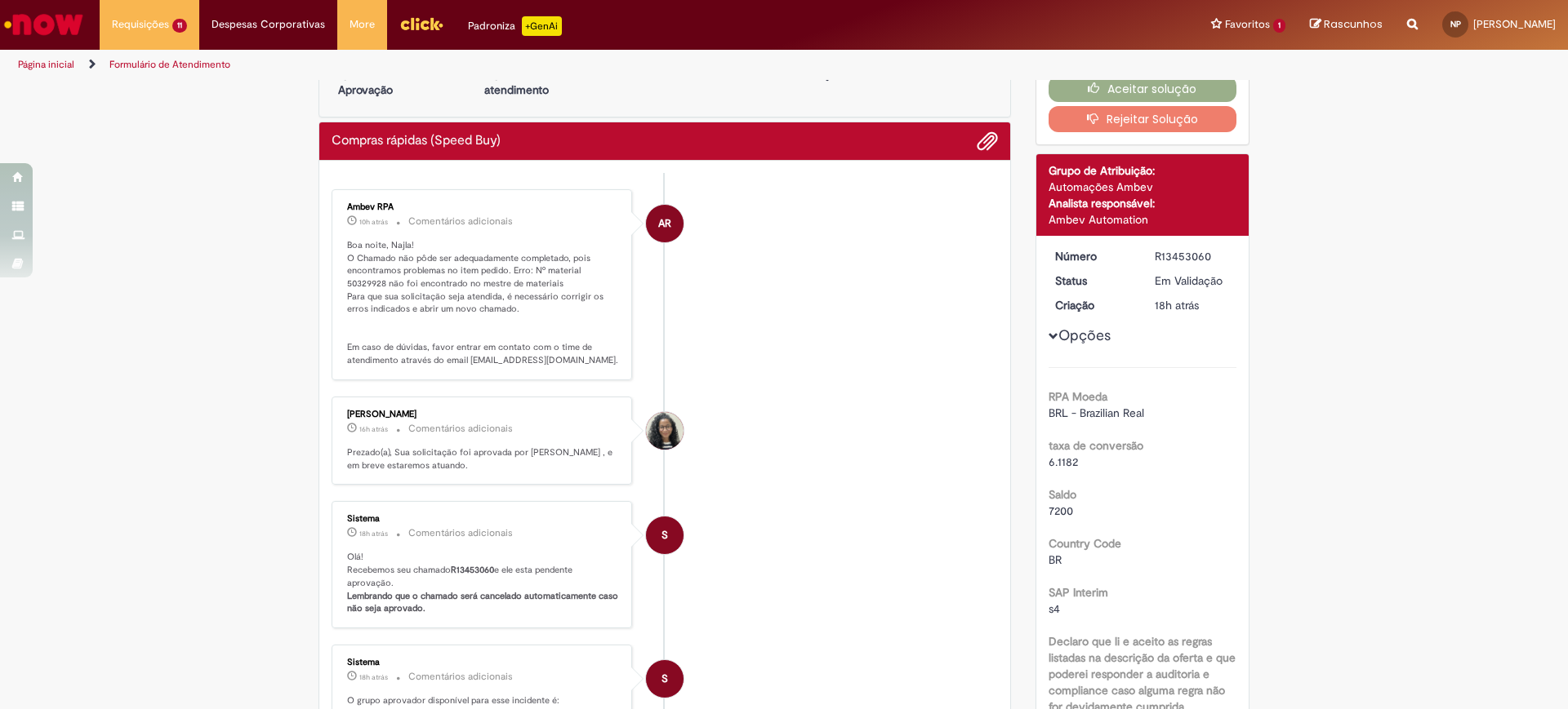
scroll to position [0, 0]
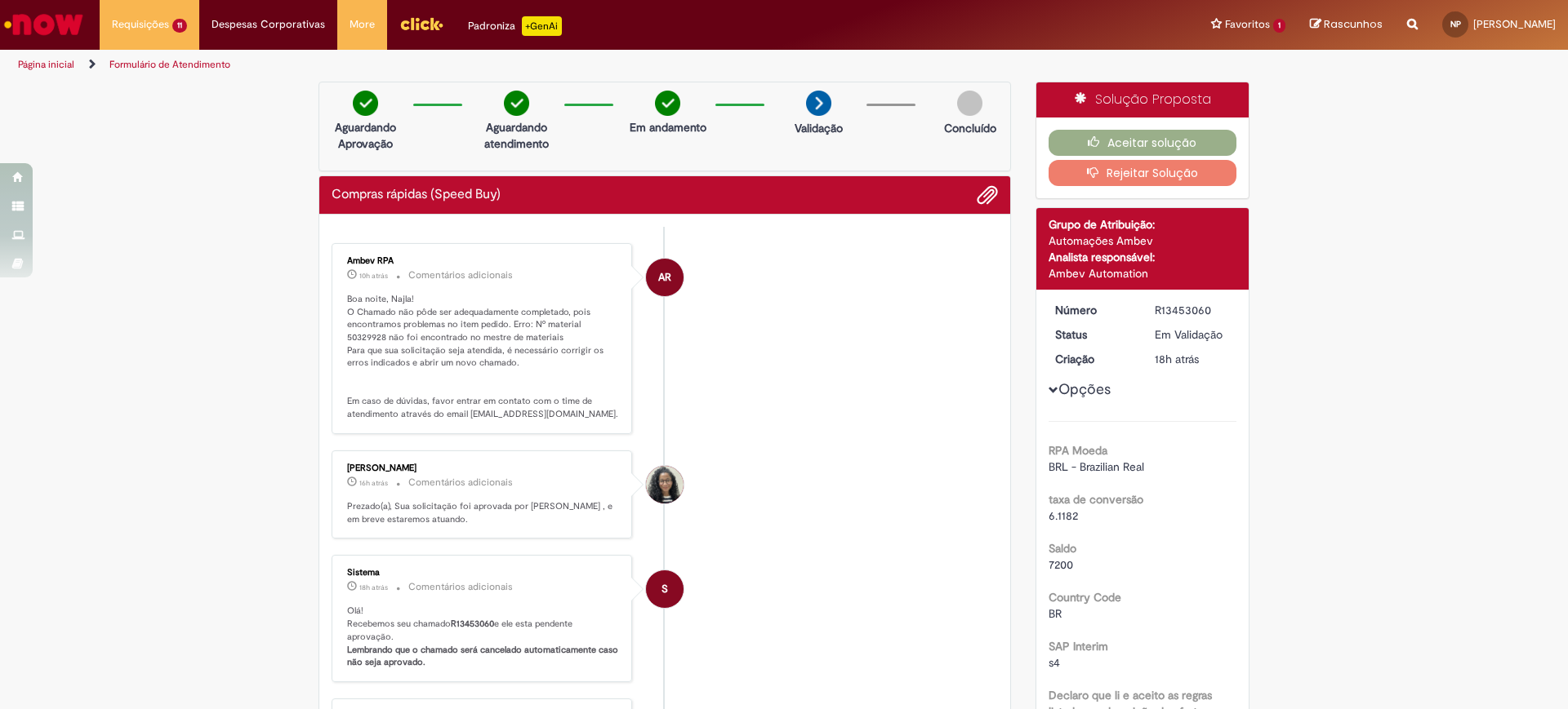
click at [755, 394] on li "AR Ambev RPA 10h atrás 10 horas atrás Comentários adicionais Boa noite, Najla! …" at bounding box center [665, 339] width 666 height 191
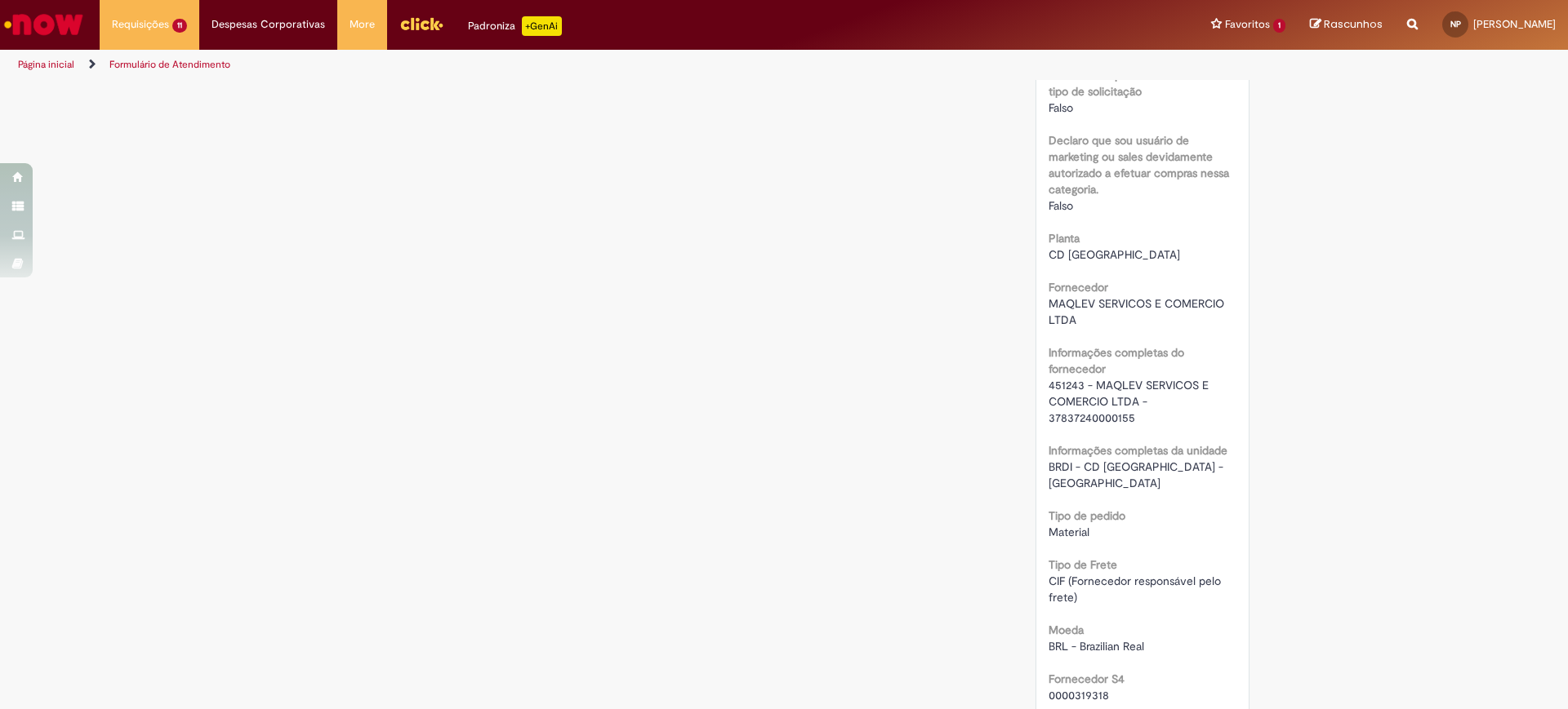
scroll to position [1102, 0]
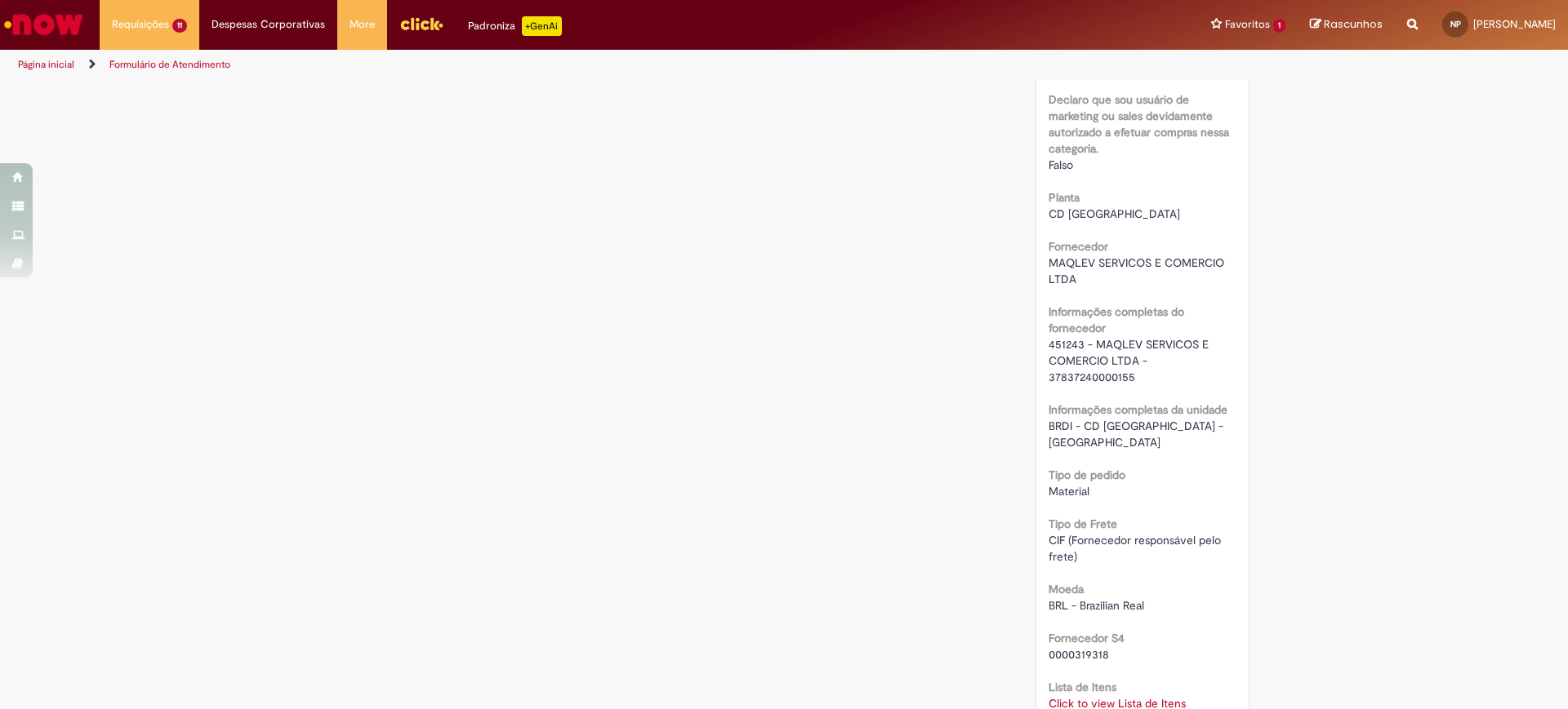
click at [1057, 337] on span "451243 - MAQLEV SERVICOS E COMERCIO LTDA - 37837240000155" at bounding box center [1130, 361] width 163 height 47
copy span "451243"
click at [1072, 377] on span "451243 - MAQLEV SERVICOS E COMERCIO LTDA - 37837240000155" at bounding box center [1130, 361] width 163 height 47
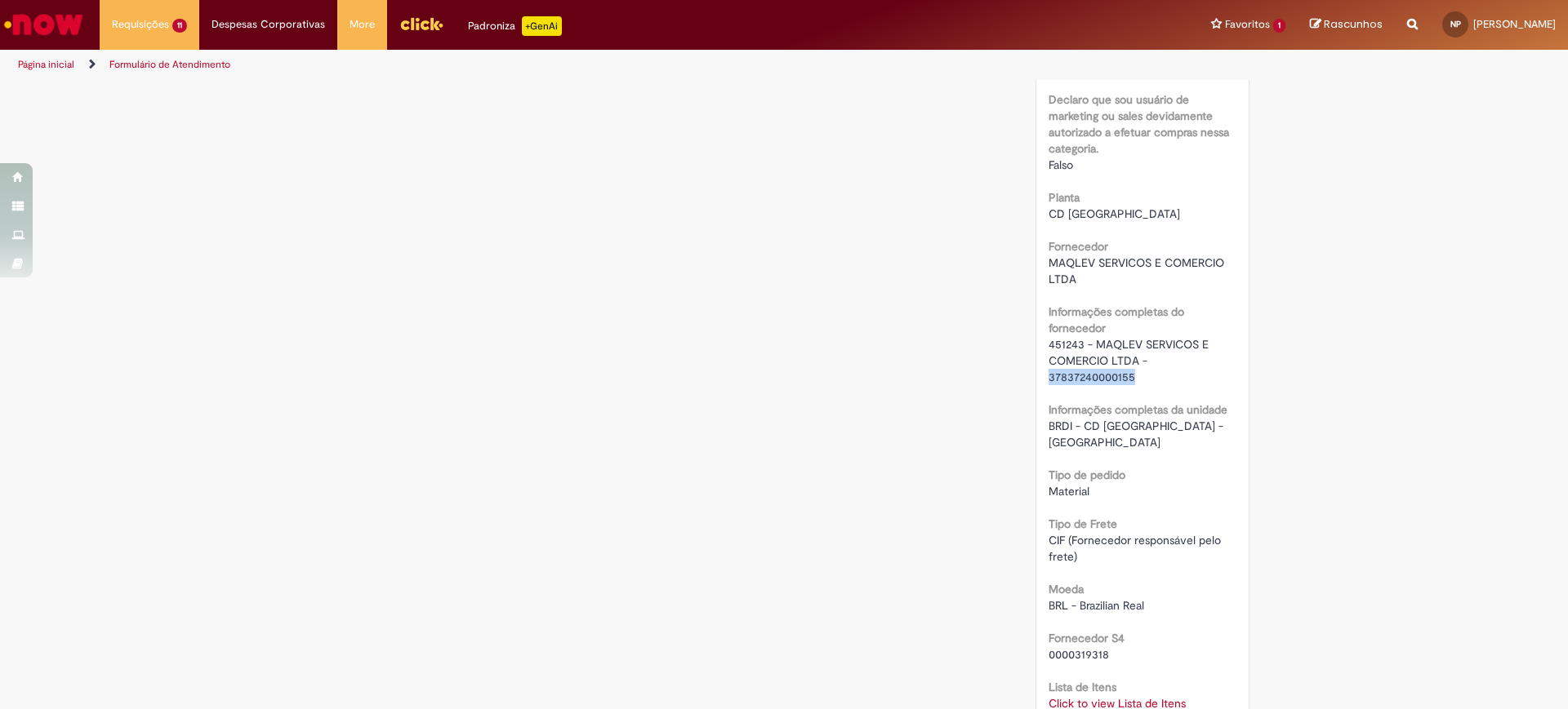
copy span "37837240000155"
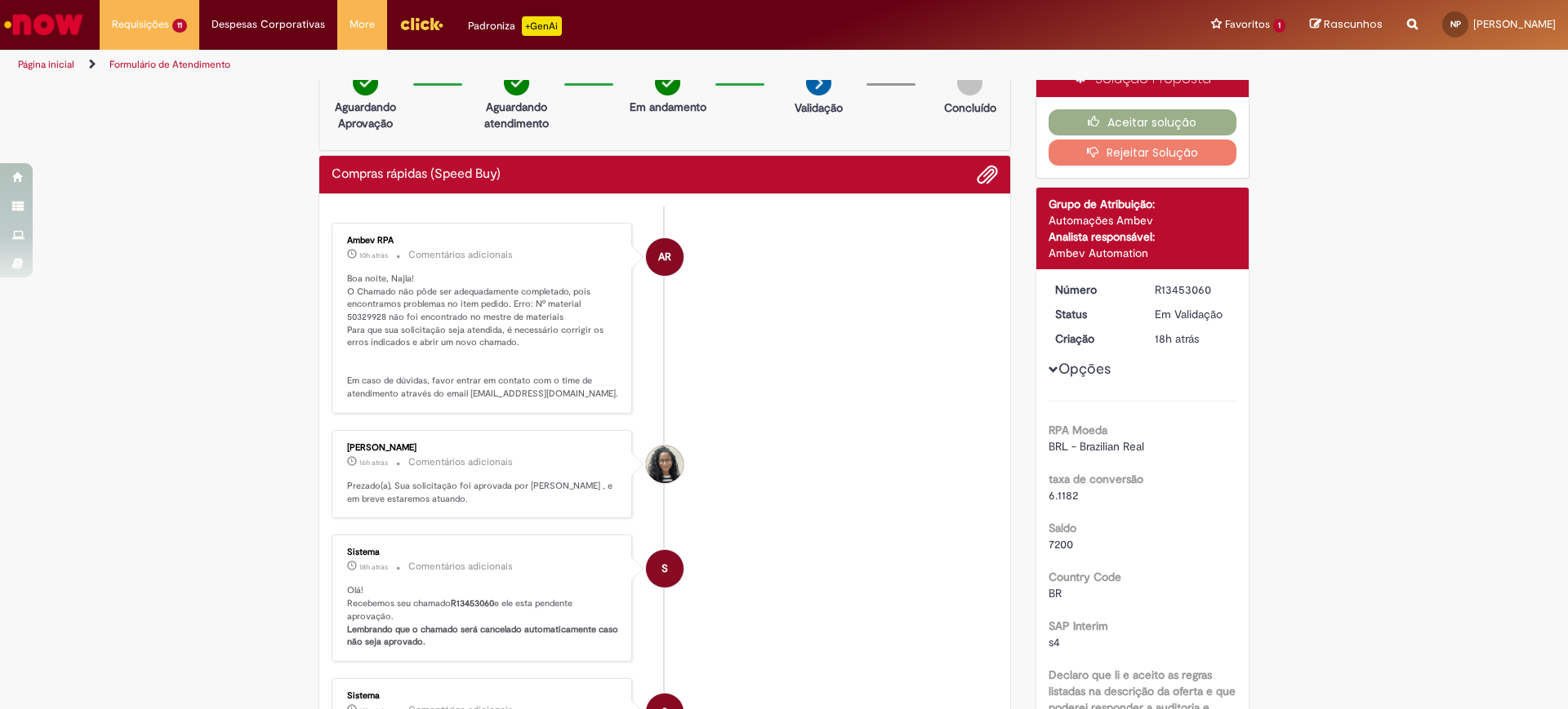
scroll to position [0, 0]
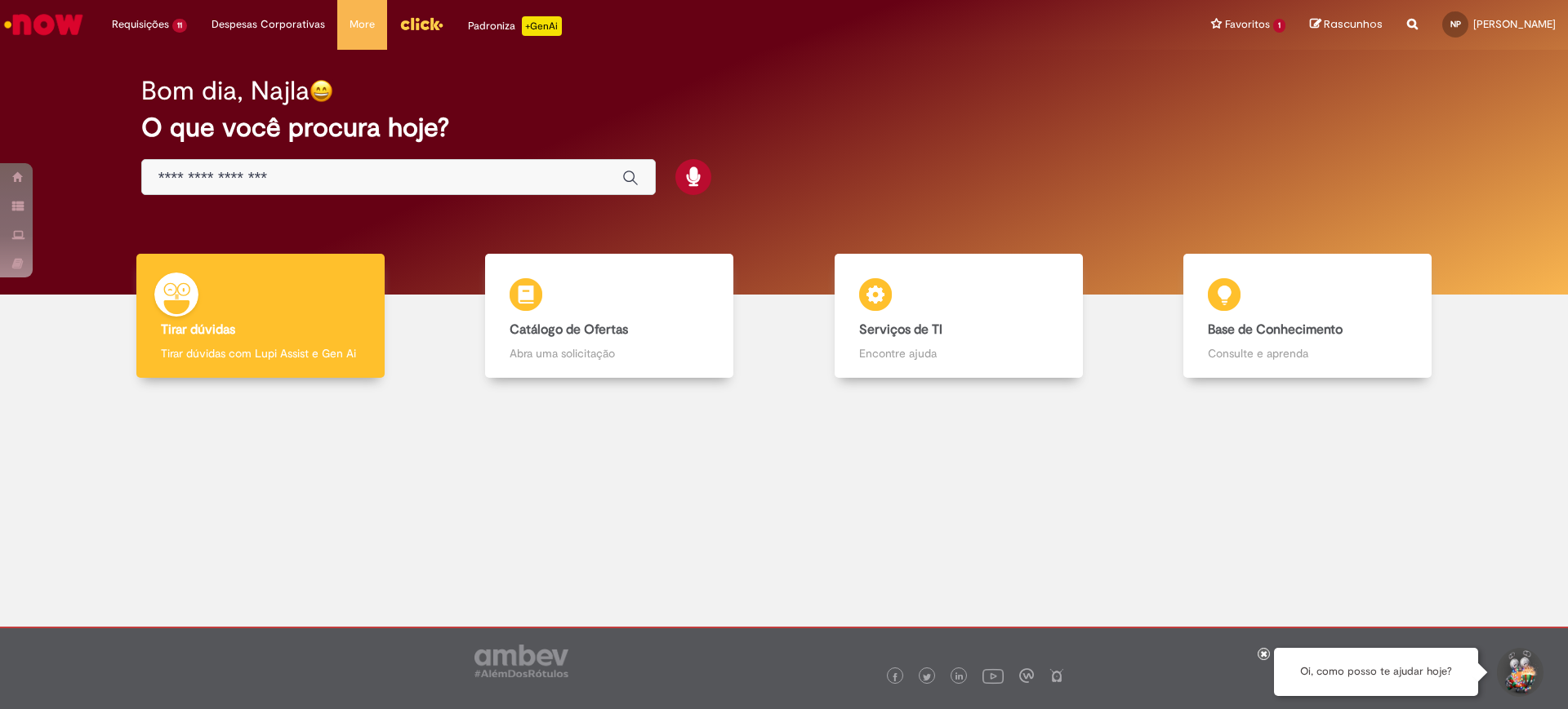
click at [463, 200] on div "Bom dia, Najla O que você procura hoje?" at bounding box center [784, 136] width 1343 height 139
click at [449, 183] on input "Basta digitar aqui" at bounding box center [382, 178] width 448 height 19
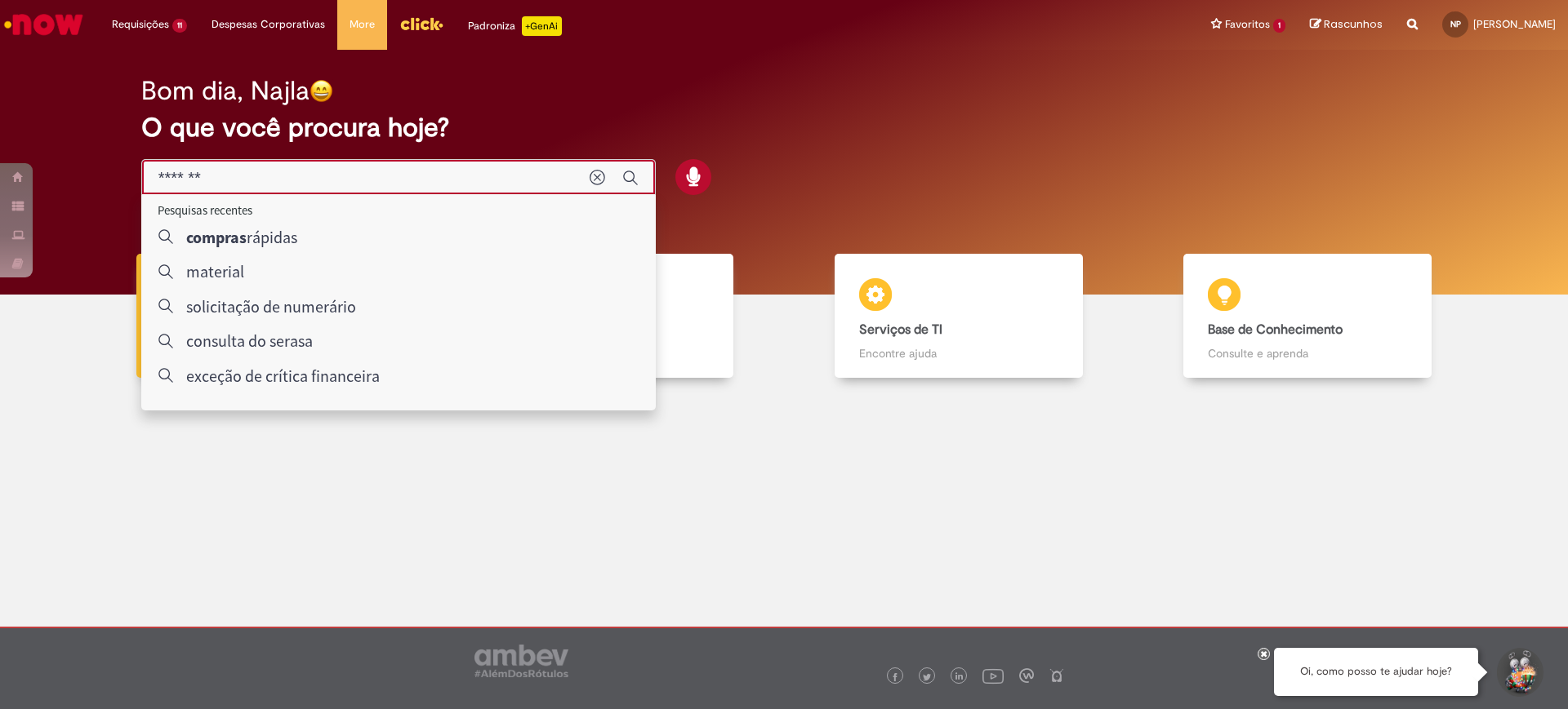
type input "*******"
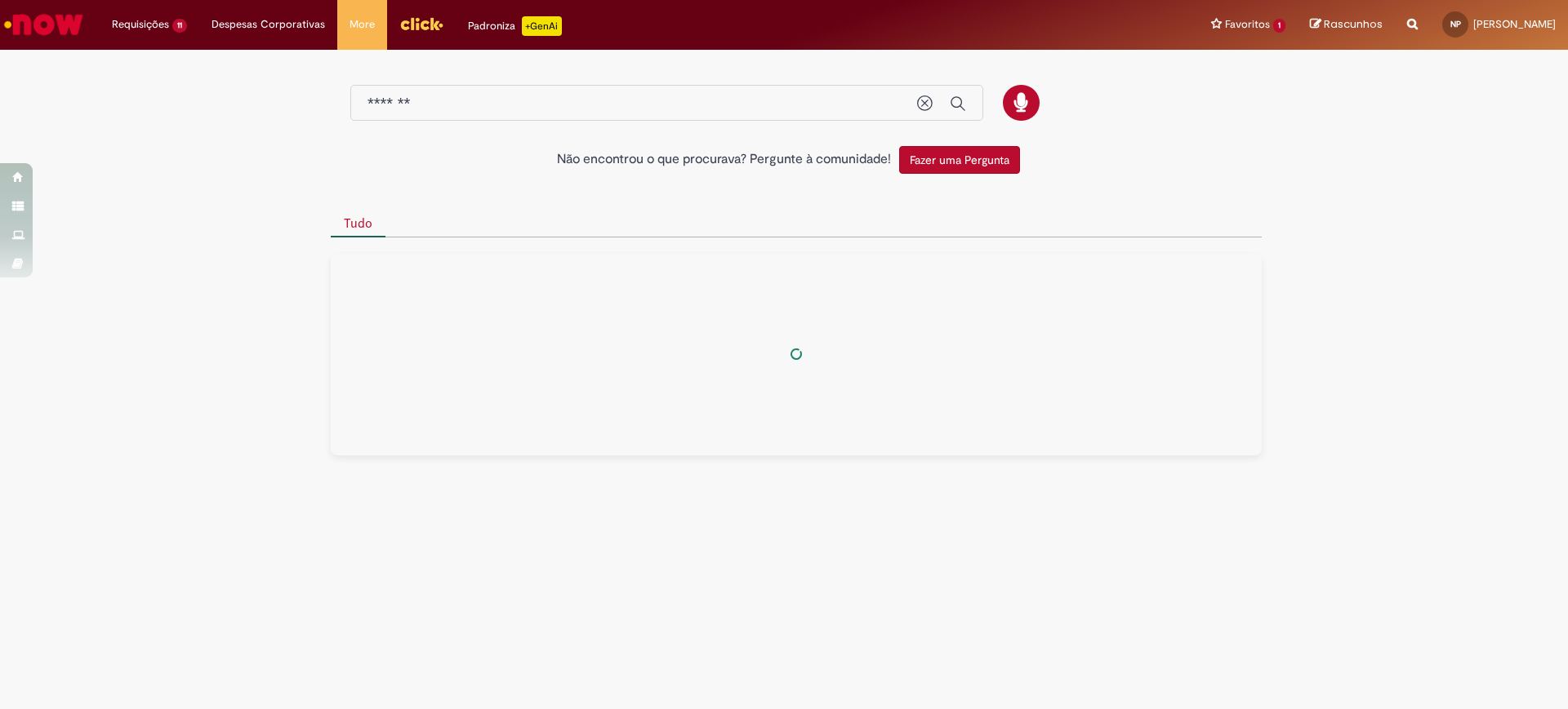
click at [449, 183] on div at bounding box center [784, 190] width 955 height 16
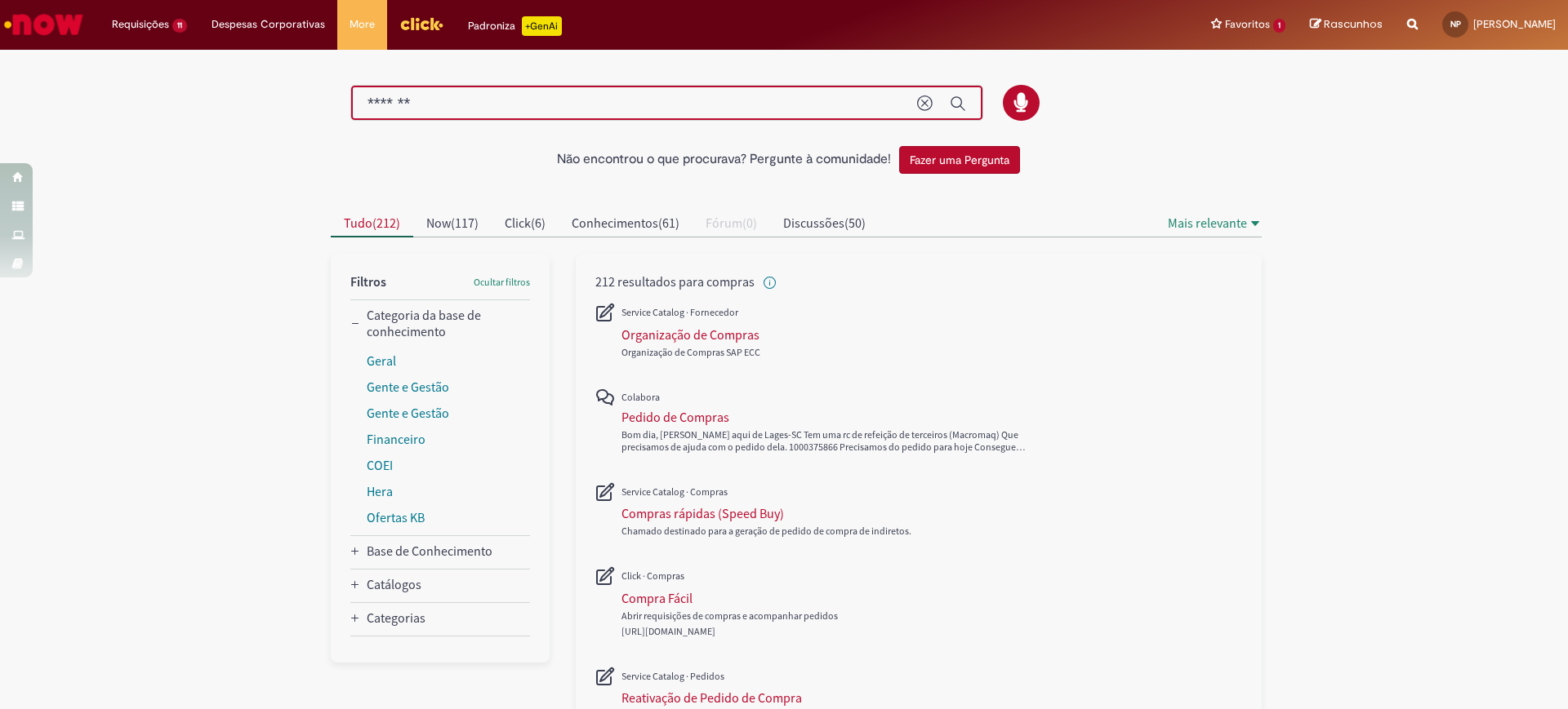
click at [591, 100] on input "*******" at bounding box center [634, 104] width 533 height 19
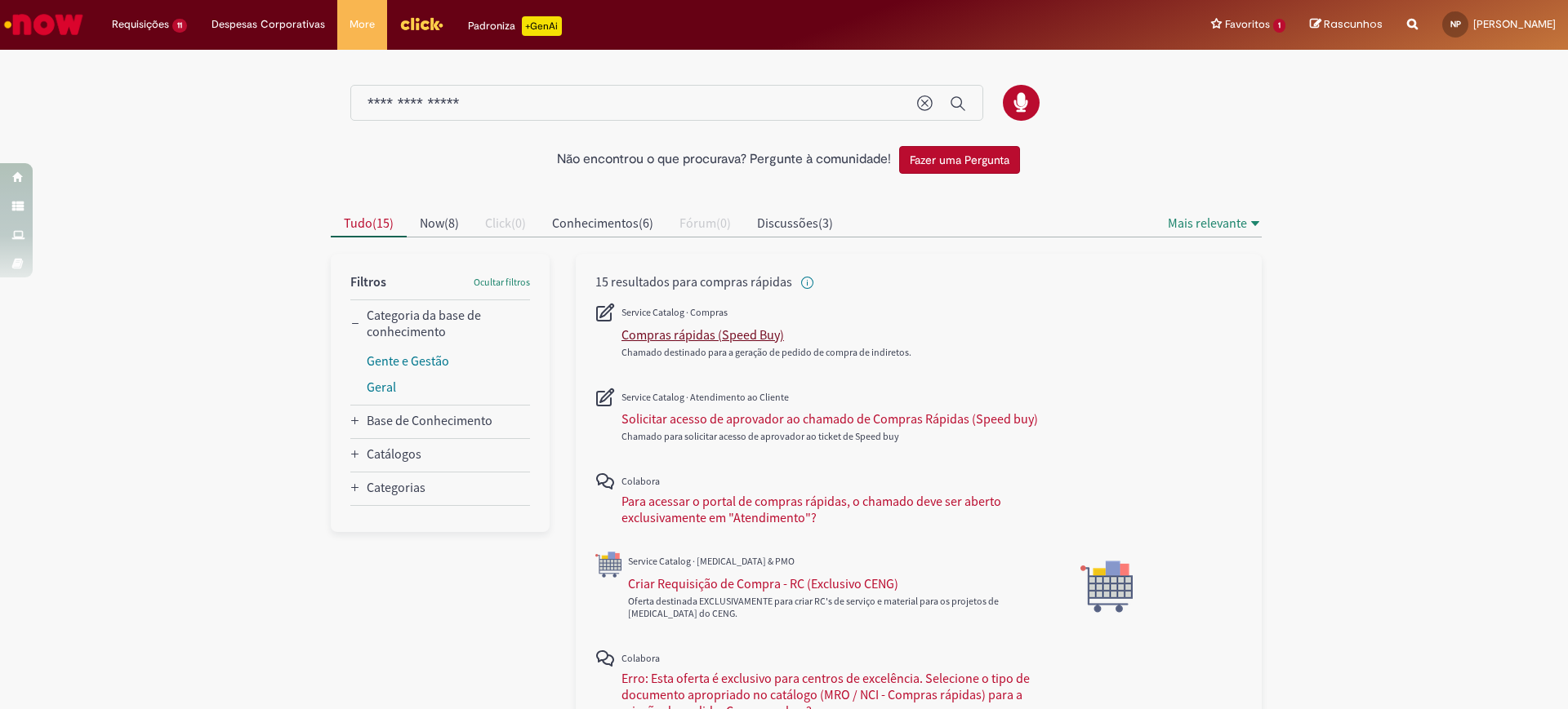
type input "**********"
click at [683, 334] on div "Compras rápidas (Speed Buy)" at bounding box center [703, 334] width 162 height 16
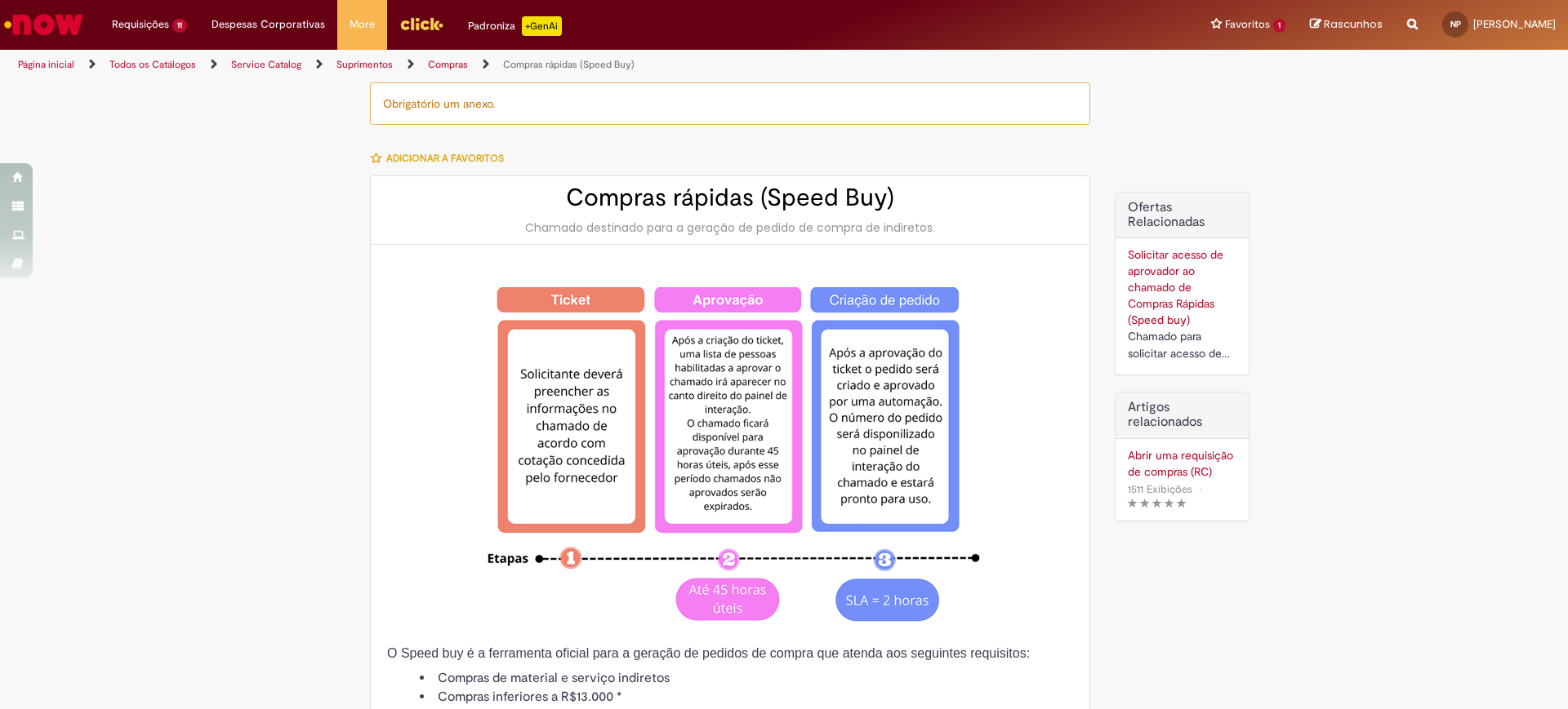
type input "********"
type input "**********"
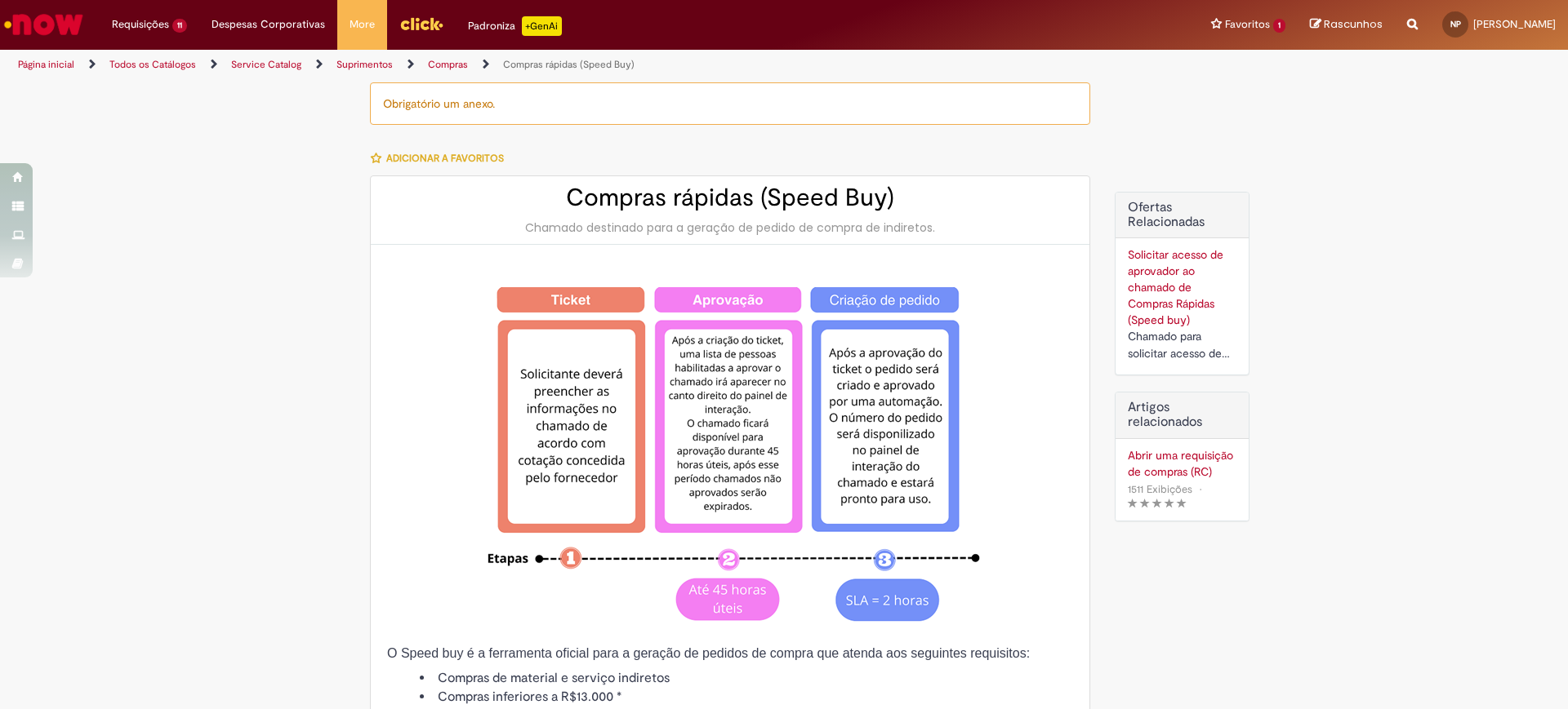
type input "****"
type input "**********"
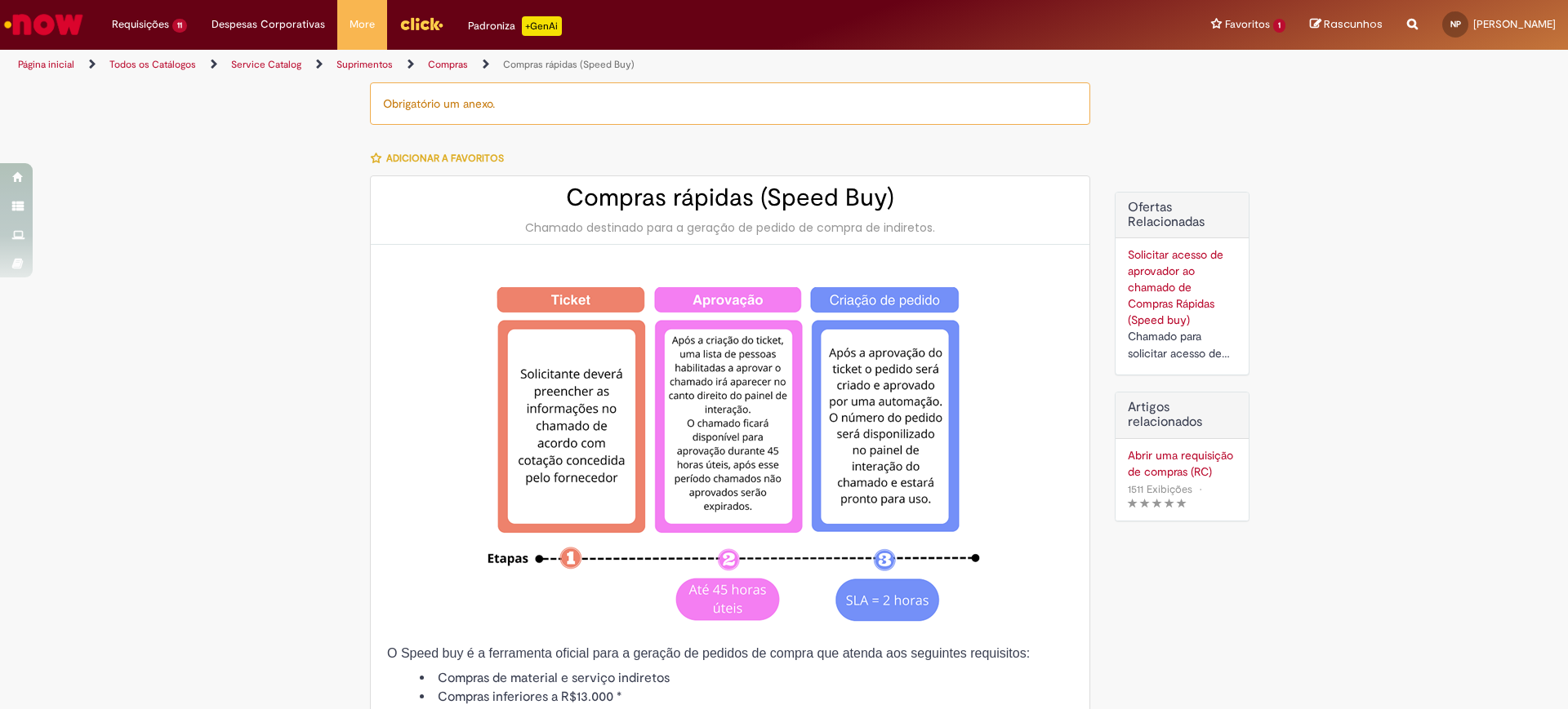
type input "**********"
click at [428, 322] on span at bounding box center [730, 456] width 686 height 338
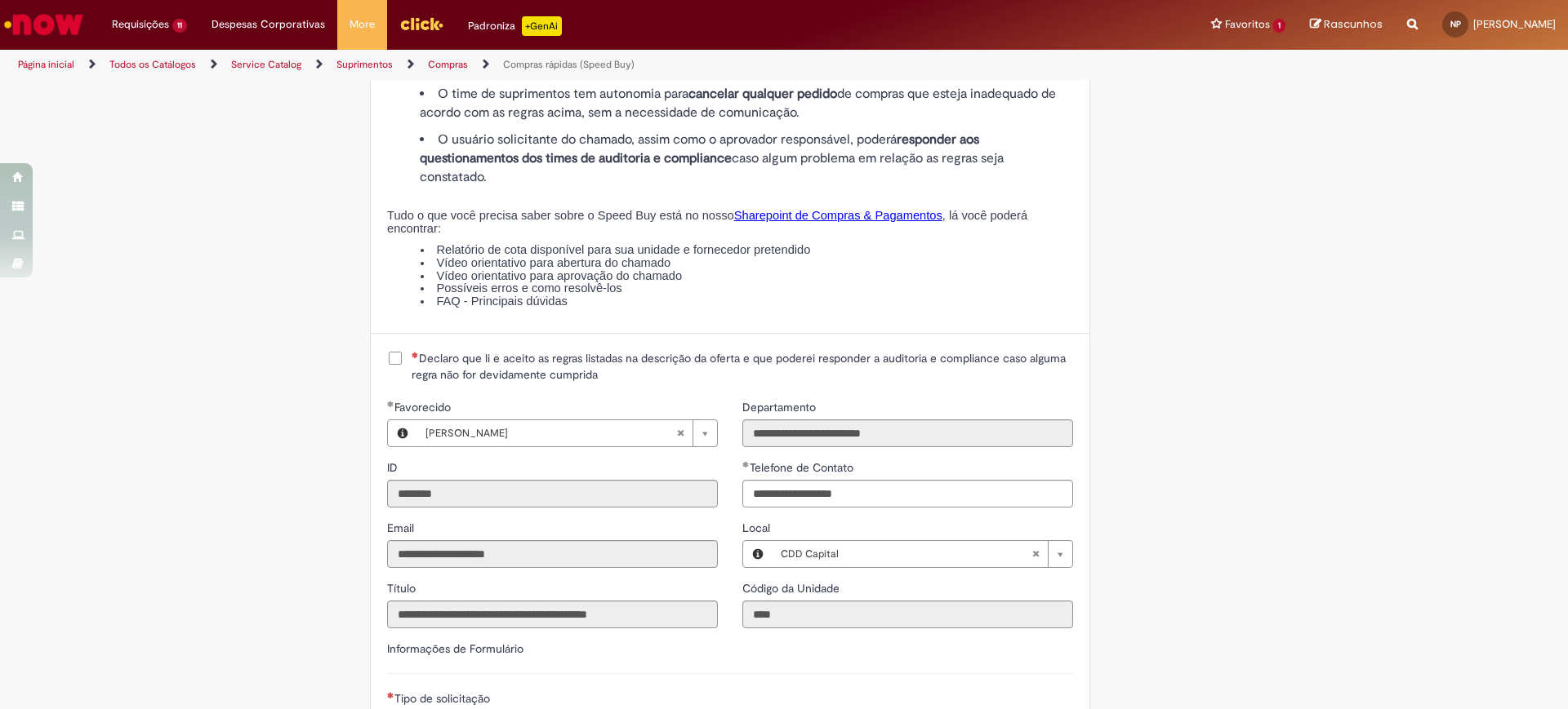
scroll to position [1795, 0]
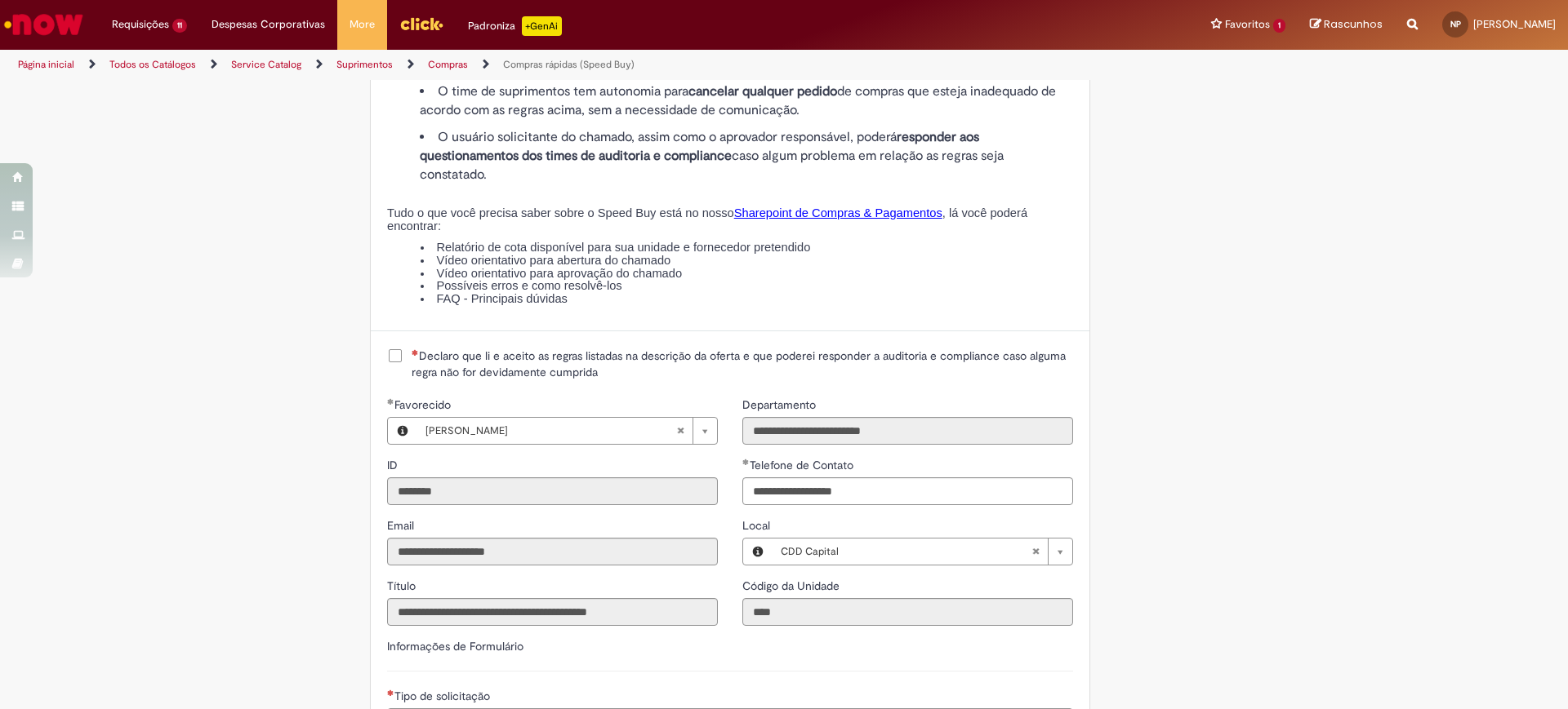
click at [433, 369] on span "Declaro que li e aceito as regras listadas na descrição da oferta e que poderei…" at bounding box center [741, 365] width 661 height 33
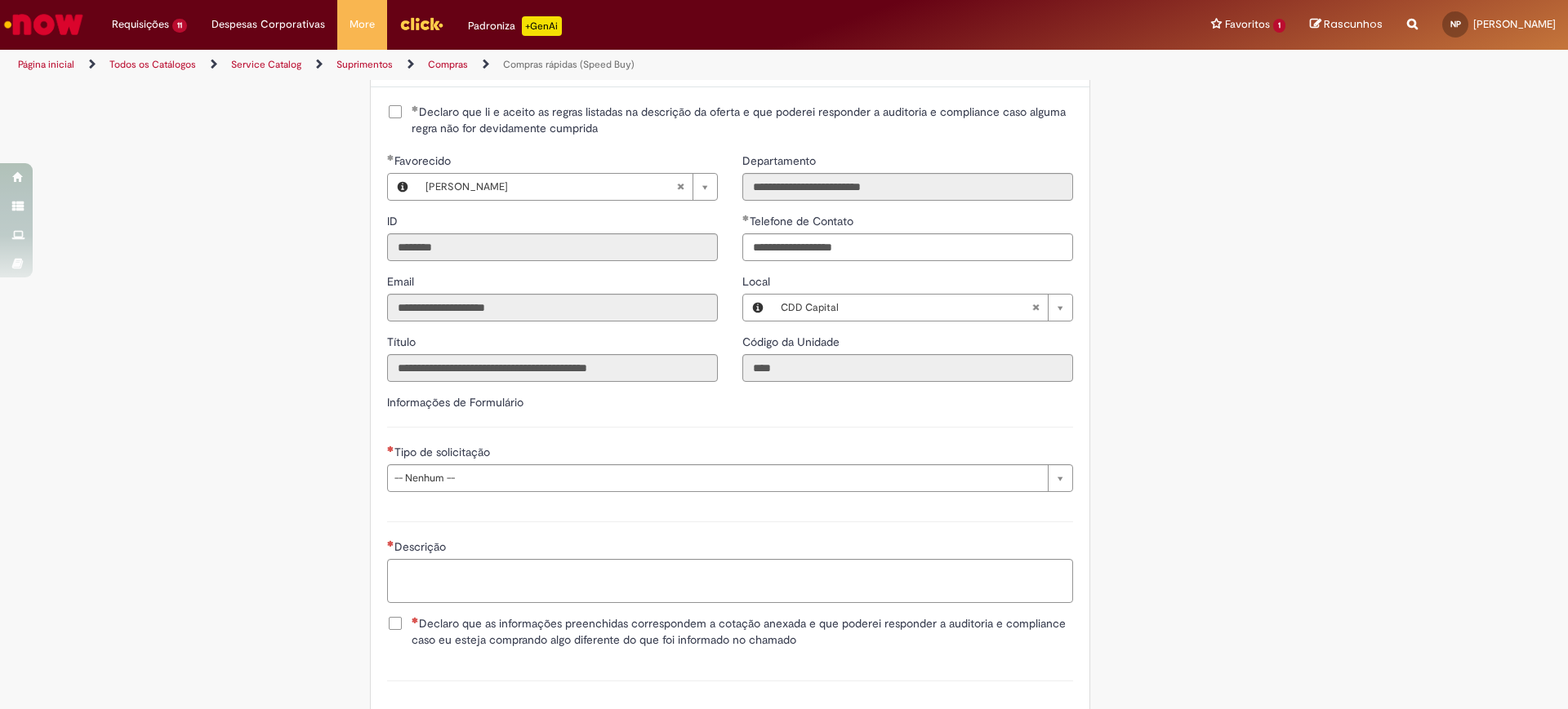
scroll to position [2197, 0]
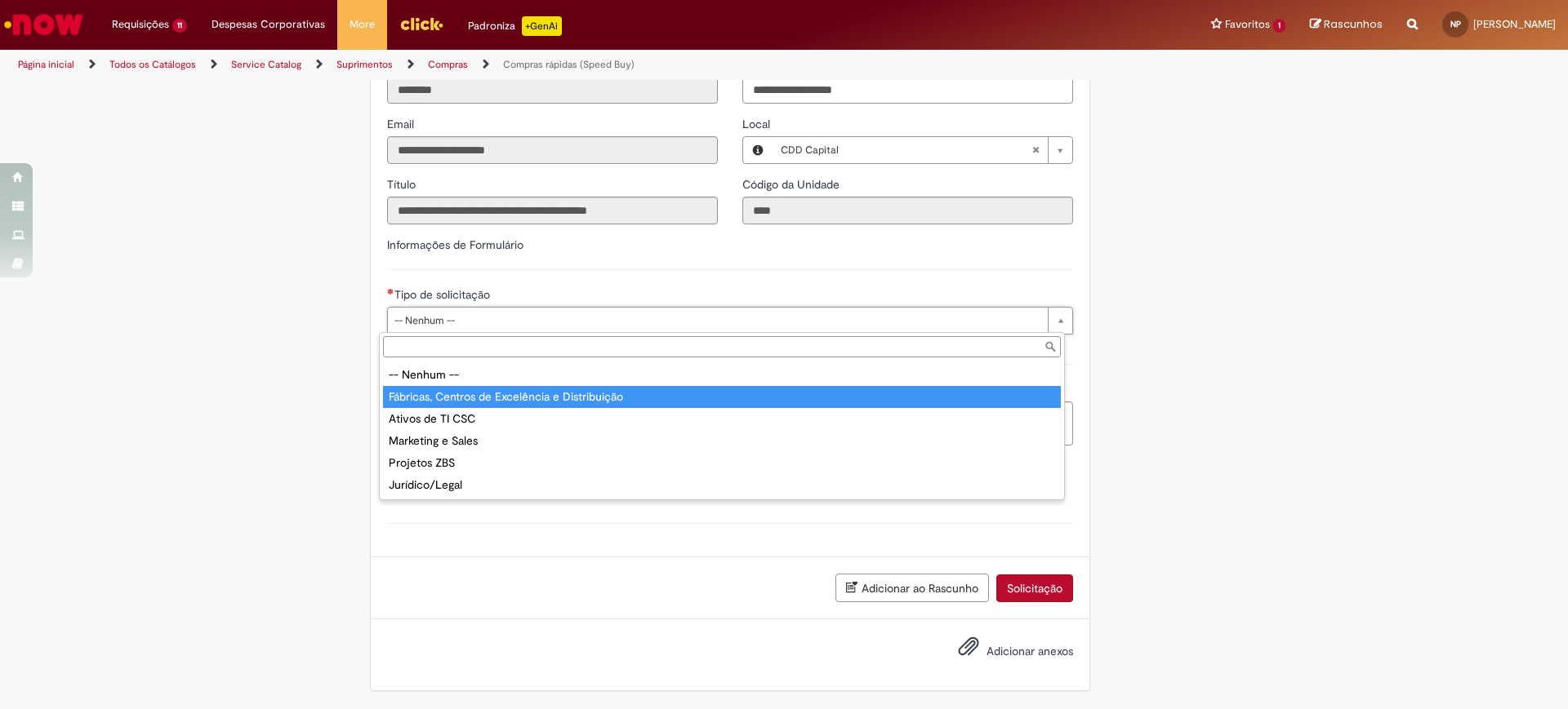
type input "**********"
select select "**********"
